Goal: Task Accomplishment & Management: Use online tool/utility

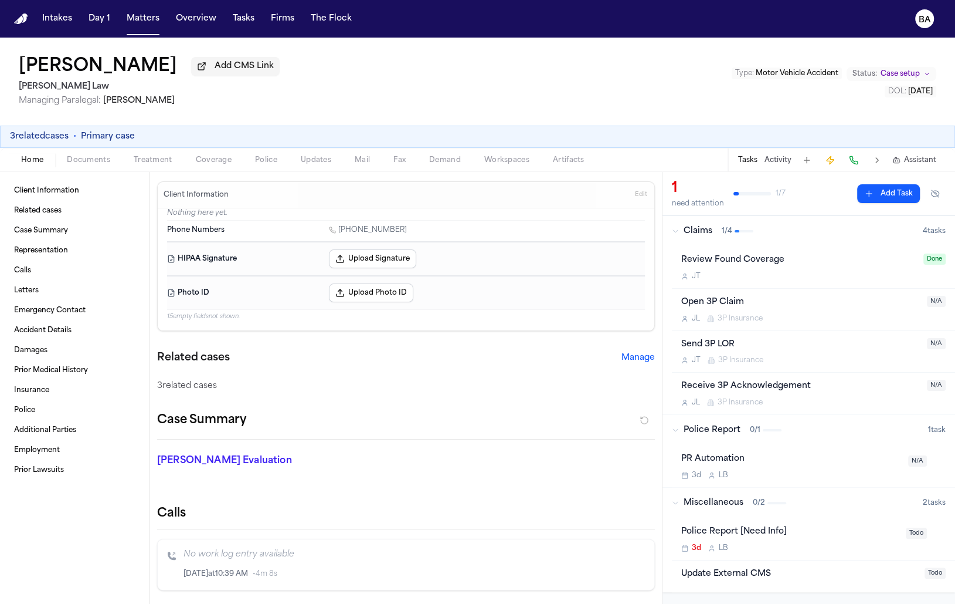
click at [750, 432] on span "0 / 1" at bounding box center [755, 429] width 11 height 9
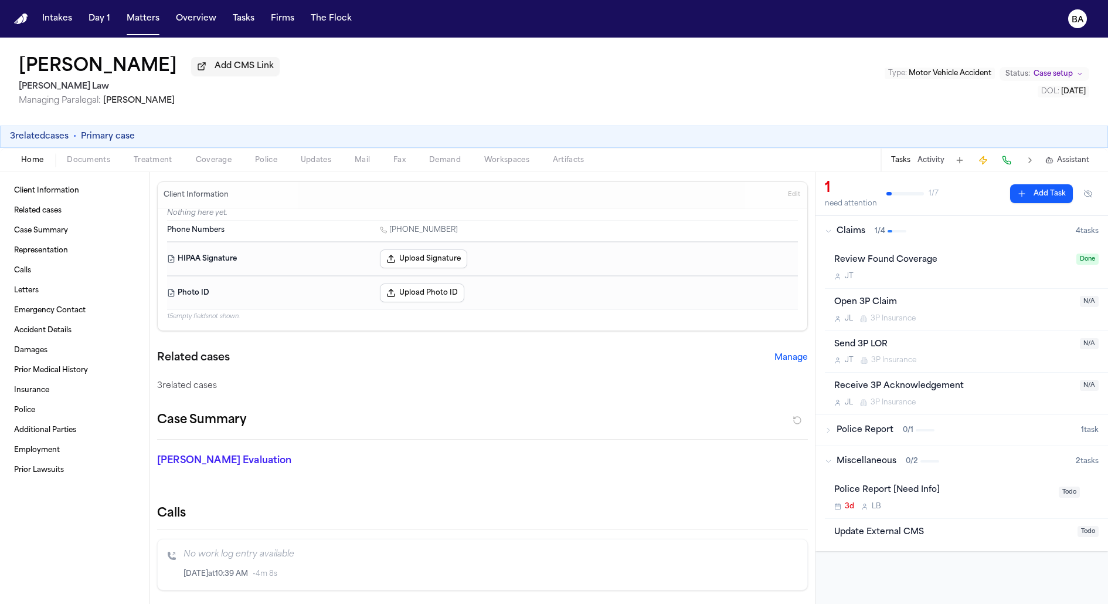
click at [412, 79] on div "Clifton Simon Add CMS Link Angell Law Managing Paralegal: Thea Feeney Type : Mo…" at bounding box center [554, 82] width 1108 height 88
click at [557, 159] on span "Artifacts" at bounding box center [569, 159] width 32 height 9
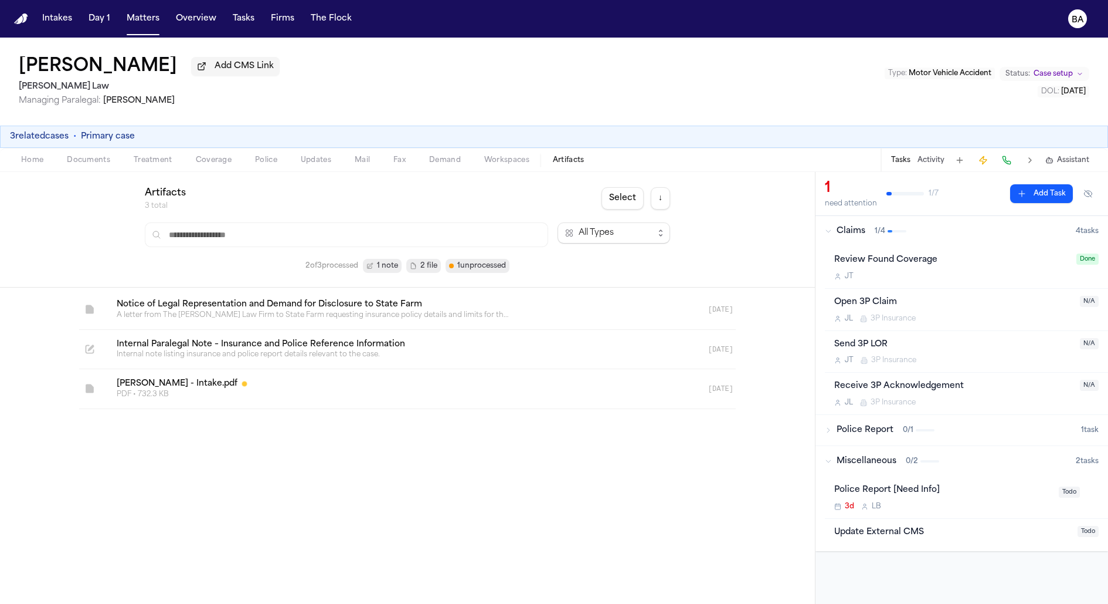
click at [480, 171] on div "Home Documents Treatment Coverage Police Updates Mail Fax Demand Workspaces Art…" at bounding box center [554, 159] width 1108 height 23
click at [328, 163] on span "Updates" at bounding box center [316, 159] width 30 height 9
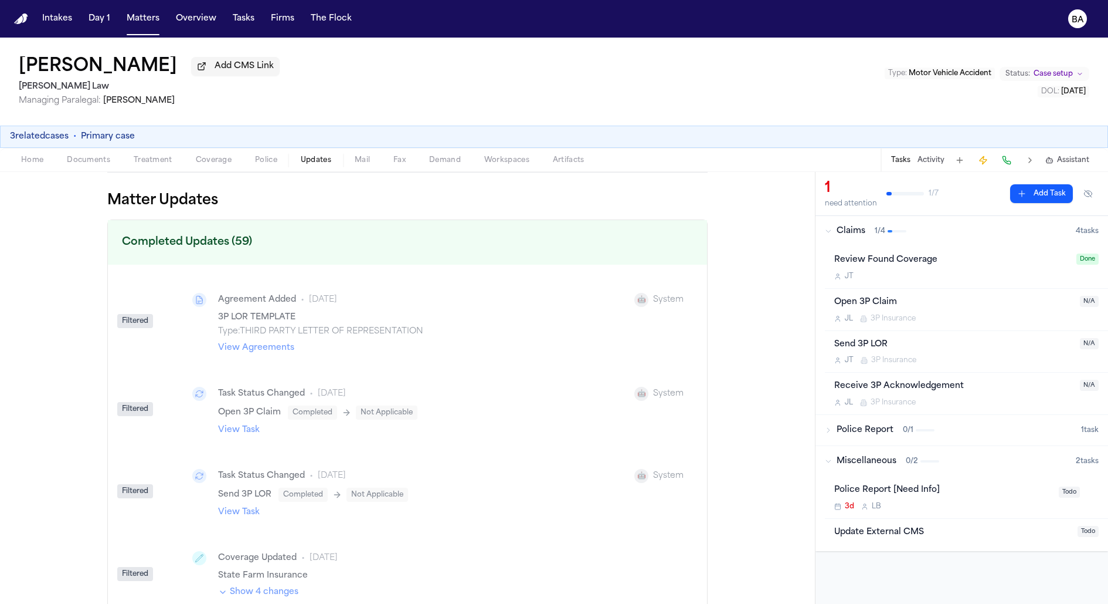
click at [131, 320] on div "Filtered" at bounding box center [135, 321] width 36 height 14
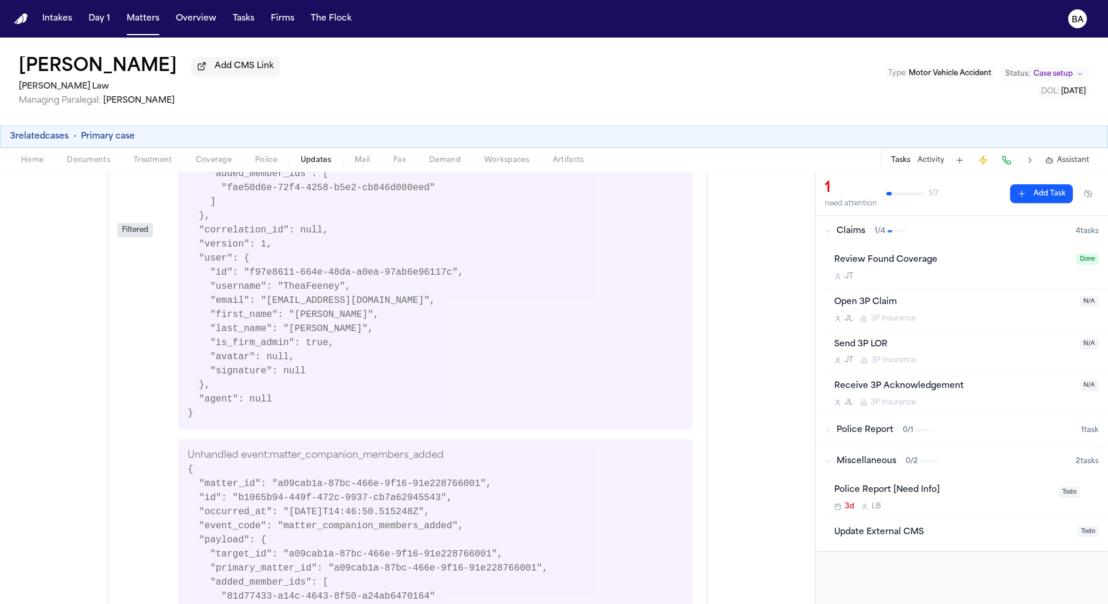
scroll to position [4732, 0]
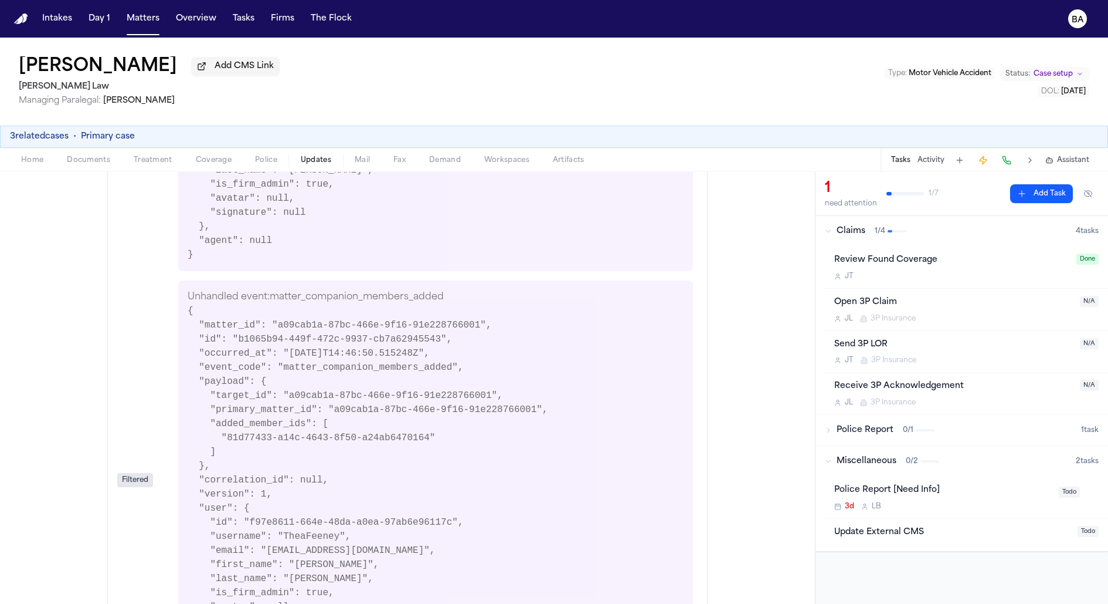
scroll to position [5641, 0]
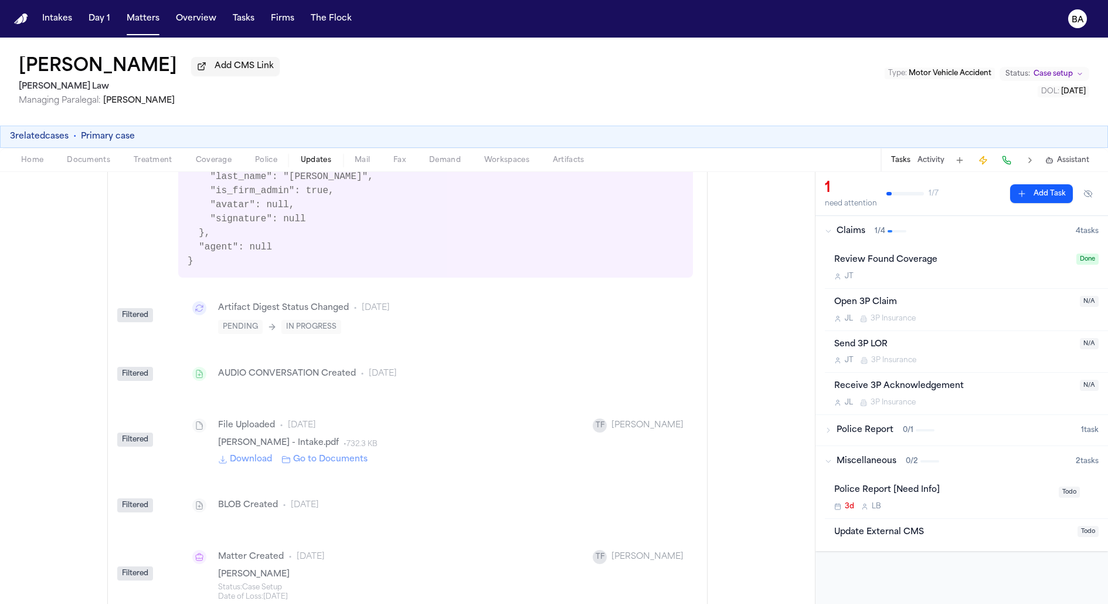
click at [840, 463] on span "Miscellaneous" at bounding box center [867, 461] width 60 height 12
click at [225, 158] on span "Coverage" at bounding box center [214, 159] width 36 height 9
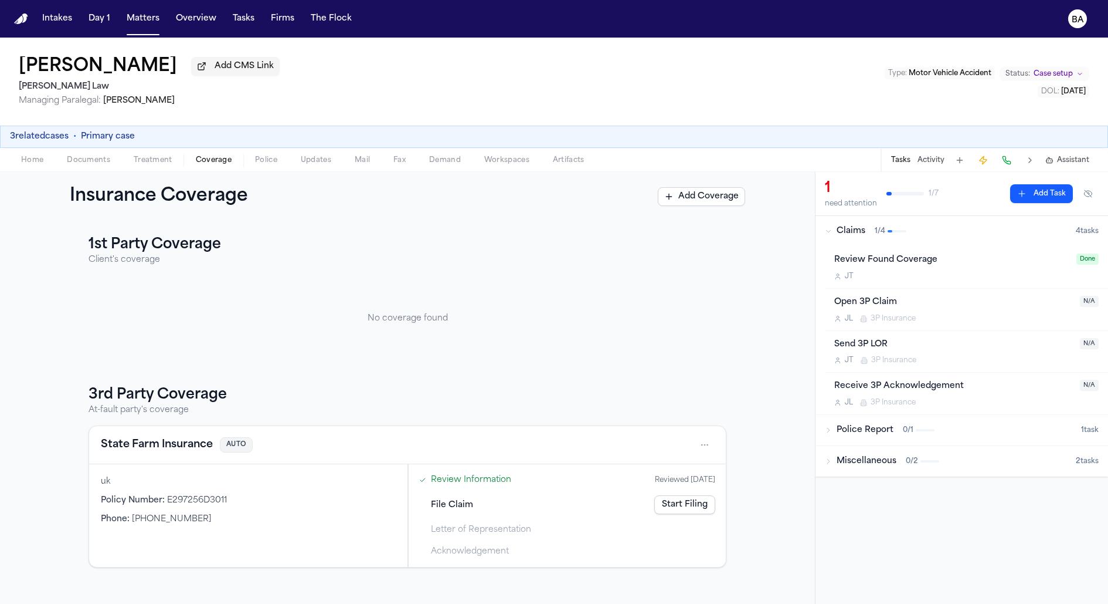
click at [694, 501] on link "Start Filing" at bounding box center [685, 504] width 61 height 19
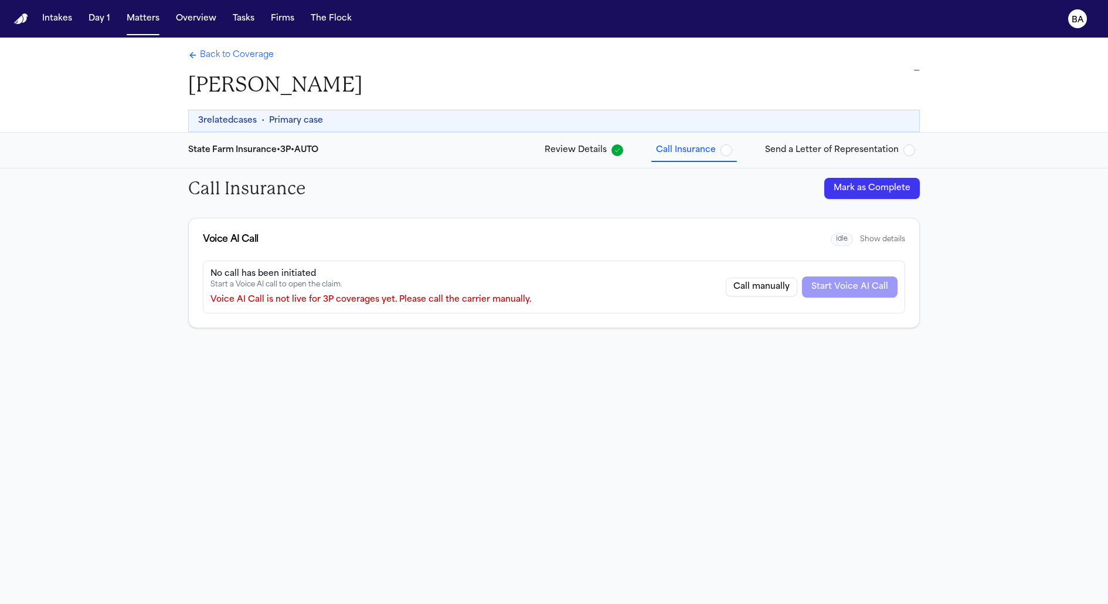
click at [607, 146] on span "Review Details" at bounding box center [576, 150] width 62 height 12
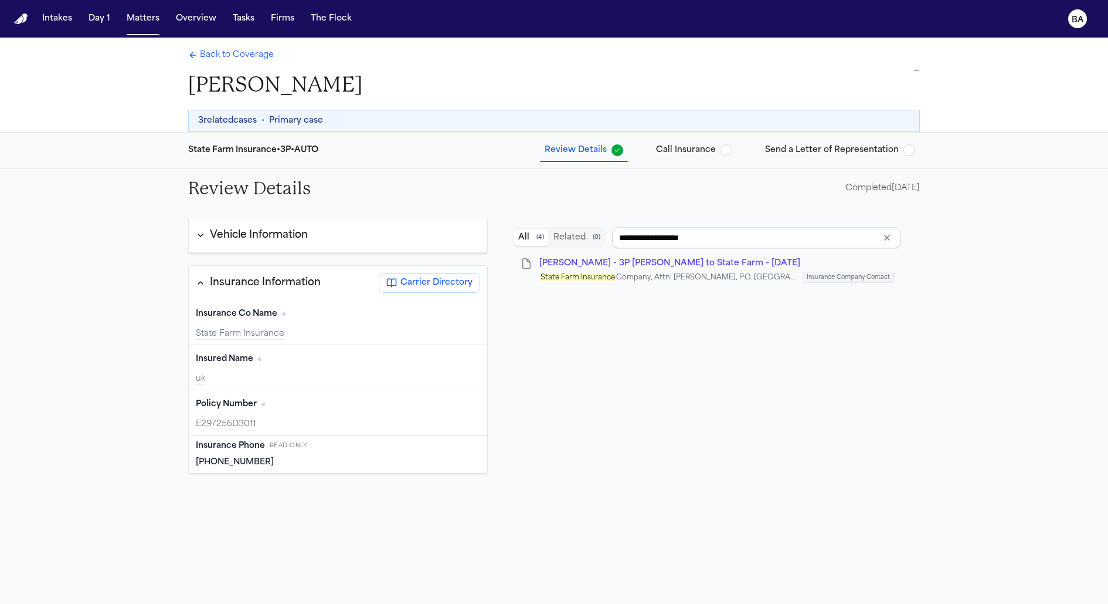
click at [230, 59] on span "Back to Coverage" at bounding box center [237, 55] width 74 height 12
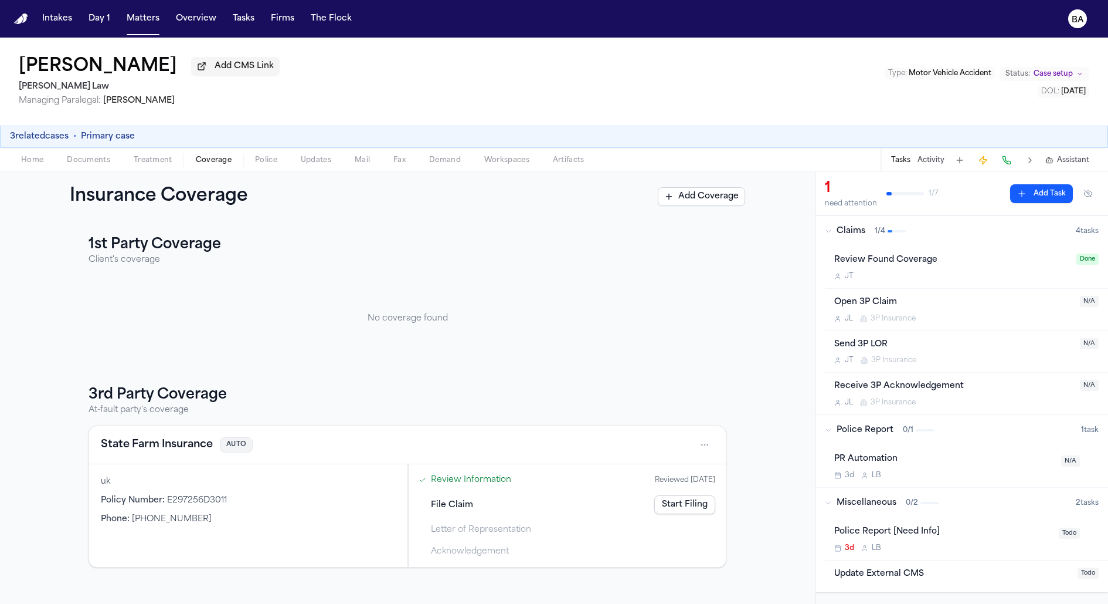
drag, startPoint x: 442, startPoint y: 237, endPoint x: 398, endPoint y: 215, distance: 49.6
click at [442, 237] on h3 "1st Party Coverage" at bounding box center [408, 244] width 638 height 19
click at [323, 165] on span "Updates" at bounding box center [316, 159] width 30 height 9
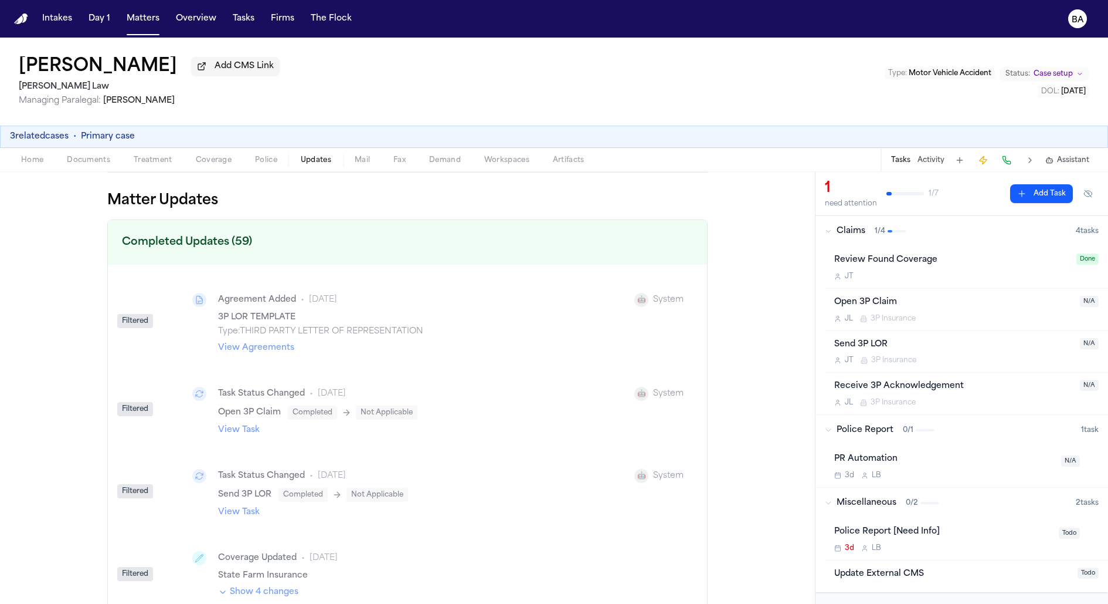
click at [109, 66] on h1 "Clifton Simon" at bounding box center [98, 66] width 158 height 21
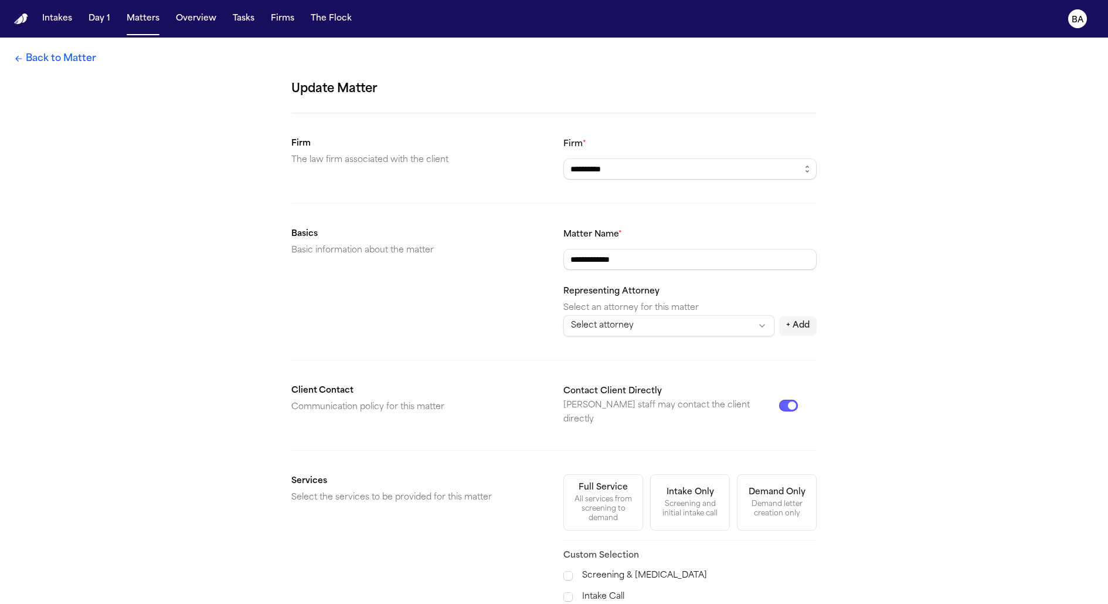
click at [79, 60] on link "Back to Matter" at bounding box center [55, 59] width 82 height 14
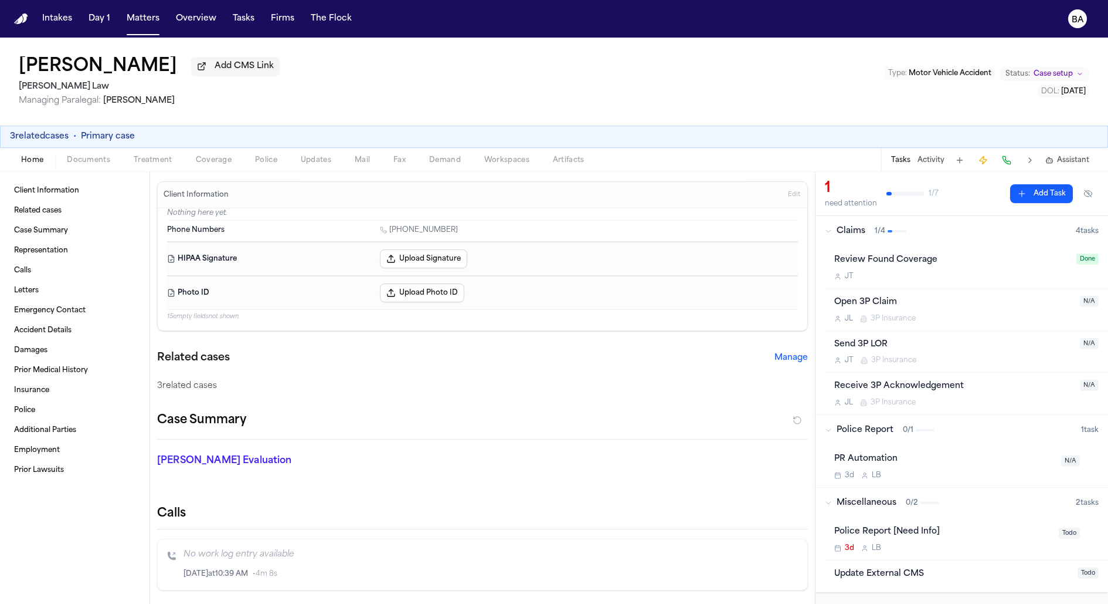
click at [248, 171] on div "Home Documents Treatment Coverage Police Updates Mail Fax Demand Workspaces Art…" at bounding box center [554, 159] width 1108 height 23
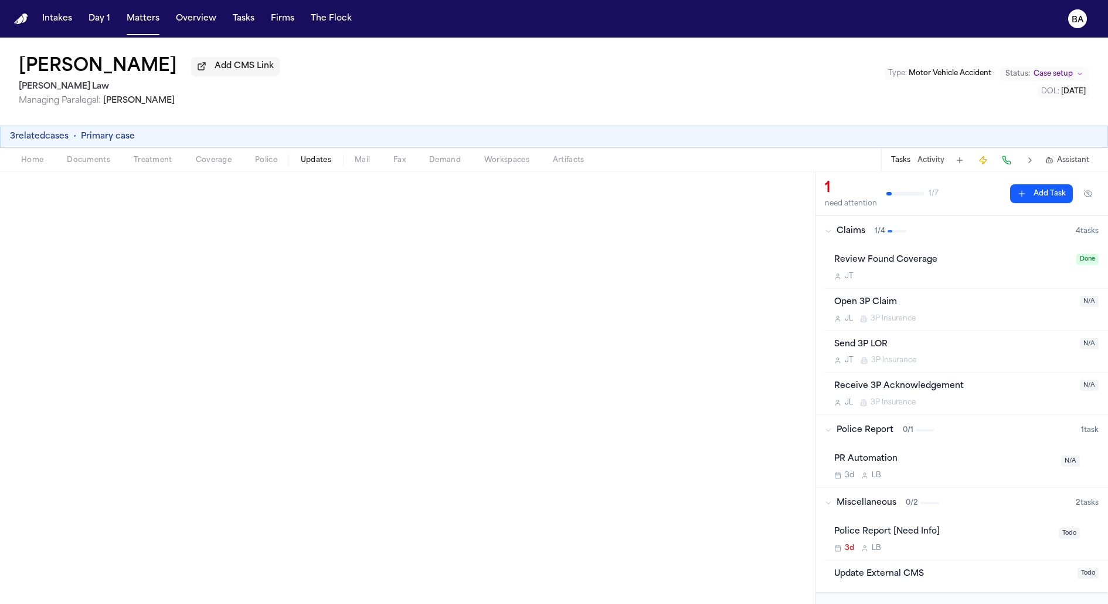
click at [306, 165] on span "Updates" at bounding box center [316, 159] width 30 height 9
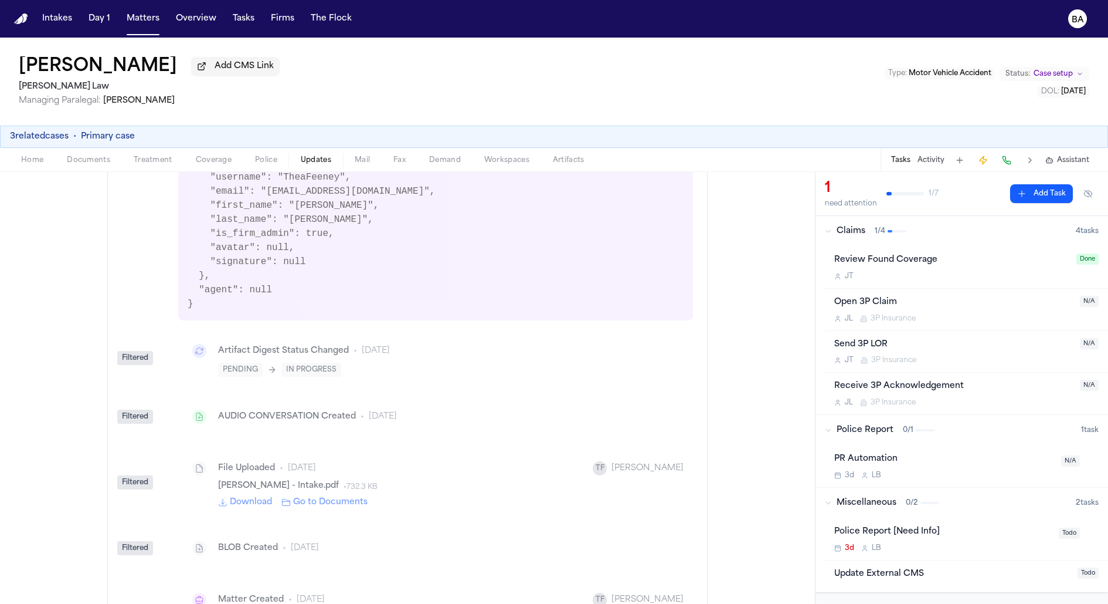
scroll to position [5641, 0]
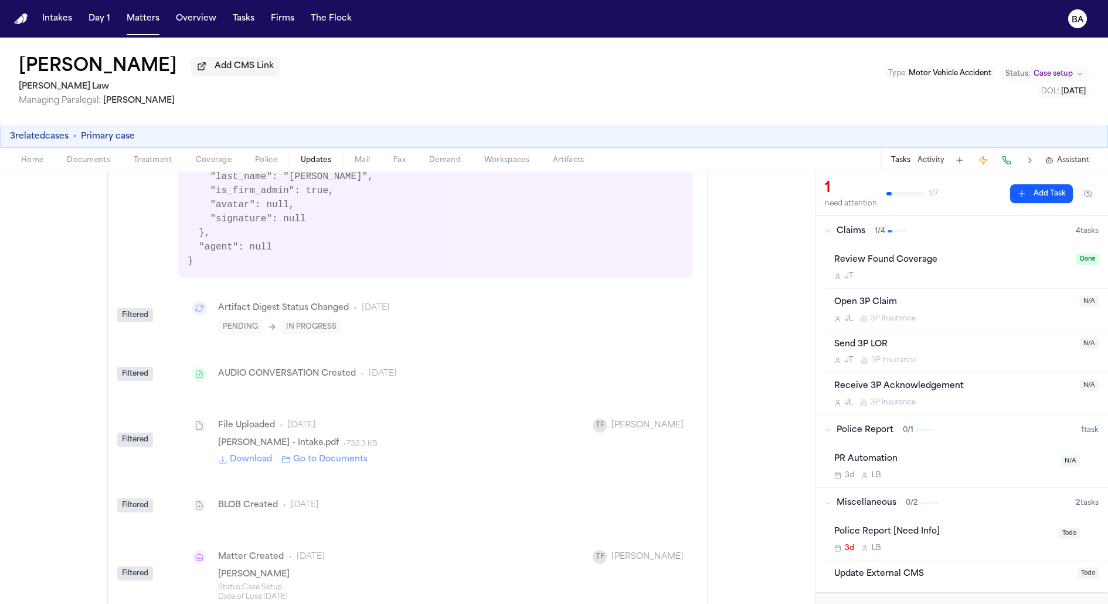
click at [263, 592] on div "Date of Loss : 2025-10-07" at bounding box center [451, 596] width 466 height 9
click at [277, 582] on div "Status : Case Setup" at bounding box center [451, 586] width 466 height 9
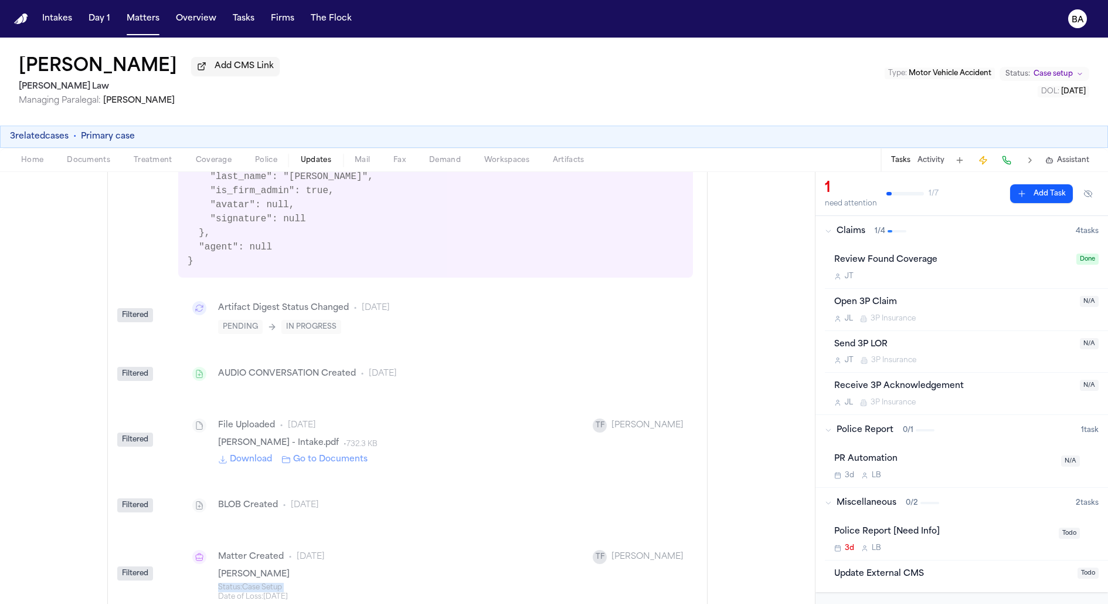
click at [277, 582] on div "Status : Case Setup" at bounding box center [451, 586] width 466 height 9
click at [257, 592] on div "Date of Loss : 2025-10-07" at bounding box center [451, 596] width 466 height 9
click at [130, 566] on div "Filtered" at bounding box center [135, 573] width 36 height 14
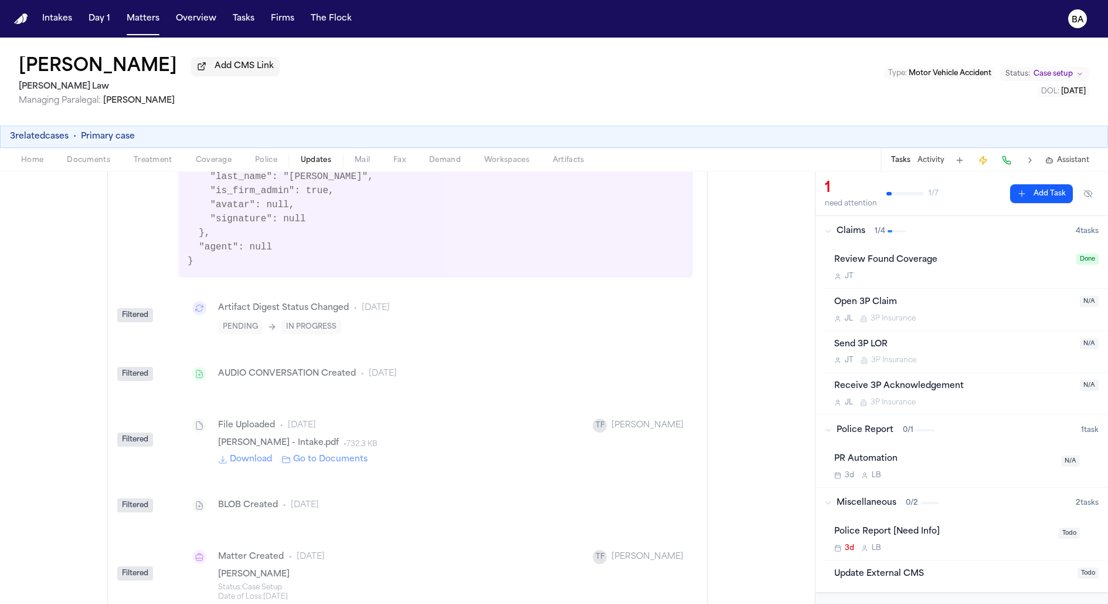
click at [188, 545] on div at bounding box center [199, 556] width 23 height 23
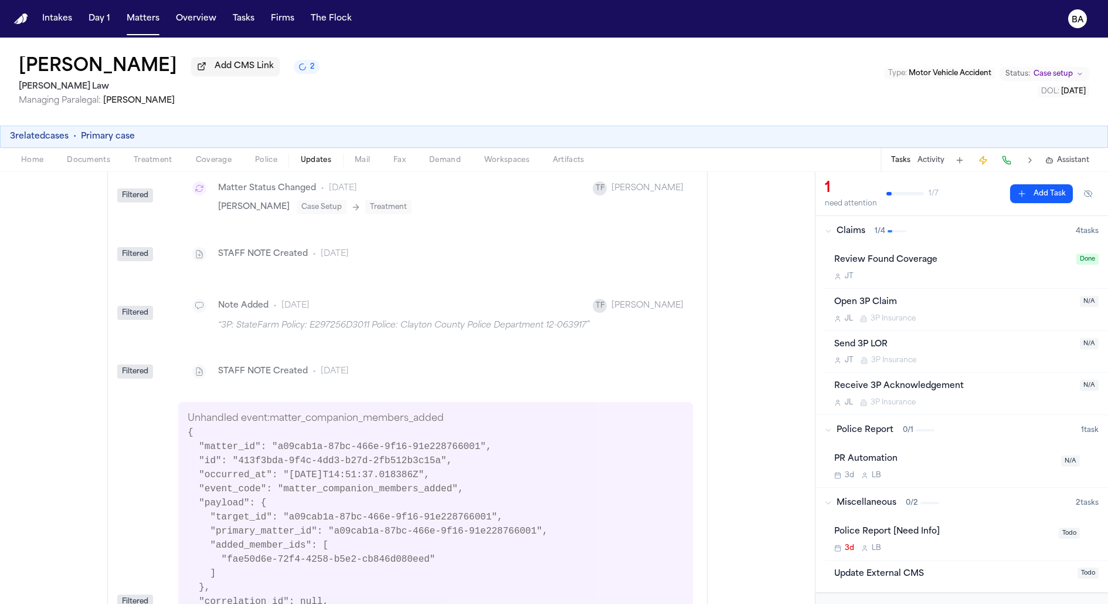
scroll to position [4212, 0]
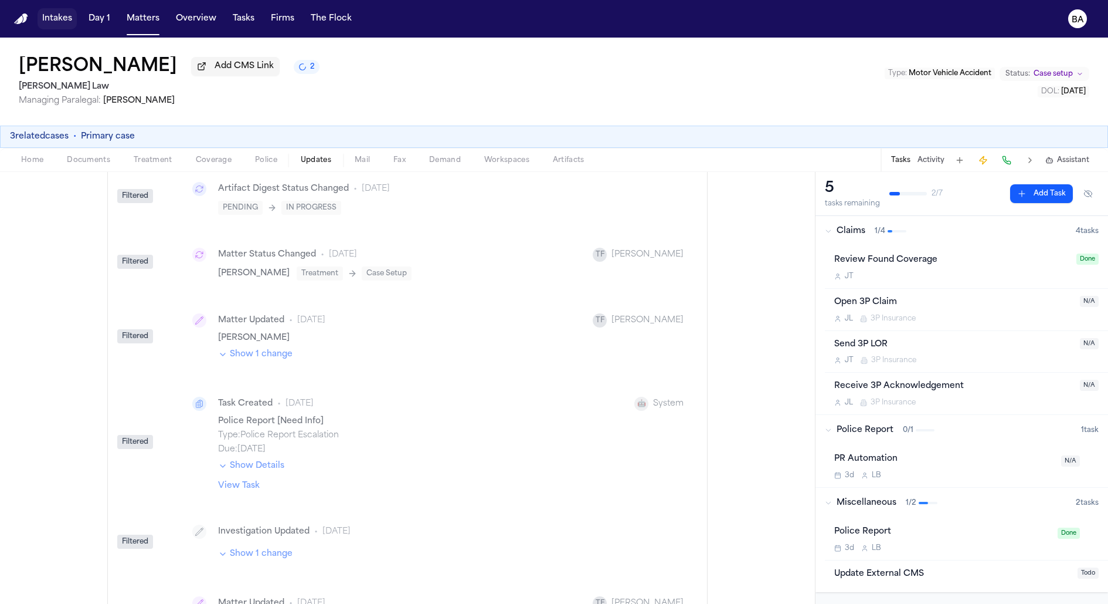
click at [49, 22] on button "Intakes" at bounding box center [57, 18] width 39 height 21
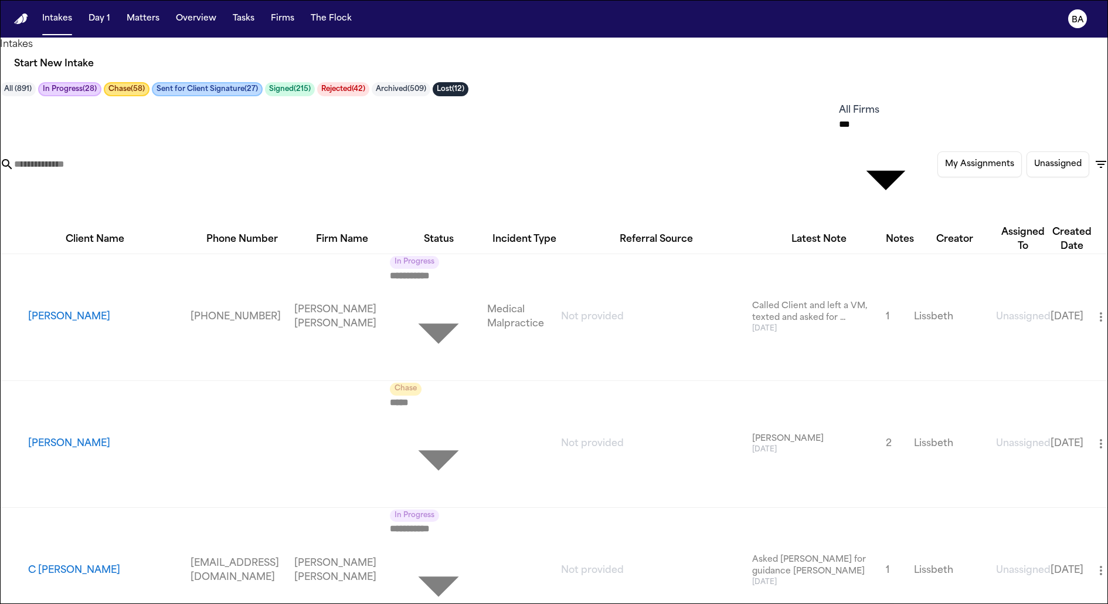
click at [108, 157] on input "text" at bounding box center [61, 164] width 94 height 14
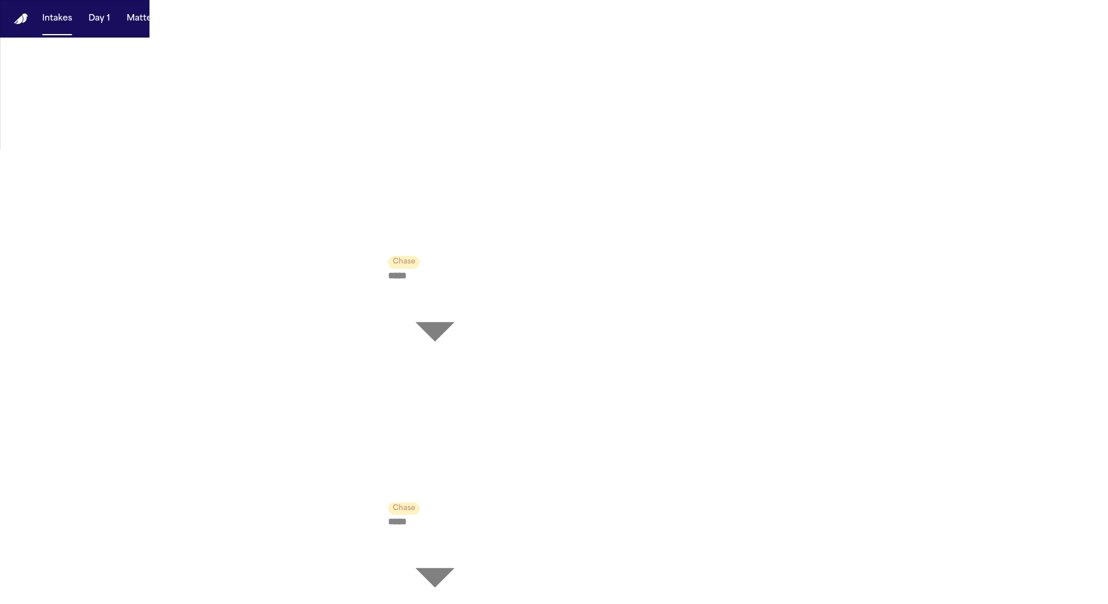
type input "*****"
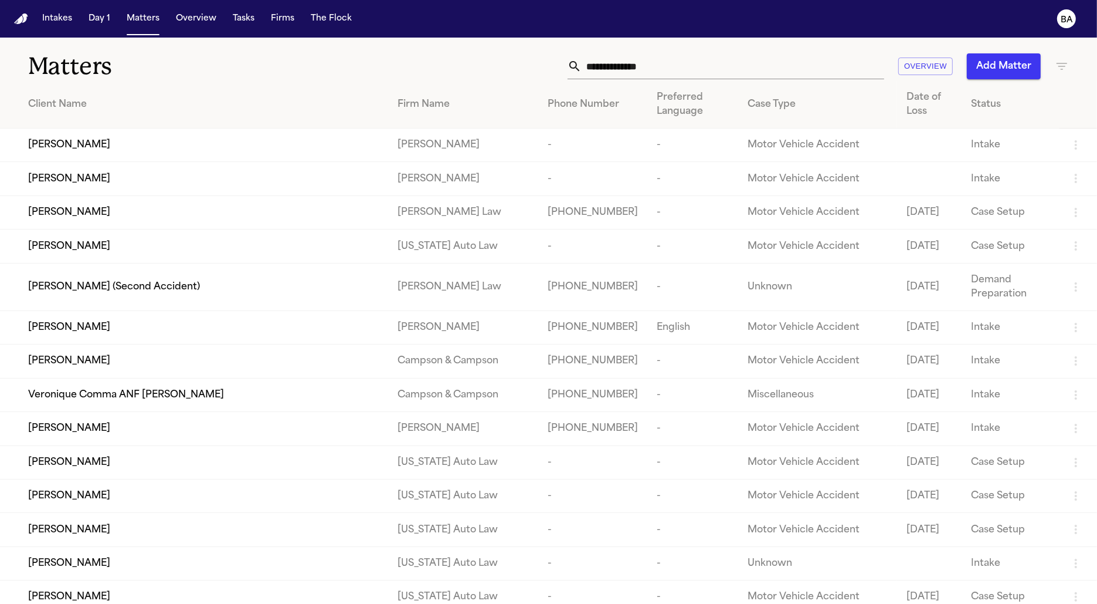
click at [638, 67] on input "text" at bounding box center [733, 66] width 303 height 26
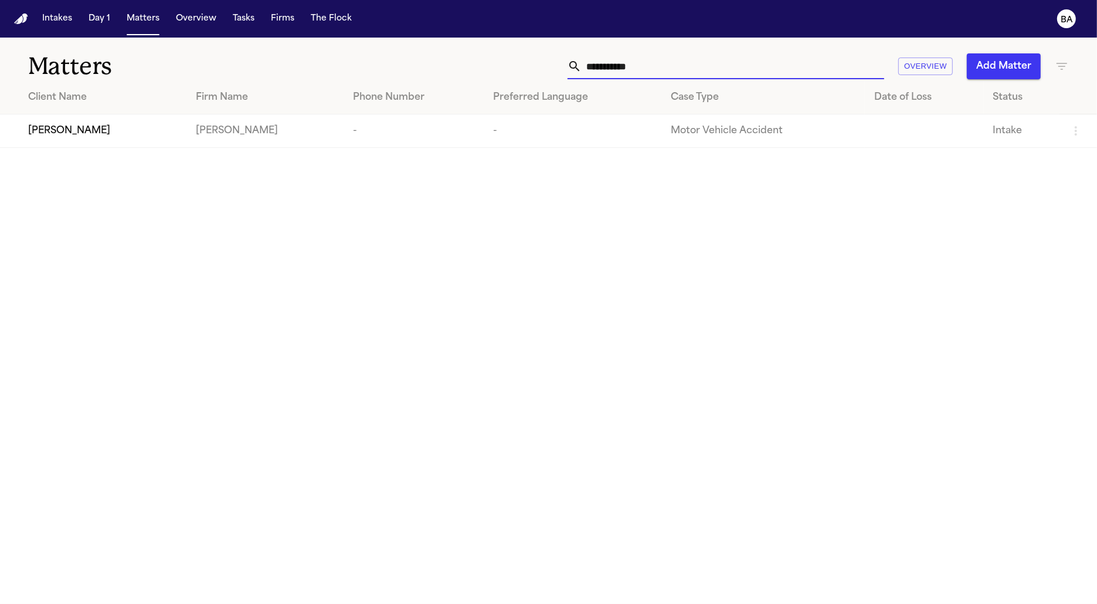
type input "**********"
click at [65, 125] on span "Kevin James" at bounding box center [69, 131] width 82 height 14
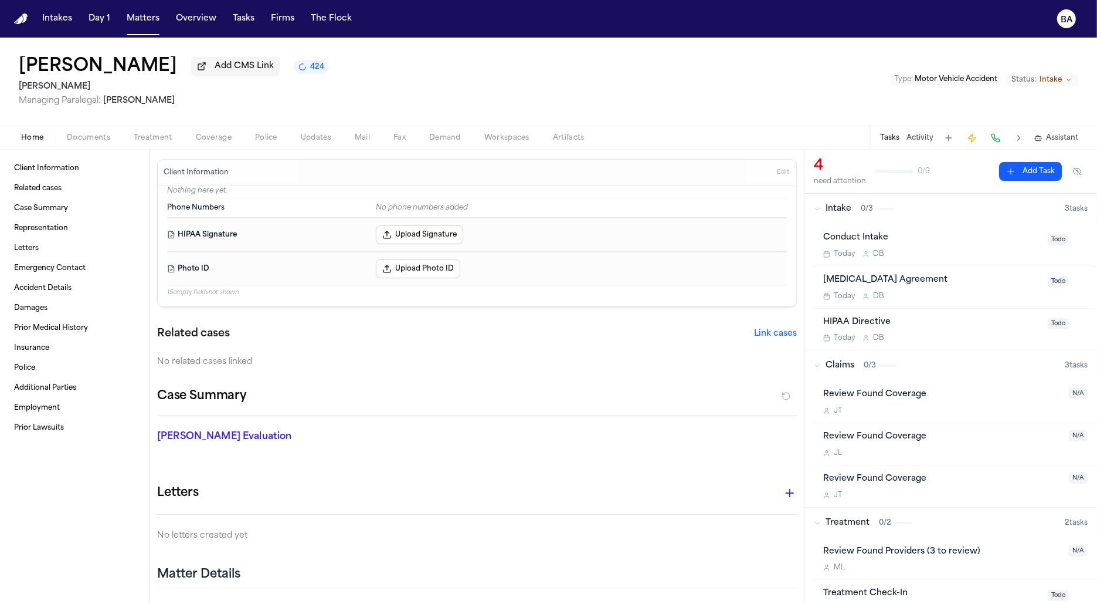
click at [832, 213] on span "Intake" at bounding box center [839, 209] width 26 height 12
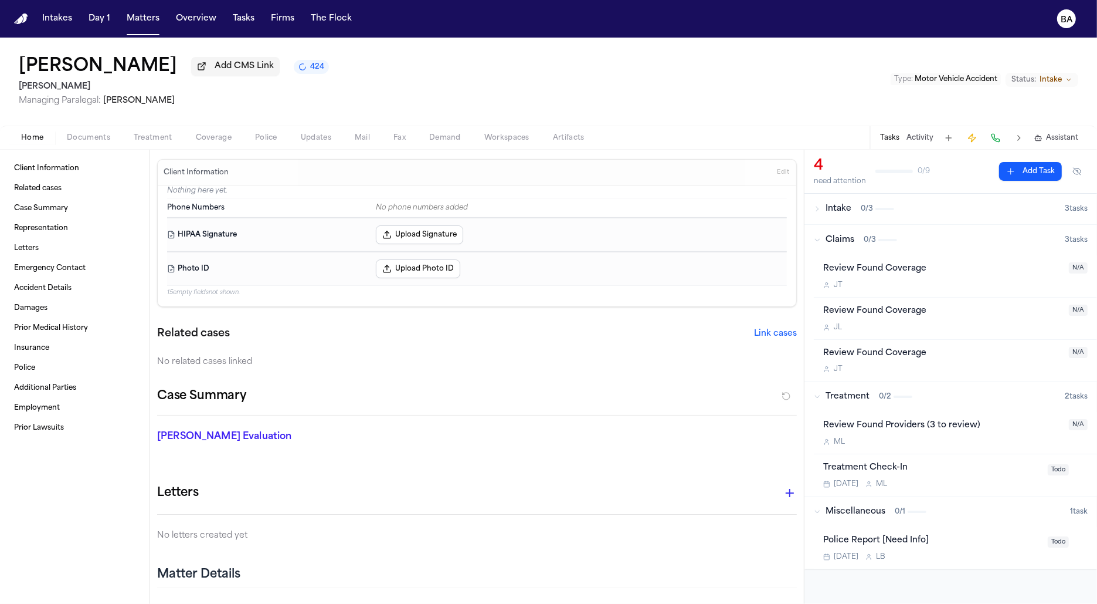
click at [832, 213] on span "Intake" at bounding box center [839, 209] width 26 height 12
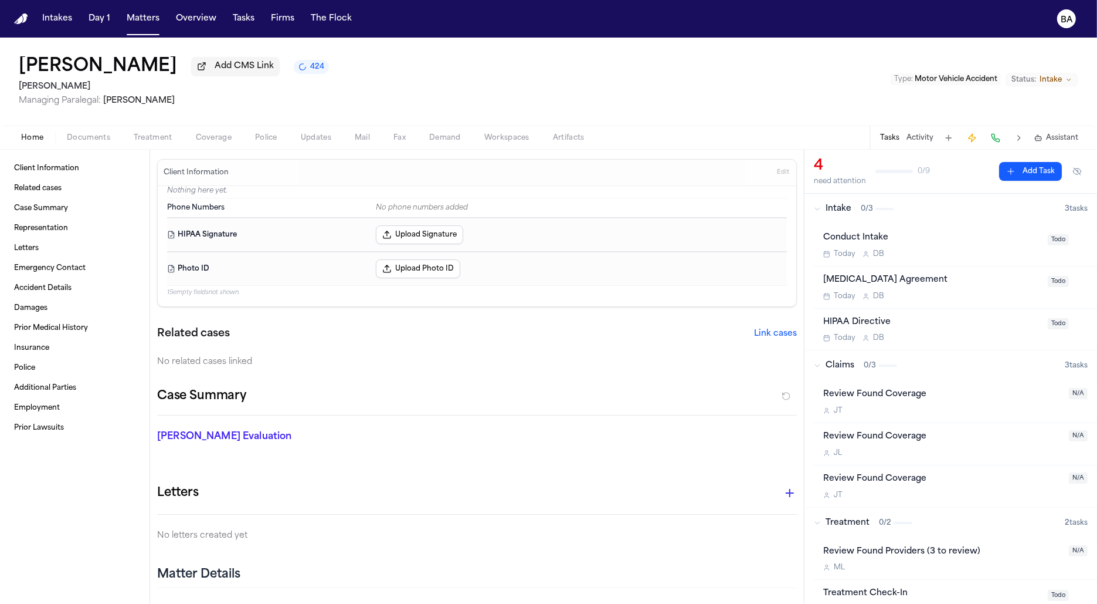
click at [848, 375] on button "Claims 0 / 3 3 task s" at bounding box center [951, 365] width 293 height 30
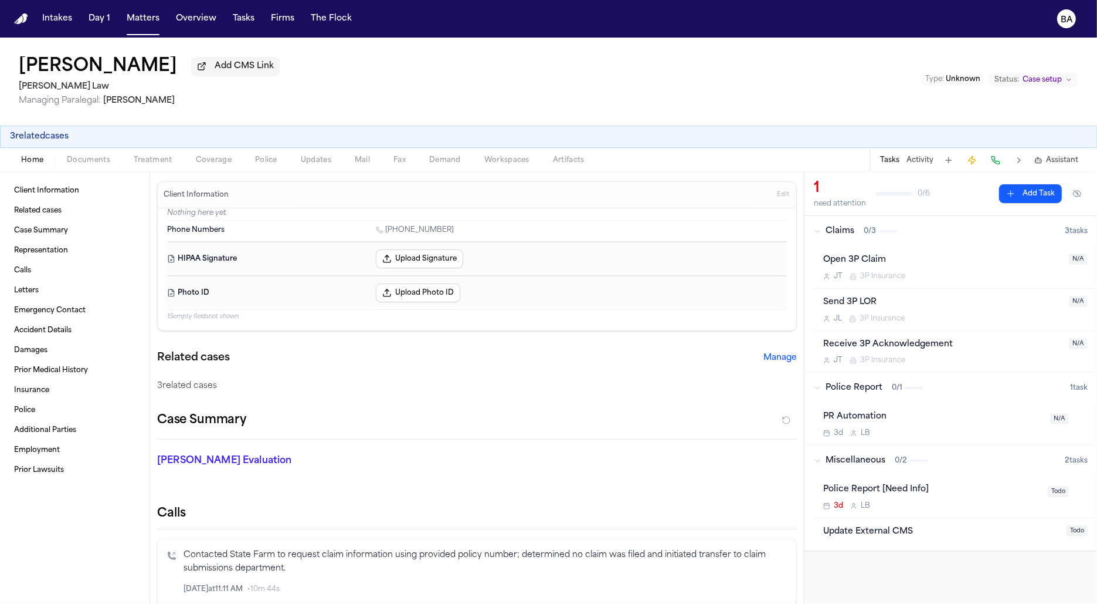
click at [930, 396] on button "Police Report 0 / 1 1 task" at bounding box center [951, 387] width 293 height 30
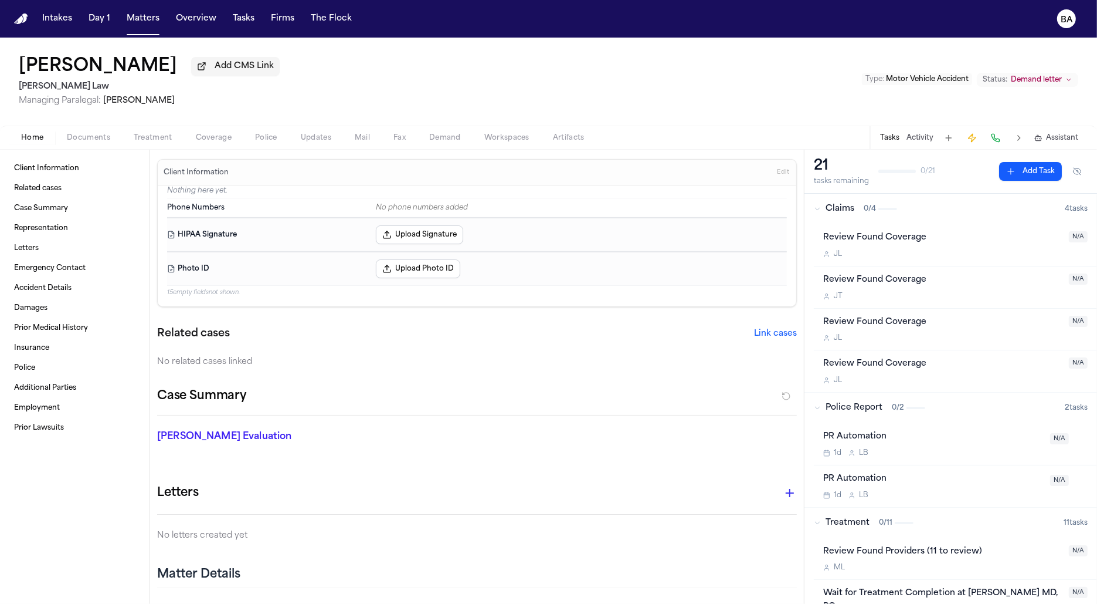
click at [881, 216] on button "Claims 0 / 4 4 task s" at bounding box center [951, 209] width 293 height 30
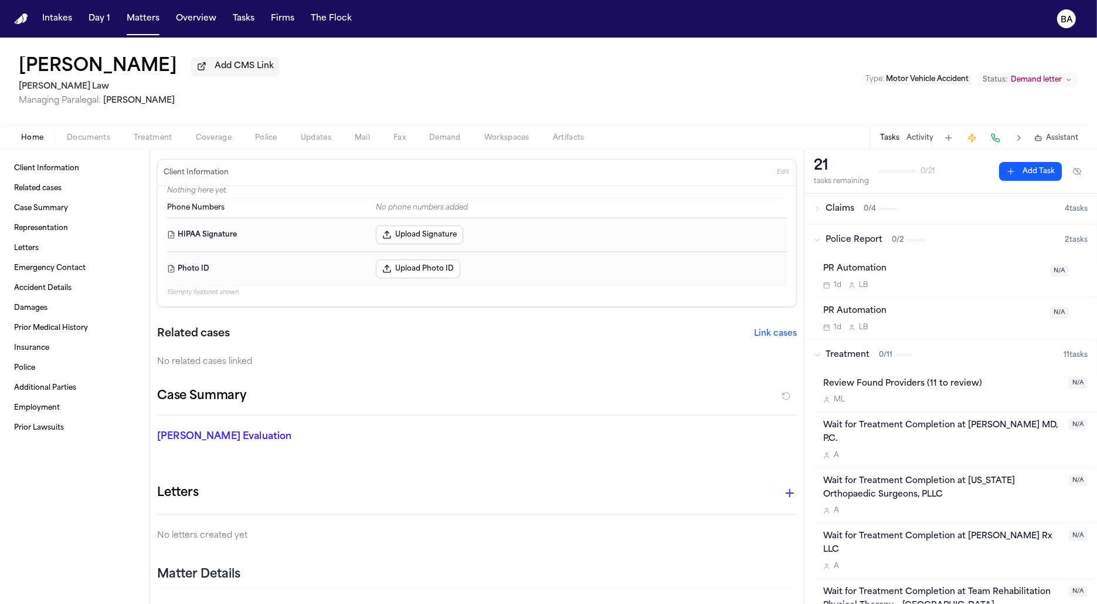
click at [907, 245] on div "0 / 2" at bounding box center [908, 239] width 33 height 9
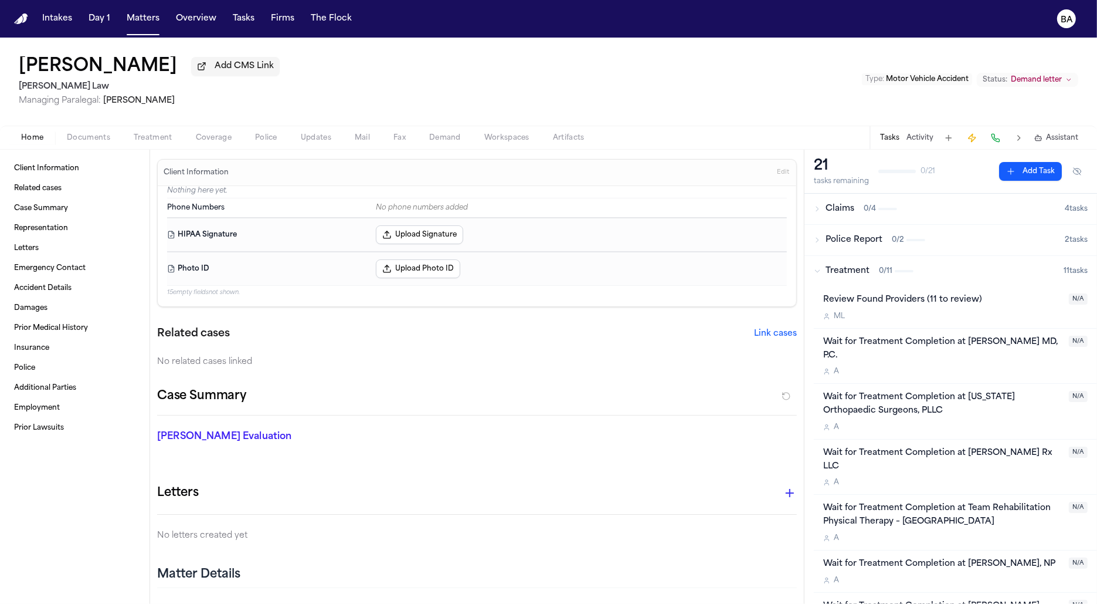
click at [889, 276] on span "0 / 11" at bounding box center [885, 270] width 13 height 9
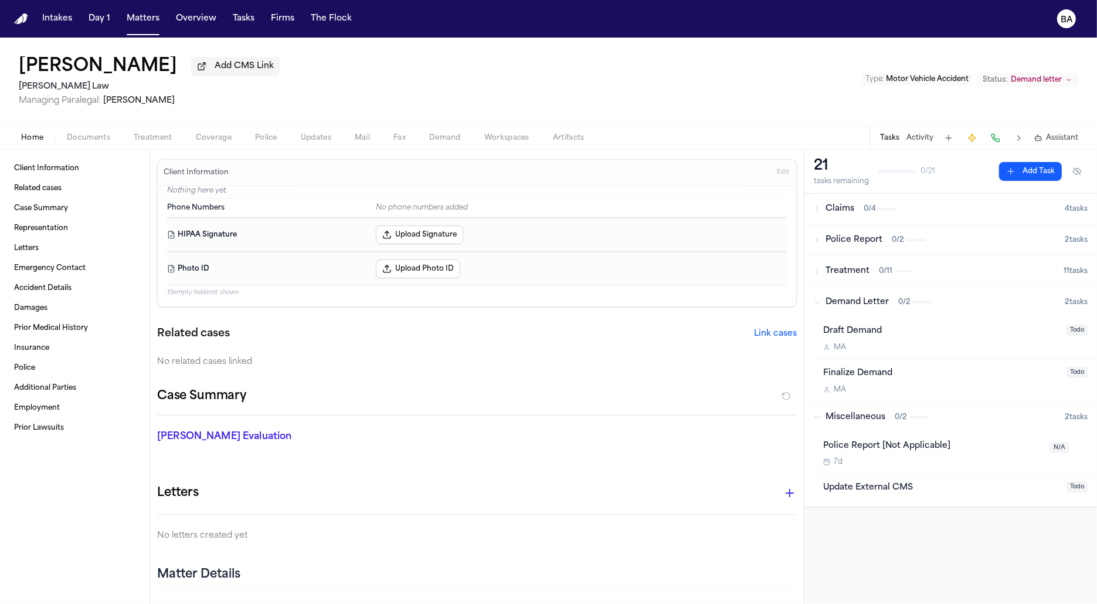
click at [890, 298] on div "Demand Letter 0 / 2" at bounding box center [939, 302] width 251 height 12
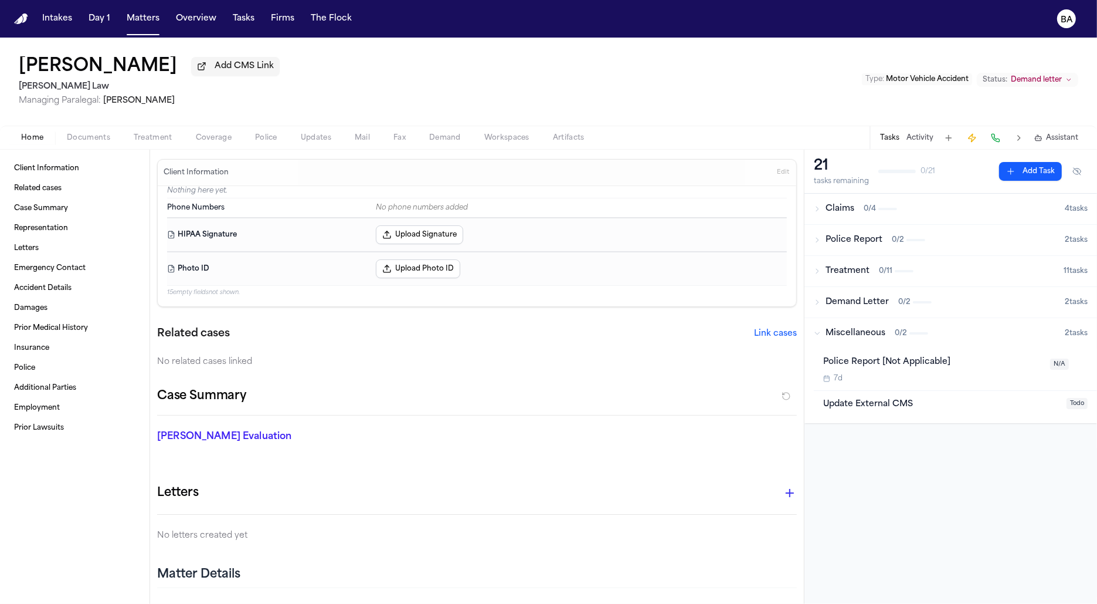
click at [332, 145] on span "button" at bounding box center [316, 144] width 45 height 1
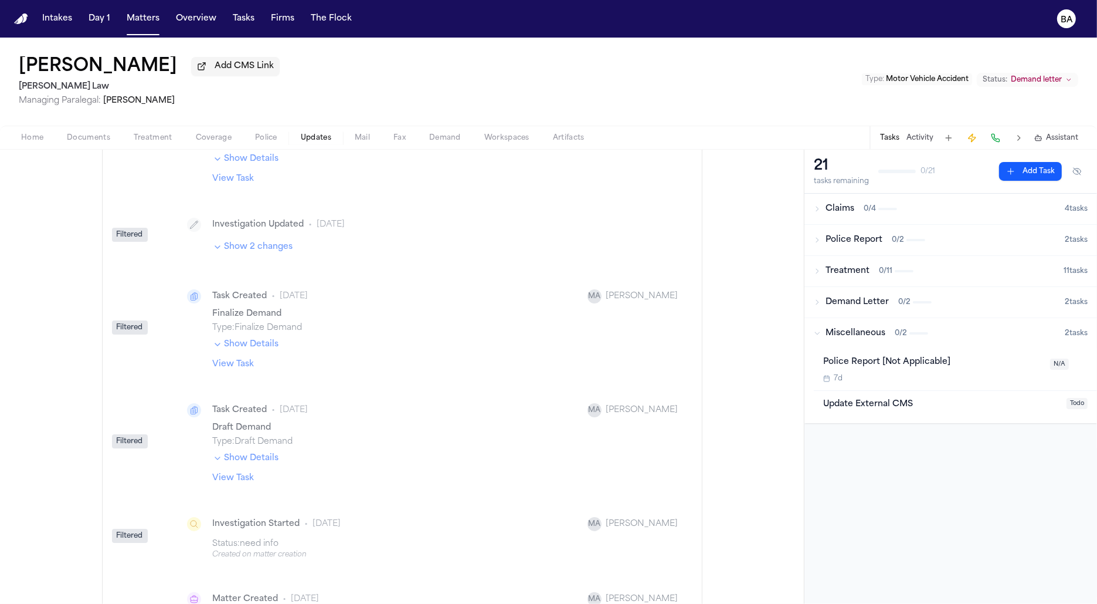
scroll to position [1, 0]
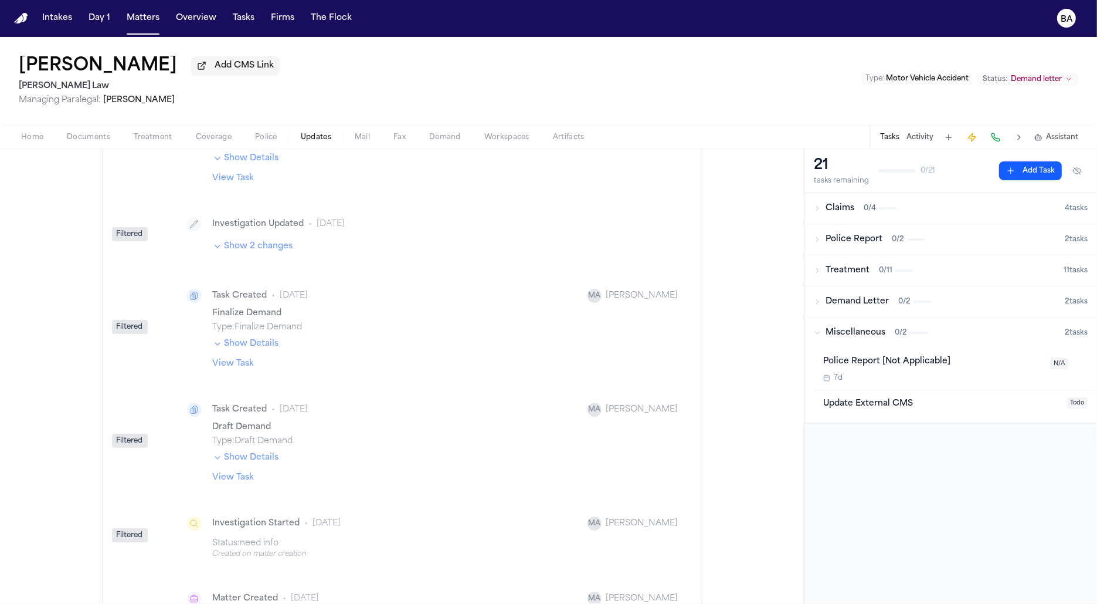
click at [115, 63] on h1 "Ahmed Alhusaini" at bounding box center [98, 66] width 158 height 21
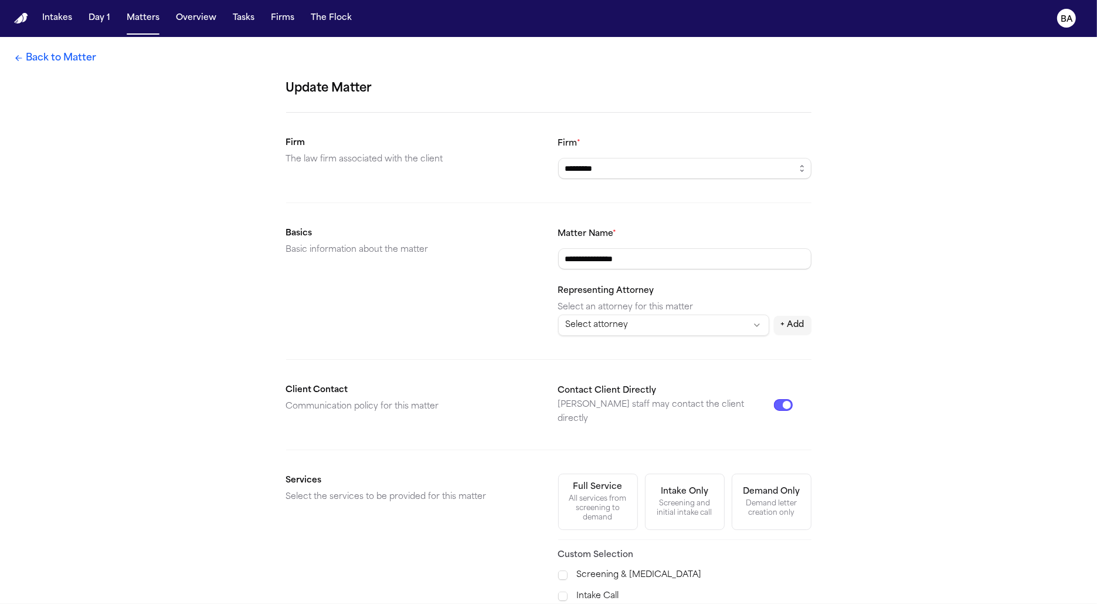
click at [86, 56] on link "Back to Matter" at bounding box center [55, 58] width 82 height 14
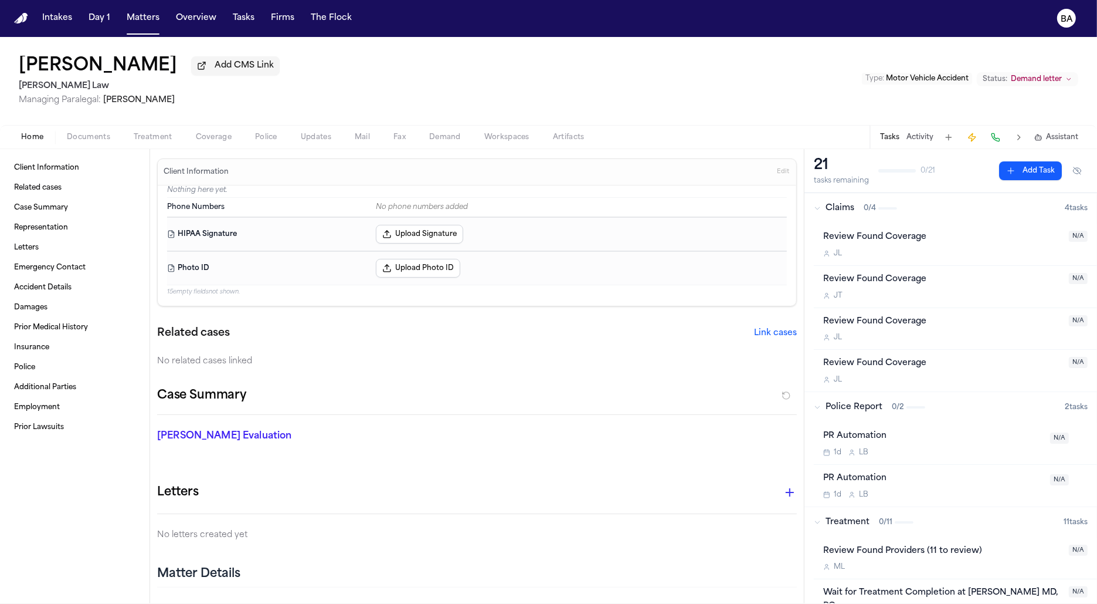
scroll to position [95, 0]
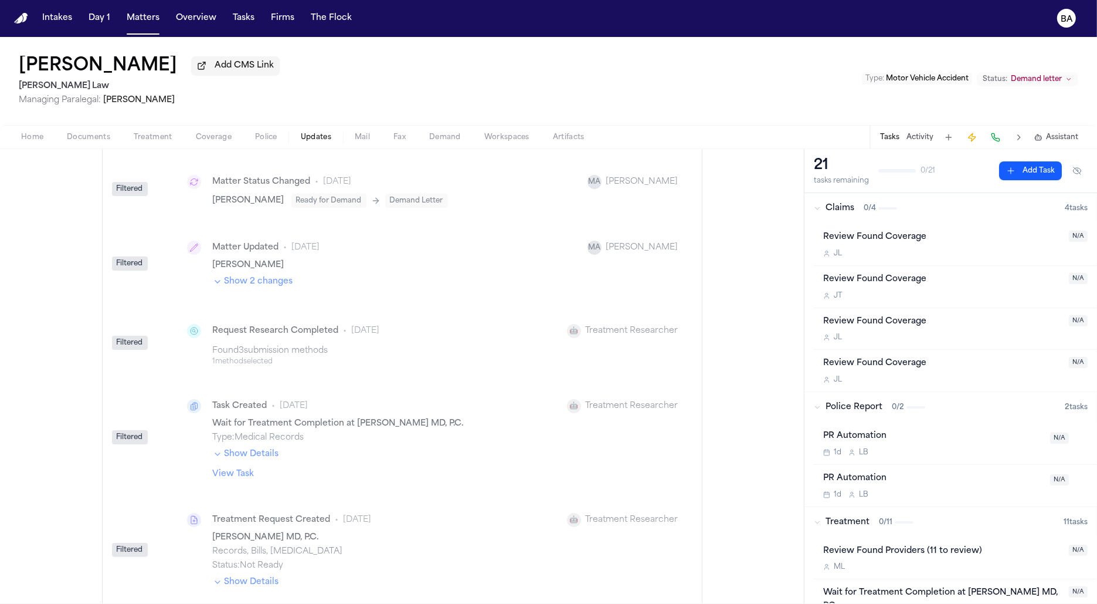
click at [294, 140] on button "Updates" at bounding box center [316, 137] width 54 height 14
click at [1042, 78] on span "Demand letter" at bounding box center [1036, 78] width 51 height 9
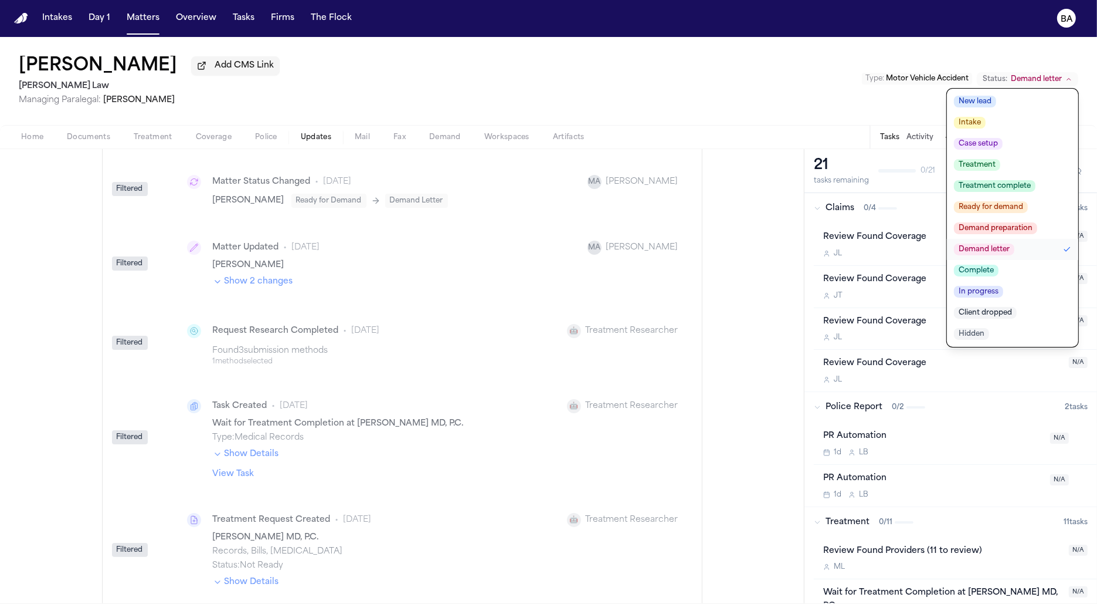
click at [790, 94] on div "Ahmed Alhusaini Add CMS Link Jalal Law Managing Paralegal: Michelle Landazabal …" at bounding box center [548, 81] width 1097 height 88
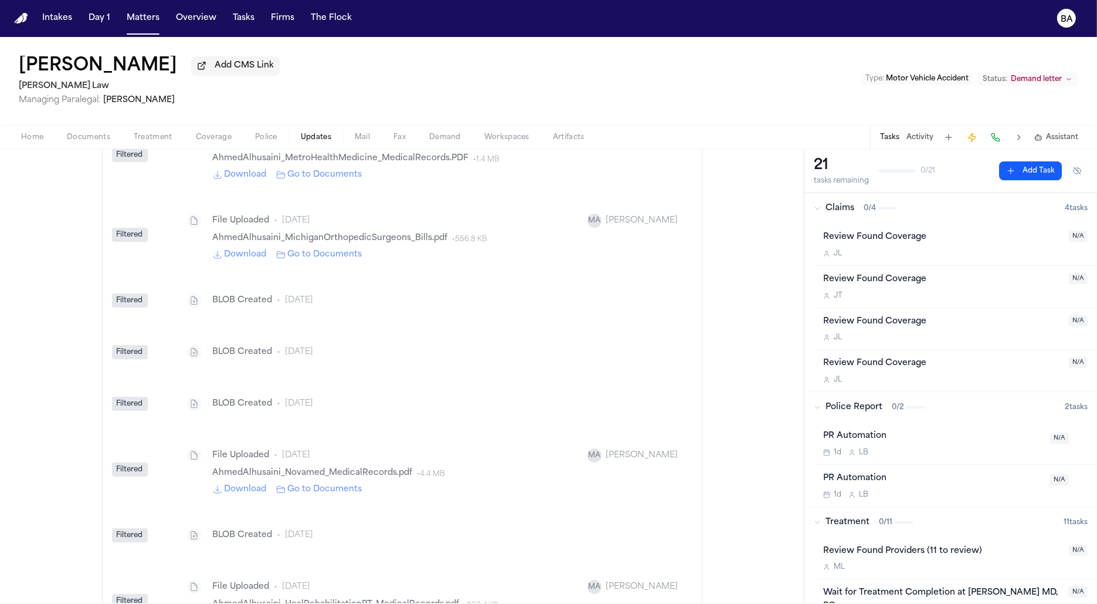
scroll to position [10083, 0]
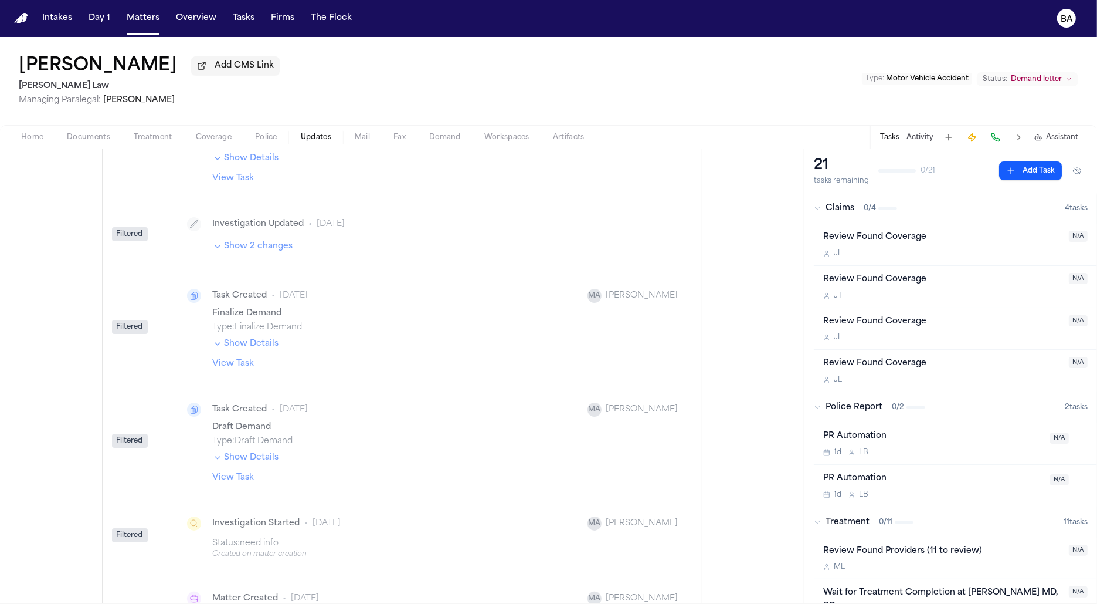
click at [110, 61] on h1 "Ahmed Alhusaini" at bounding box center [98, 66] width 158 height 21
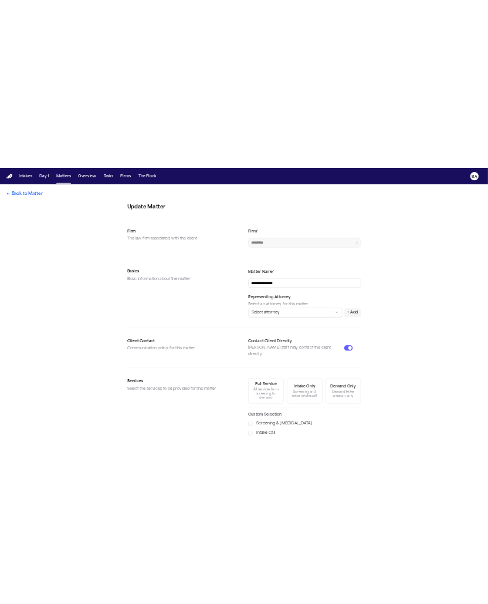
scroll to position [283, 0]
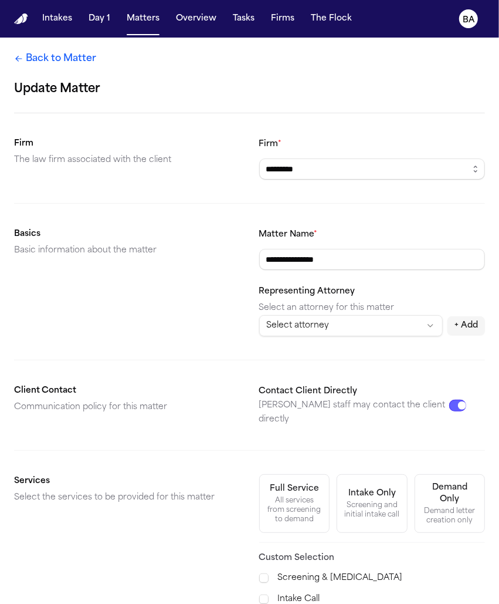
click at [82, 55] on link "Back to Matter" at bounding box center [55, 59] width 82 height 14
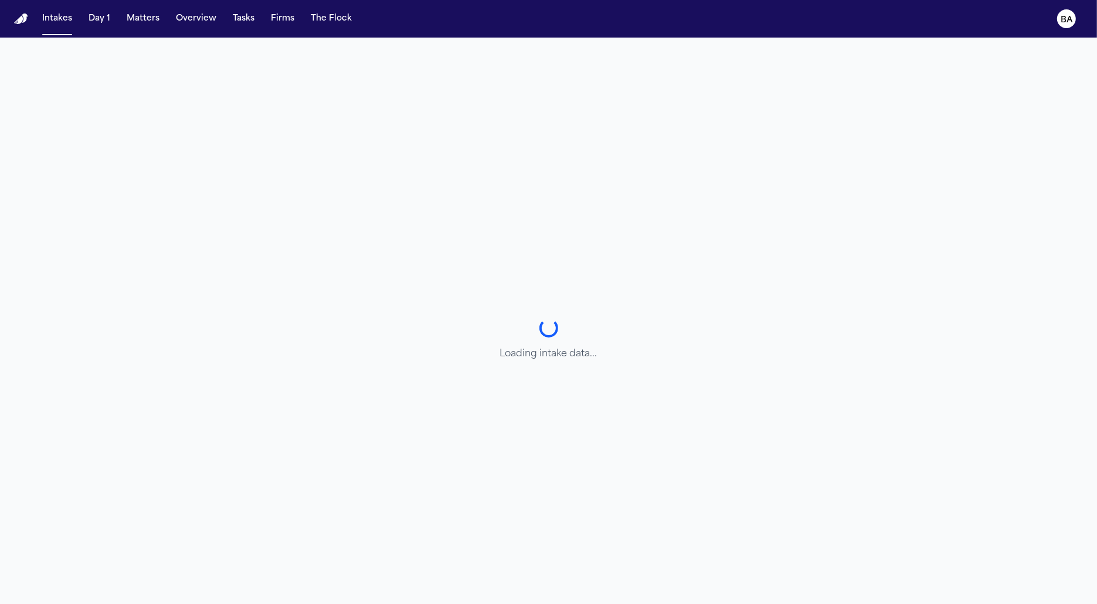
select select "**********"
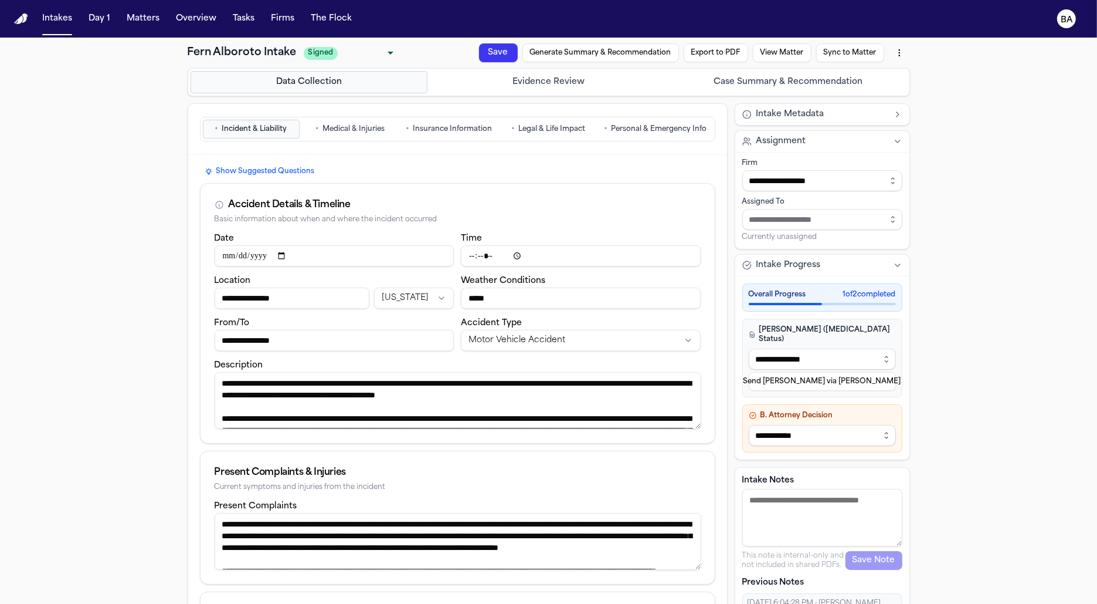
click at [344, 130] on span "Medical & Injuries" at bounding box center [354, 128] width 62 height 9
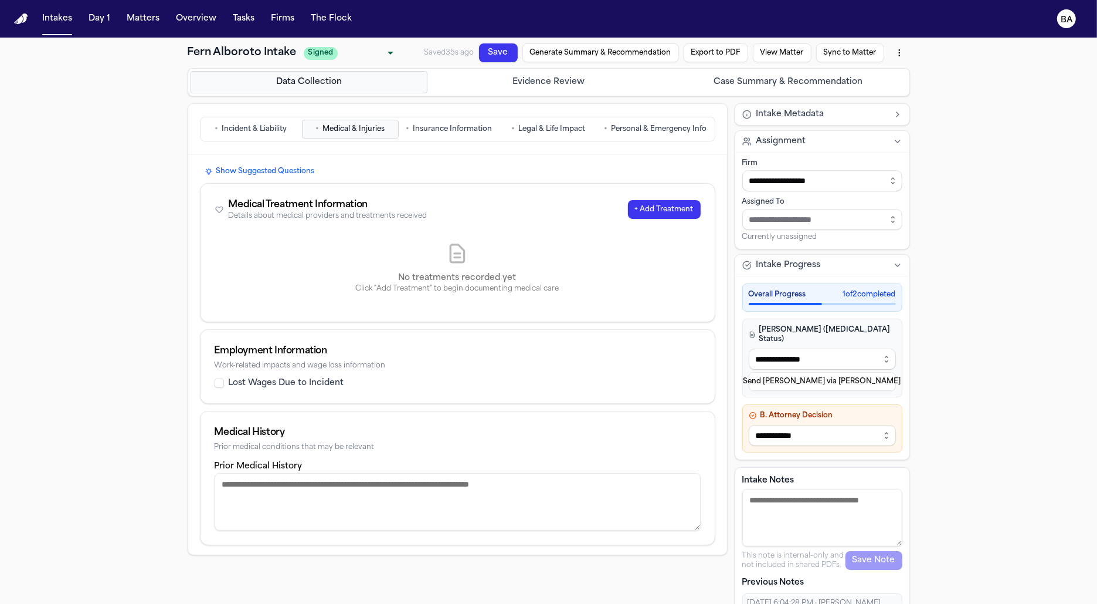
click at [243, 134] on button "• Incident & Liability" at bounding box center [251, 129] width 97 height 19
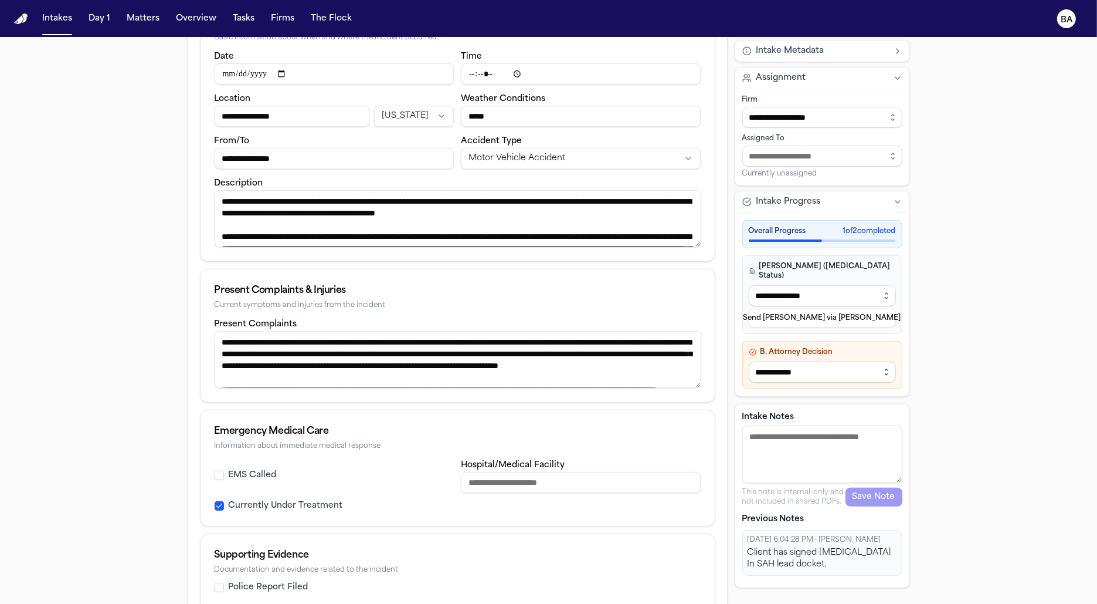
scroll to position [426, 0]
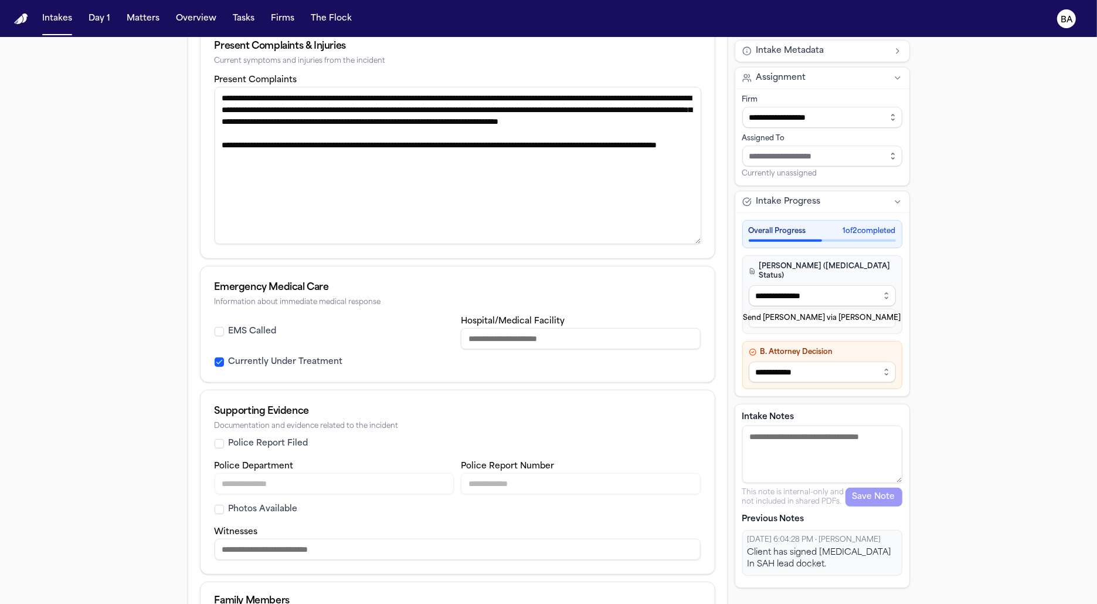
drag, startPoint x: 691, startPoint y: 139, endPoint x: 693, endPoint y: 239, distance: 99.7
click at [693, 239] on textarea "**********" at bounding box center [458, 165] width 487 height 157
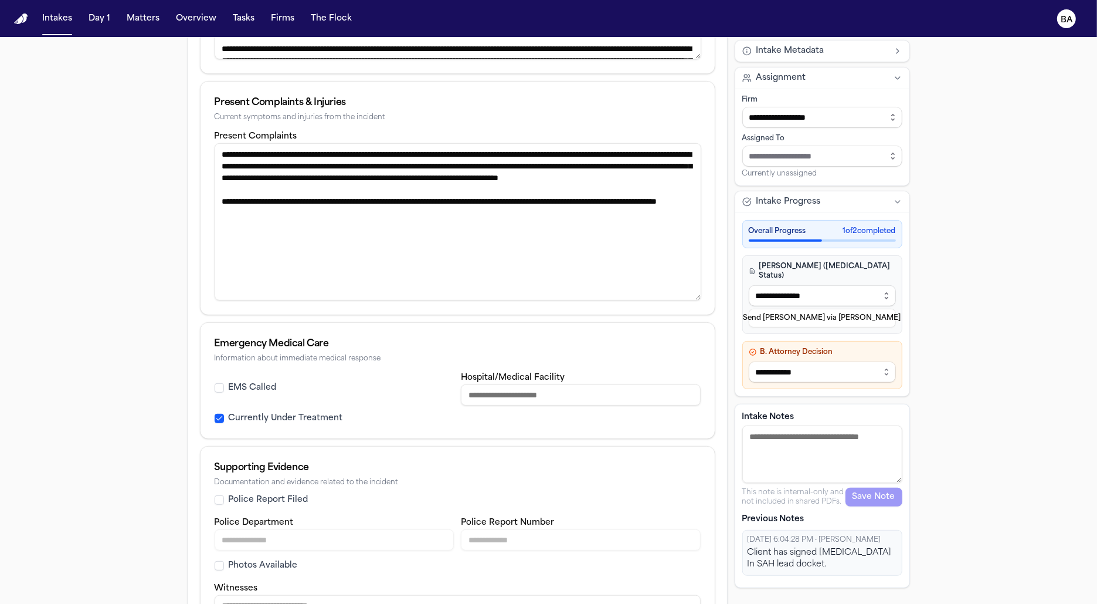
scroll to position [16, 0]
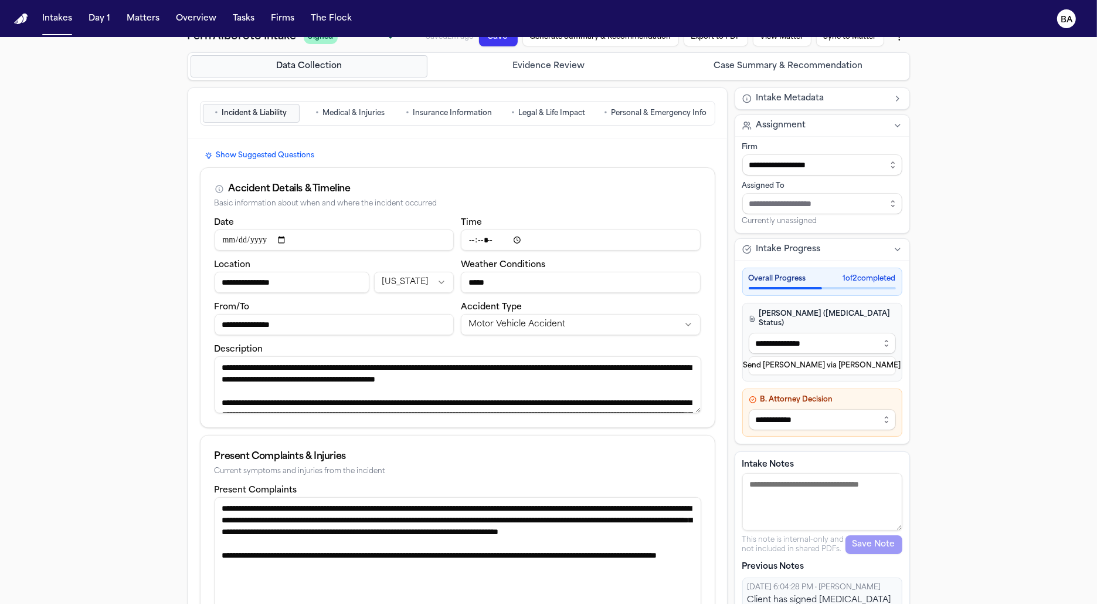
click at [345, 109] on span "Medical & Injuries" at bounding box center [354, 113] width 62 height 9
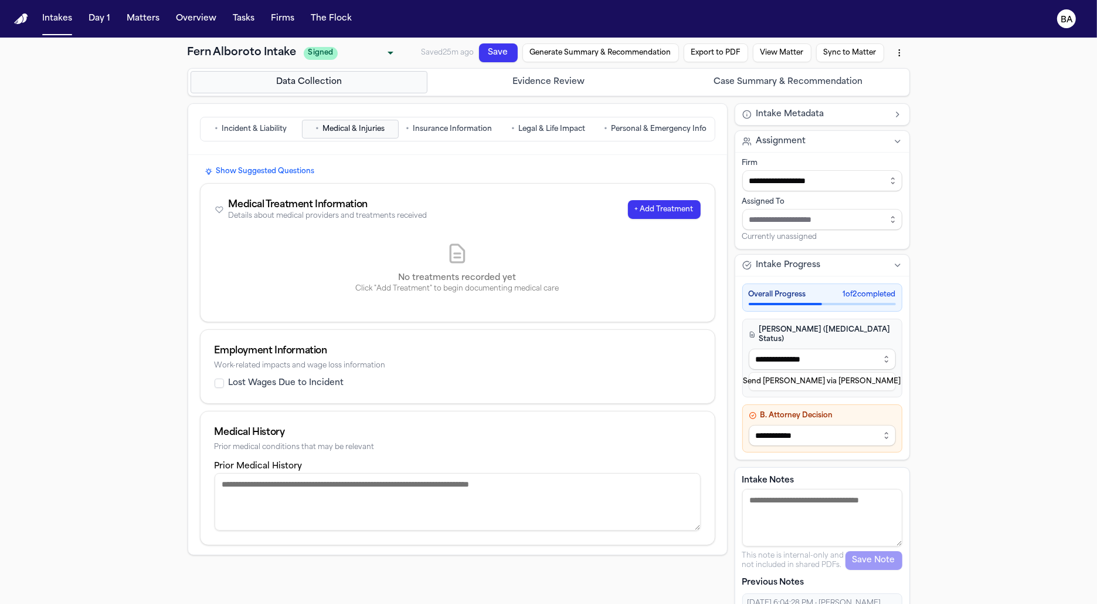
click at [174, 460] on div "**********" at bounding box center [549, 347] width 751 height 618
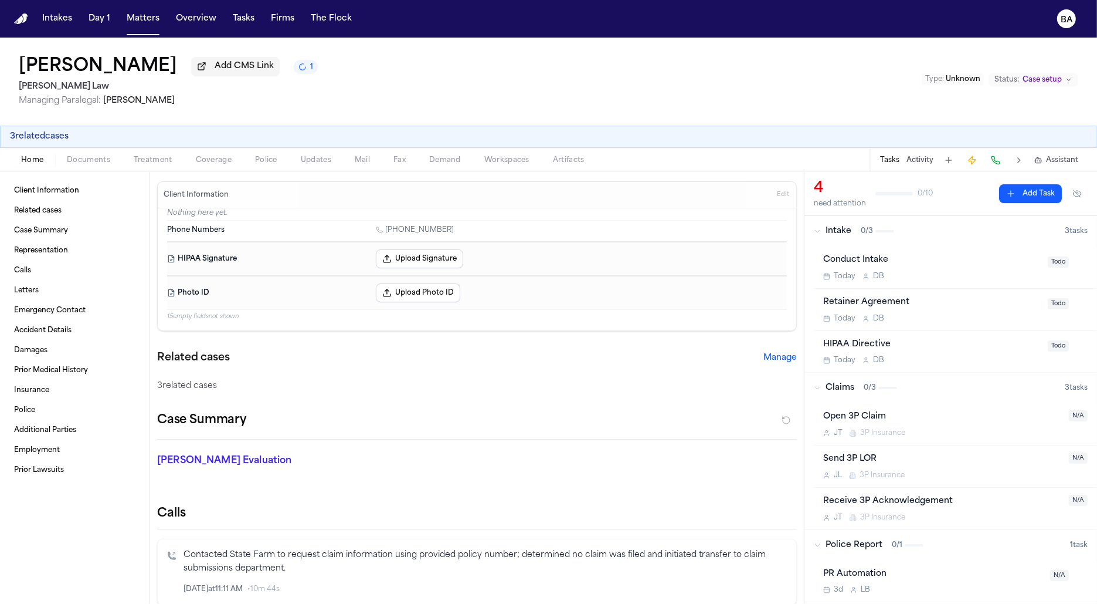
click at [823, 239] on button "Intake 0 / 3 3 task s" at bounding box center [951, 231] width 293 height 30
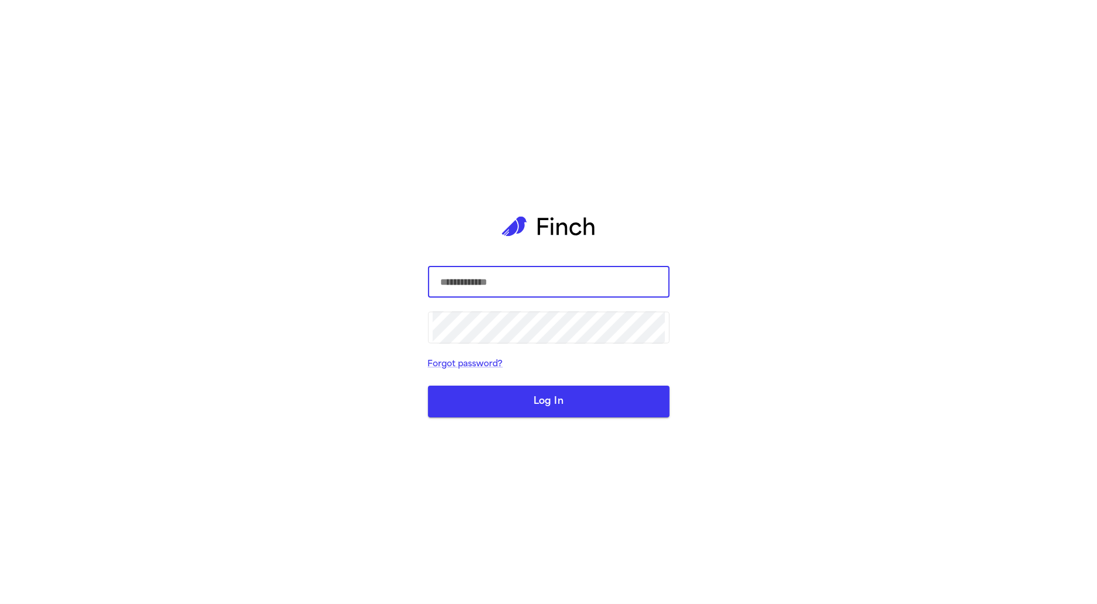
type input "**********"
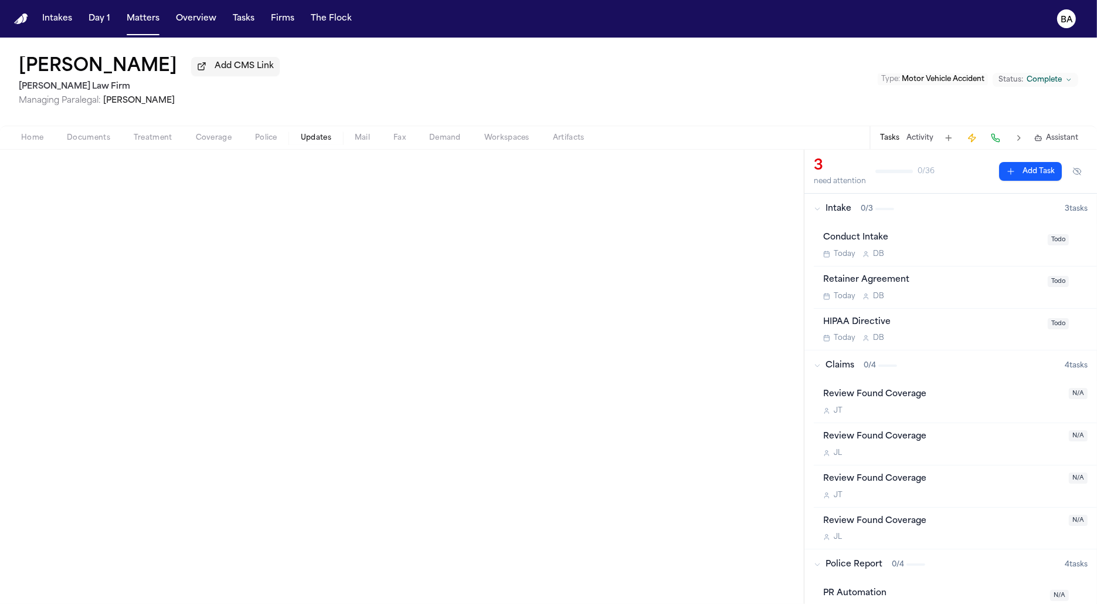
click at [307, 143] on span "Updates" at bounding box center [316, 137] width 30 height 9
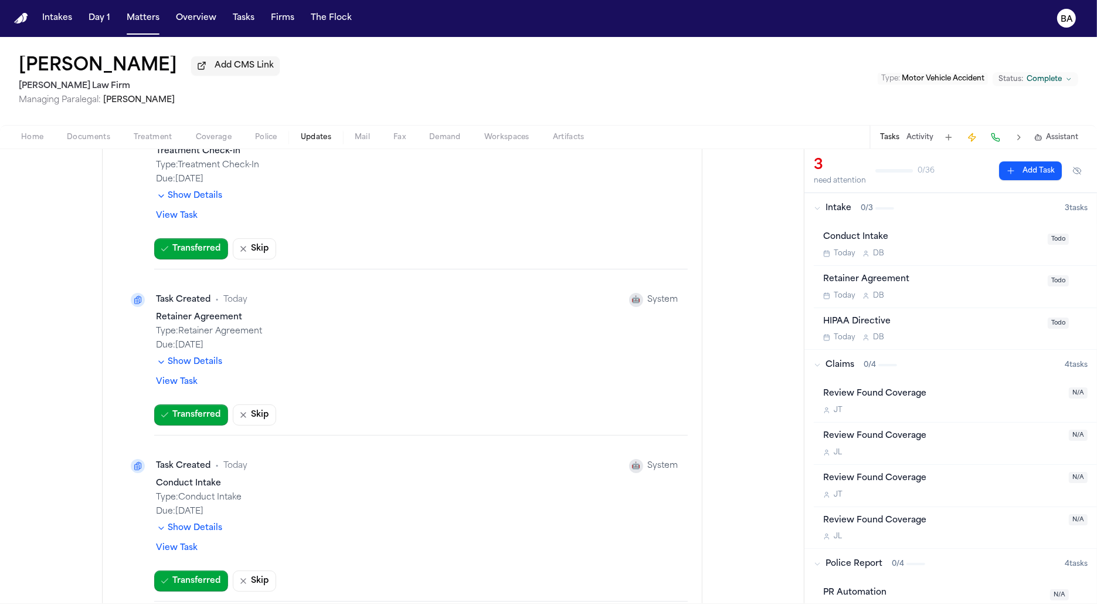
scroll to position [470, 0]
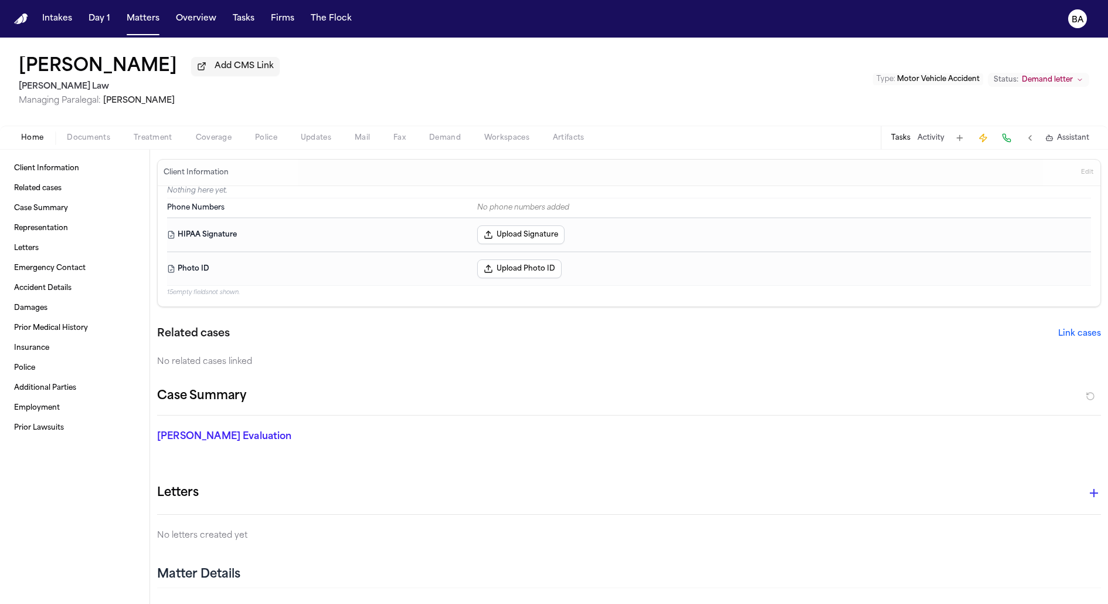
click at [138, 26] on button "Matters" at bounding box center [143, 18] width 42 height 21
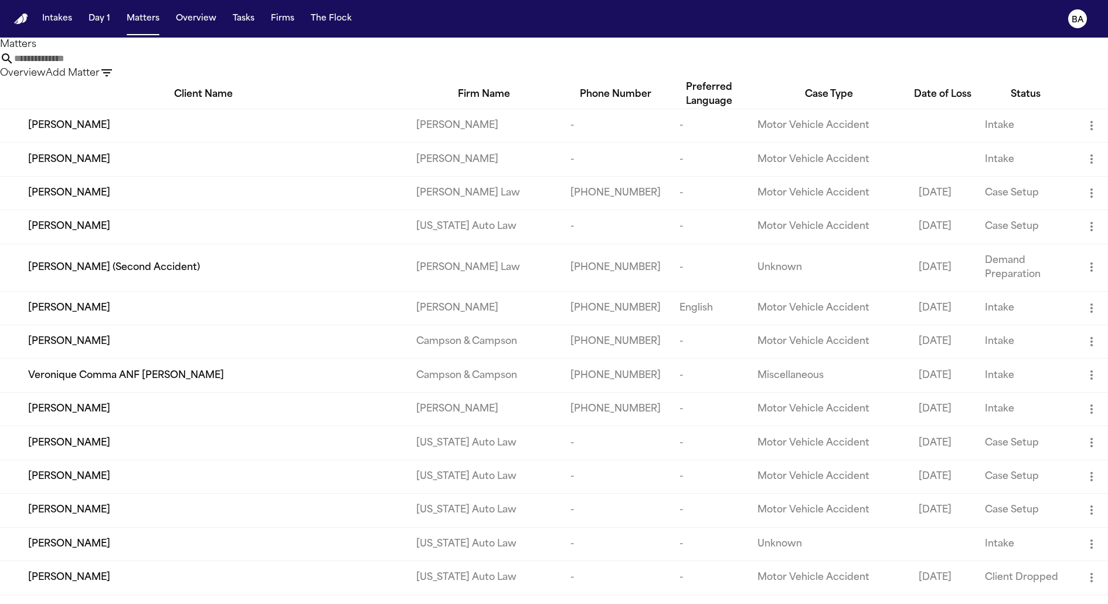
click at [108, 66] on input "text" at bounding box center [61, 59] width 94 height 14
paste input "**********"
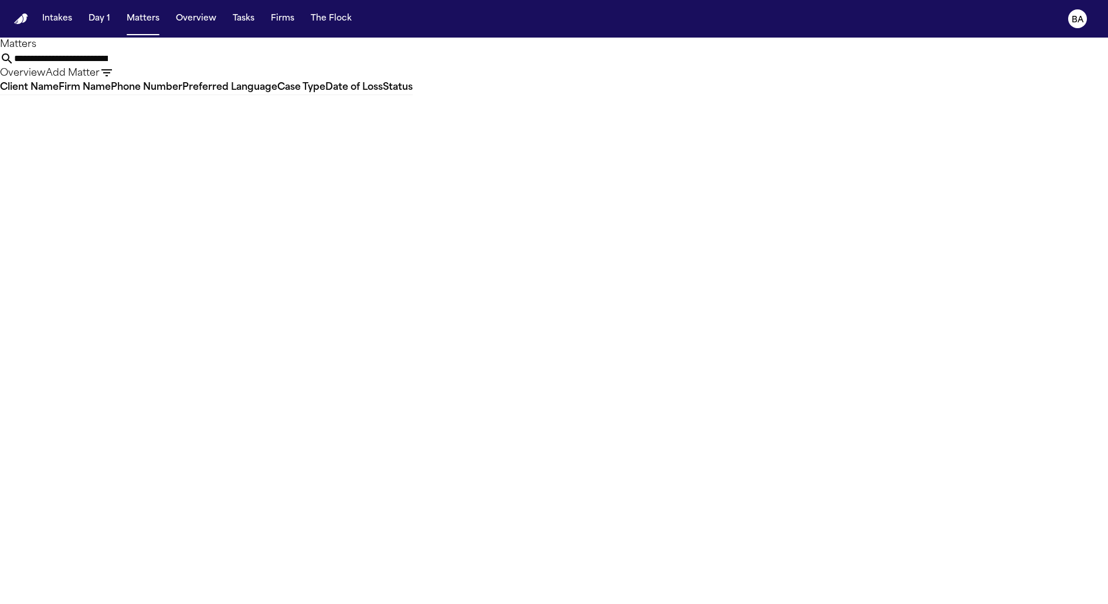
type input "**********"
click at [239, 25] on button "Tasks" at bounding box center [243, 18] width 31 height 21
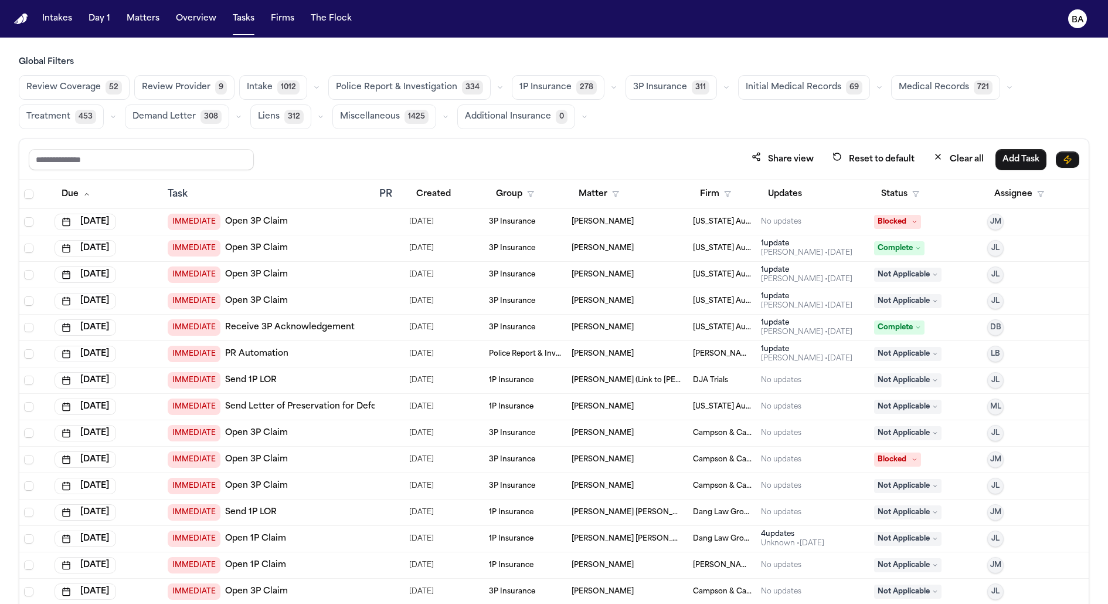
click at [493, 86] on button "button" at bounding box center [500, 87] width 14 height 14
click at [425, 143] on span "Police Report Escalation" at bounding box center [387, 140] width 102 height 12
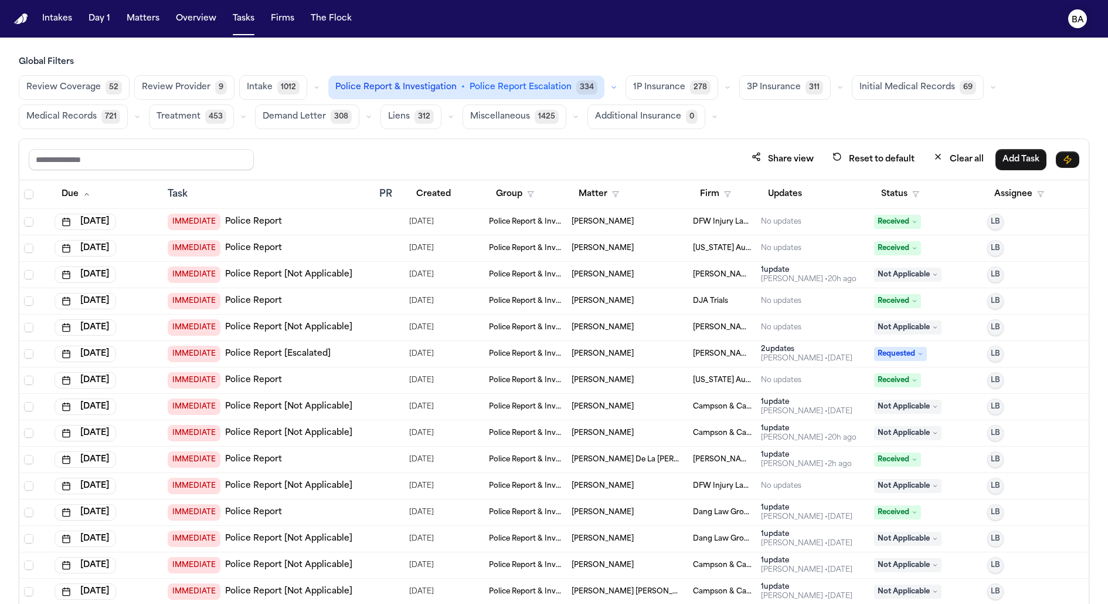
click at [1083, 29] on button "BA" at bounding box center [1078, 19] width 33 height 26
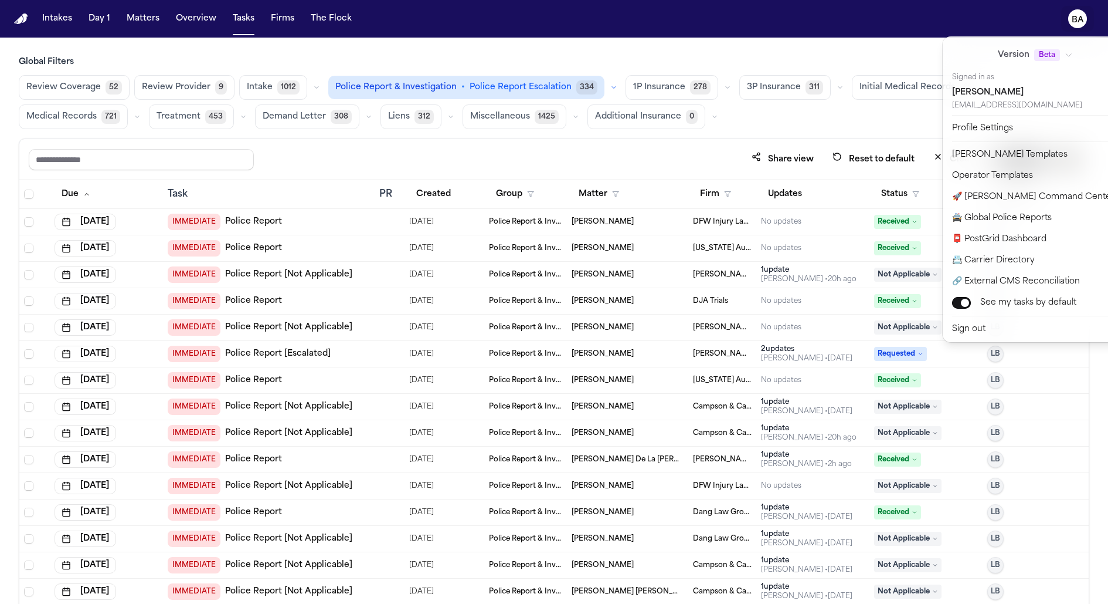
click at [1074, 18] on text "BA" at bounding box center [1078, 20] width 12 height 8
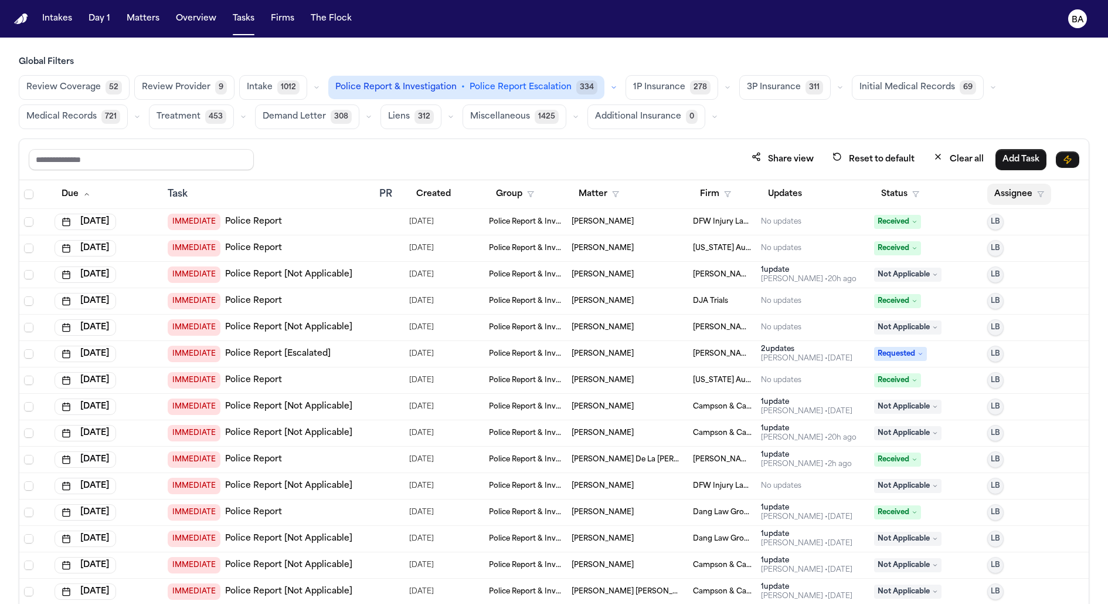
click at [1011, 189] on button "Assignee" at bounding box center [1020, 194] width 64 height 21
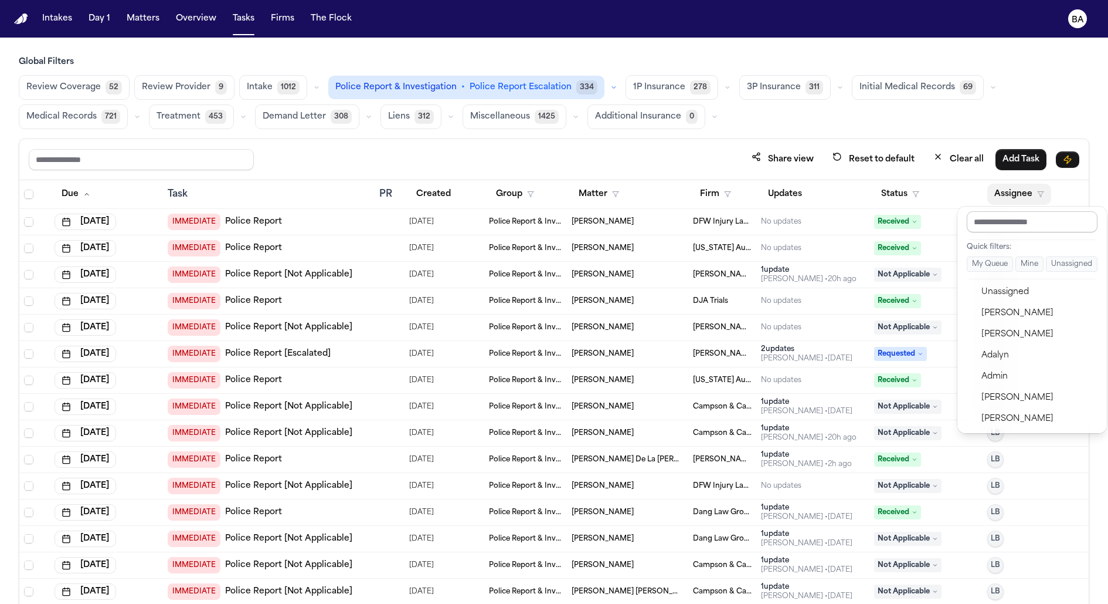
click at [989, 224] on input "text" at bounding box center [1032, 221] width 131 height 21
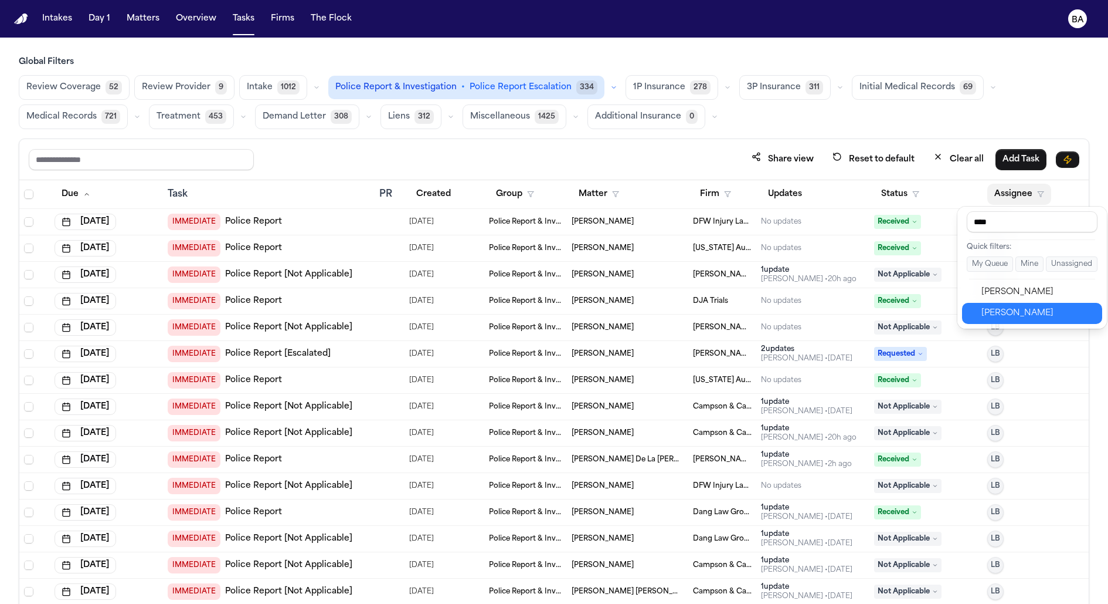
type input "****"
click at [1009, 306] on div "[PERSON_NAME]" at bounding box center [1039, 313] width 114 height 14
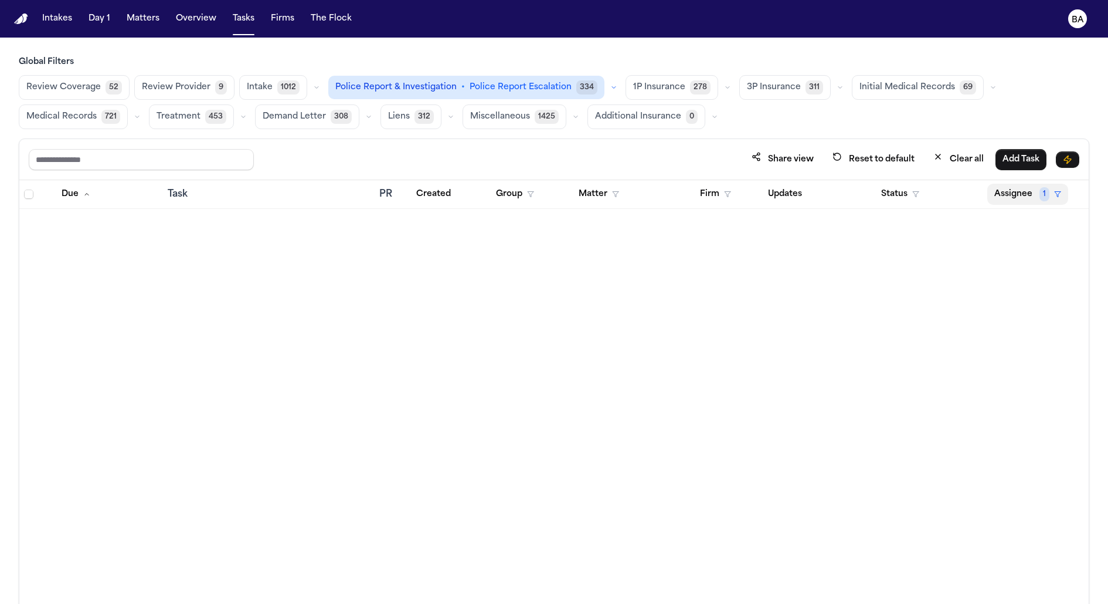
click at [1020, 189] on button "Assignee 1" at bounding box center [1028, 194] width 81 height 21
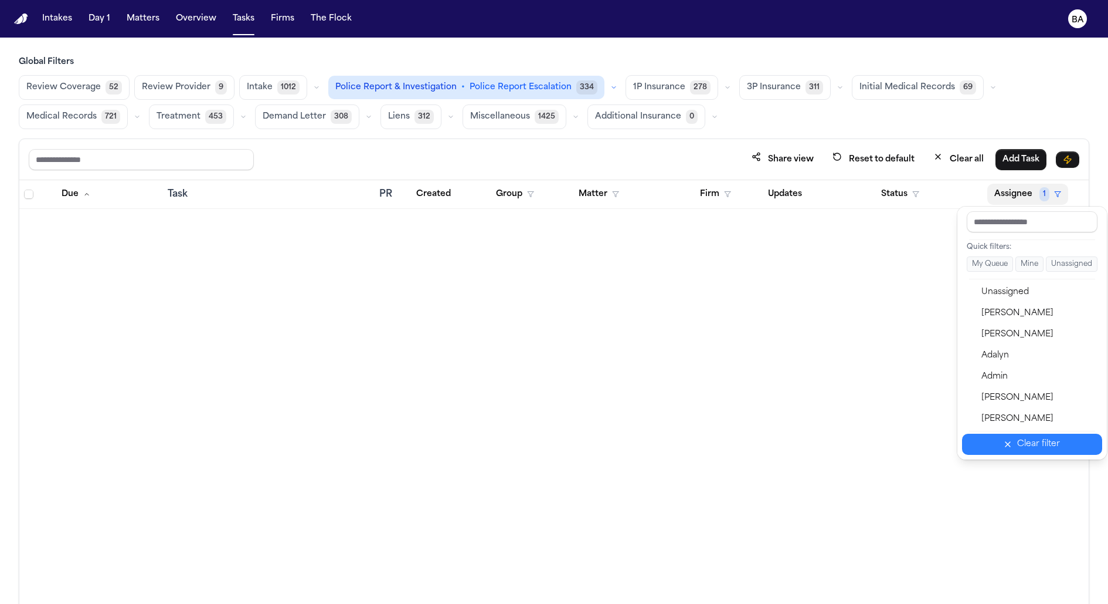
click at [1009, 443] on icon "button" at bounding box center [1008, 443] width 9 height 9
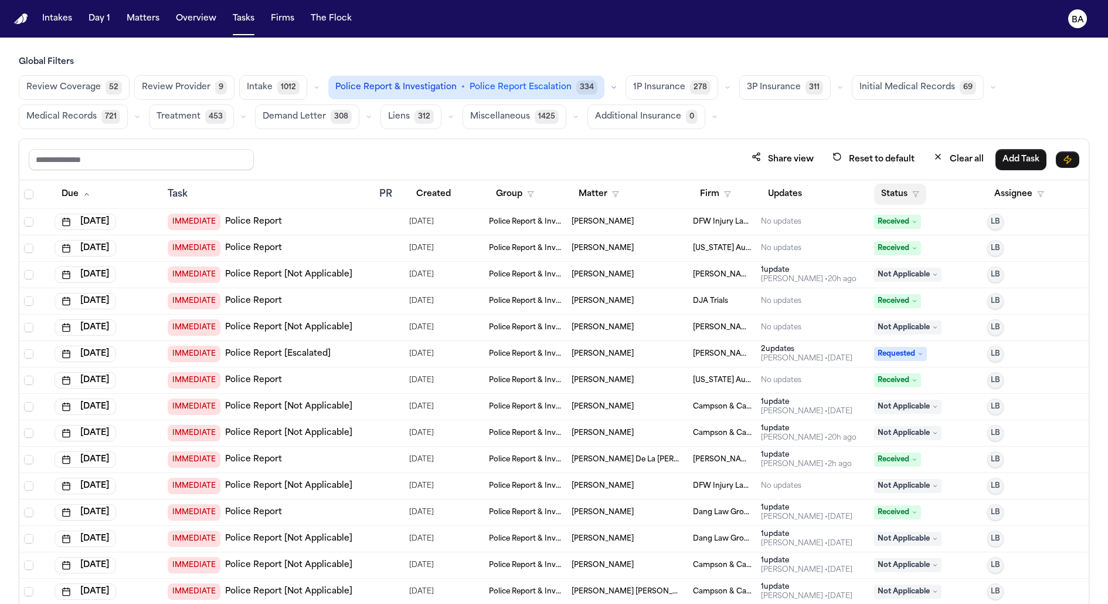
click at [897, 194] on button "Status" at bounding box center [900, 194] width 52 height 21
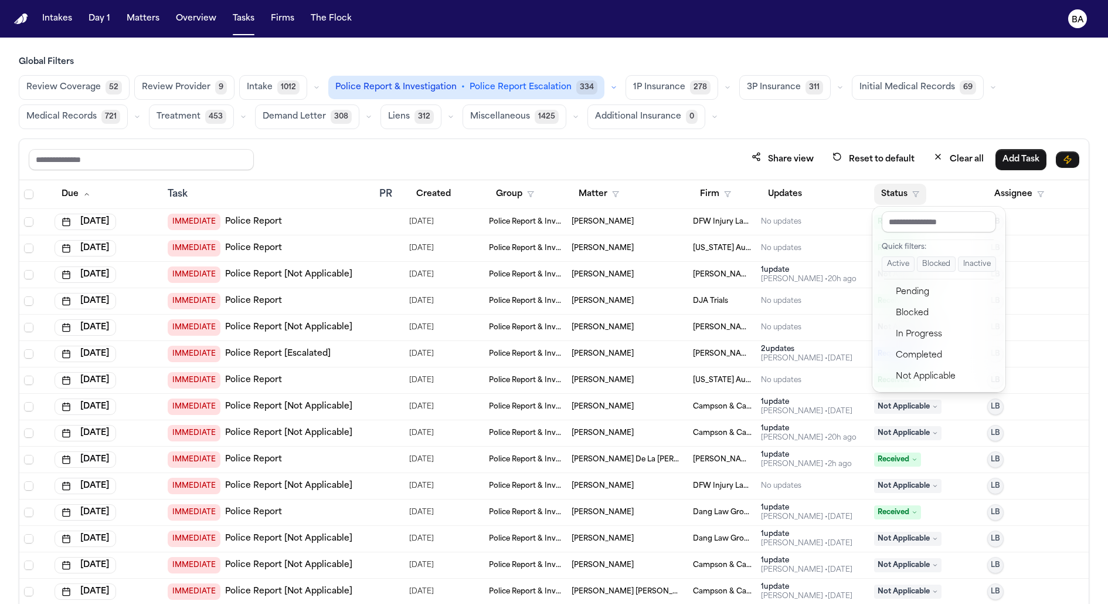
click at [900, 265] on button "Active" at bounding box center [898, 263] width 33 height 15
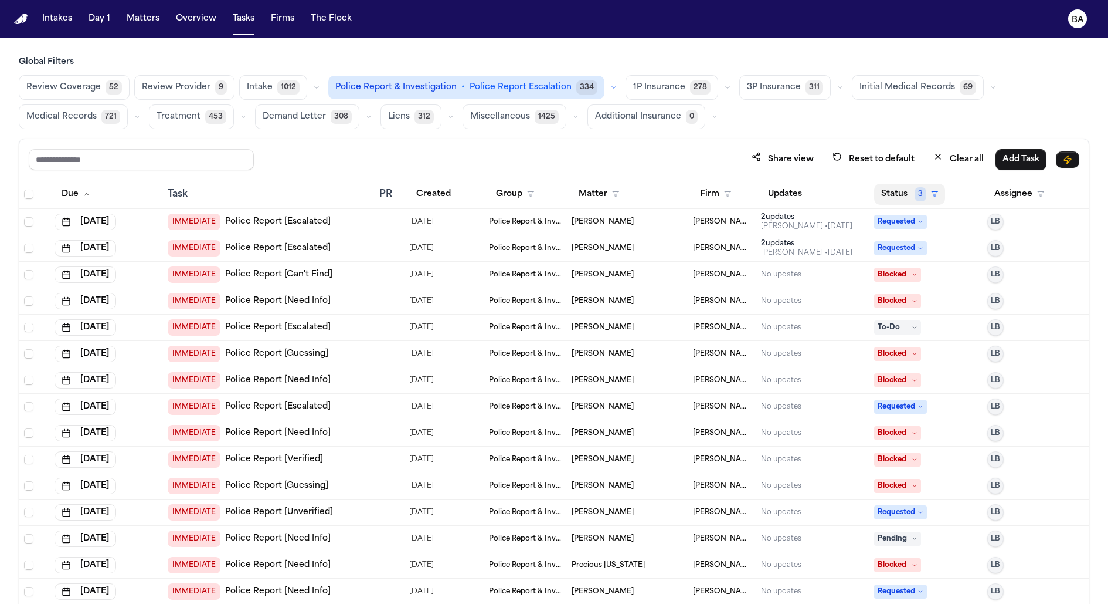
click at [897, 193] on button "Status 3" at bounding box center [909, 194] width 71 height 21
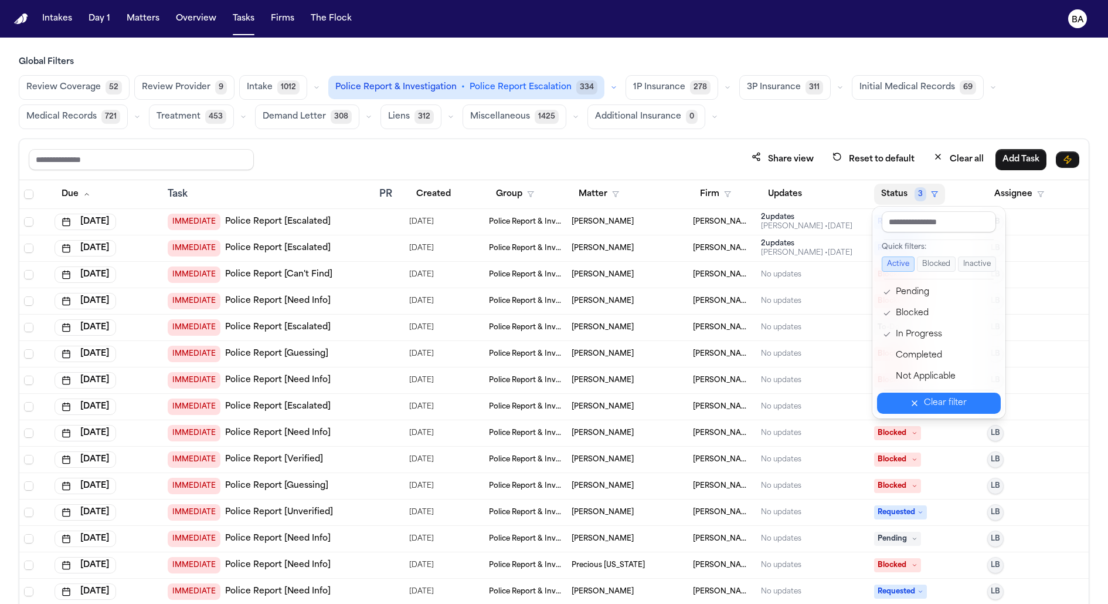
click at [908, 400] on button "Clear filter" at bounding box center [939, 402] width 124 height 21
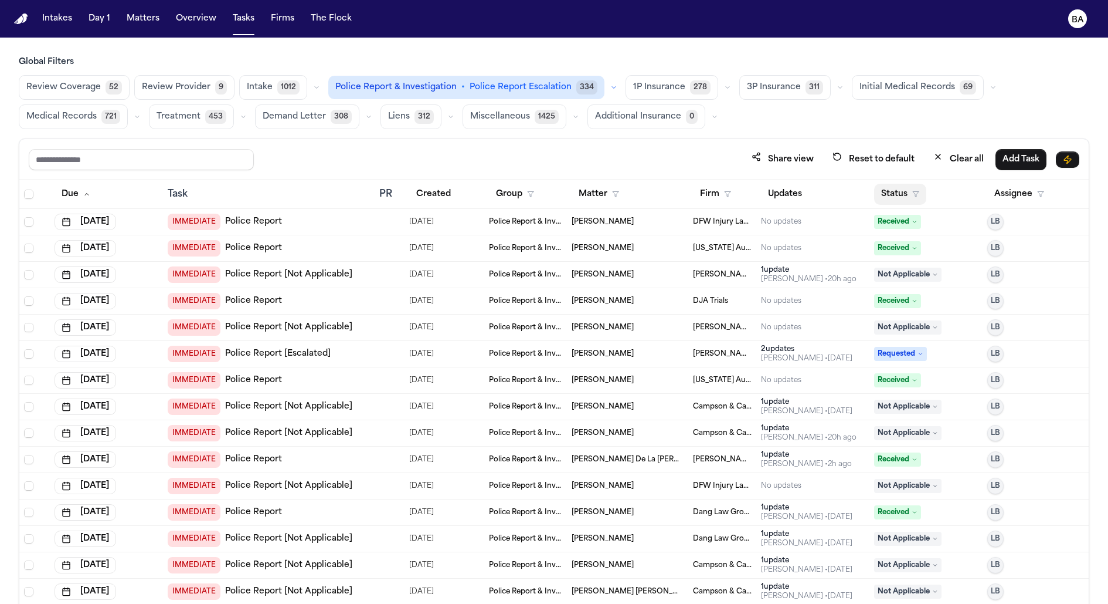
click at [914, 191] on icon "button" at bounding box center [916, 194] width 7 height 7
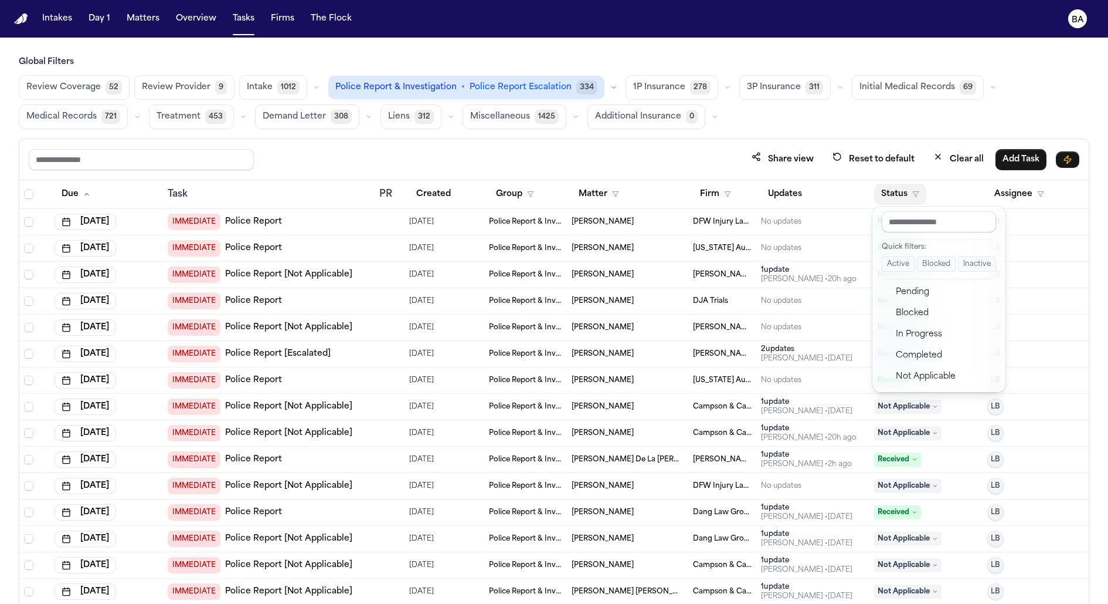
click at [898, 264] on button "Active" at bounding box center [898, 263] width 33 height 15
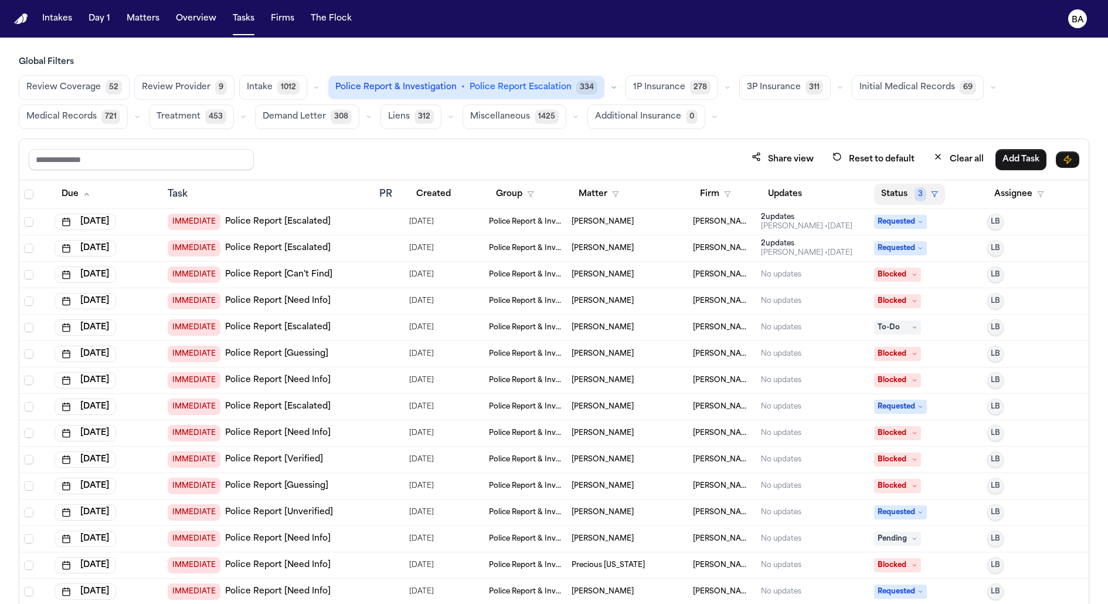
click at [894, 188] on button "Status 3" at bounding box center [909, 194] width 71 height 21
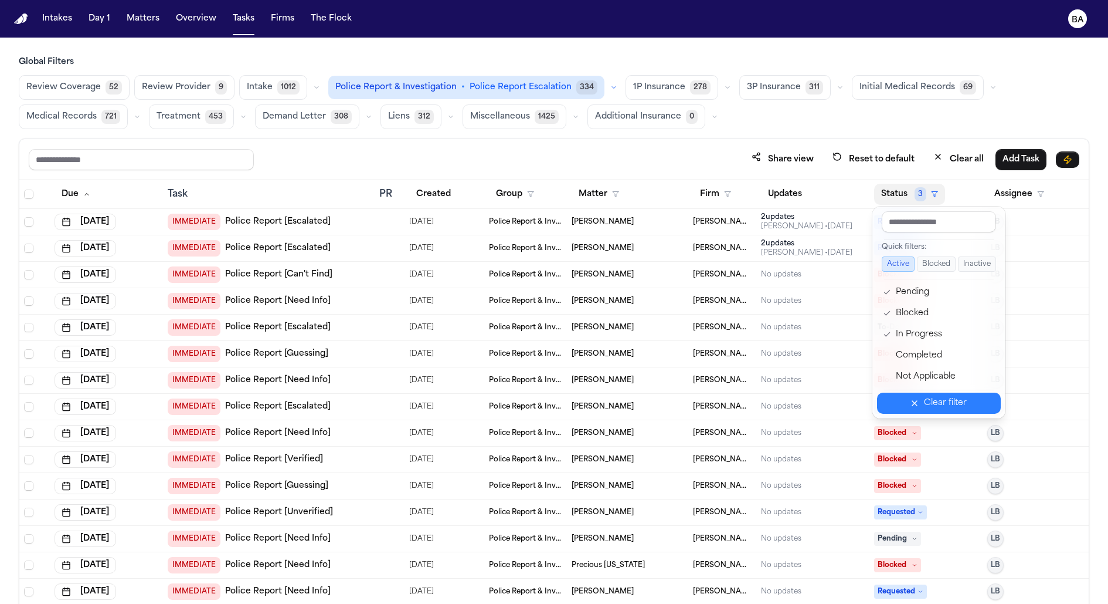
click at [916, 402] on icon "button" at bounding box center [914, 402] width 9 height 9
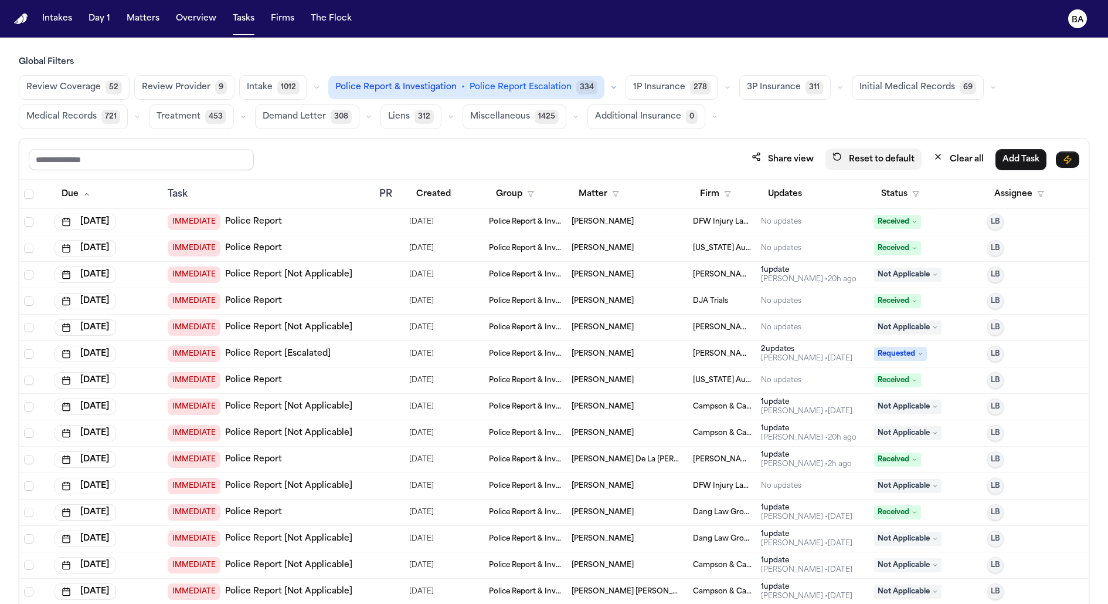
click at [862, 156] on button "Reset to default" at bounding box center [874, 159] width 96 height 22
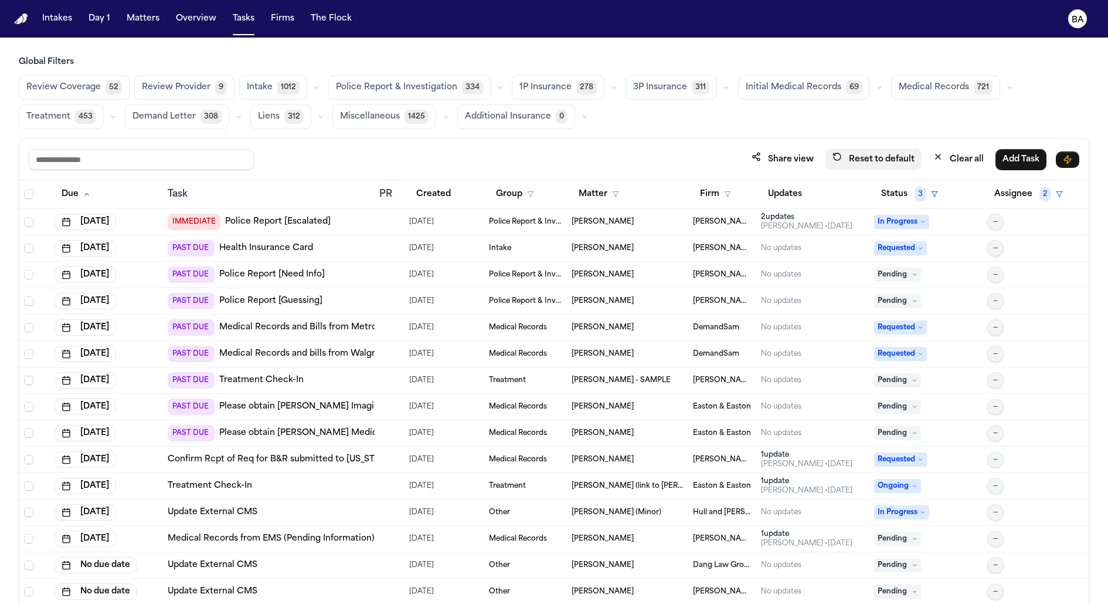
click at [864, 163] on button "Reset to default" at bounding box center [874, 159] width 96 height 22
click at [276, 18] on button "Firms" at bounding box center [282, 18] width 33 height 21
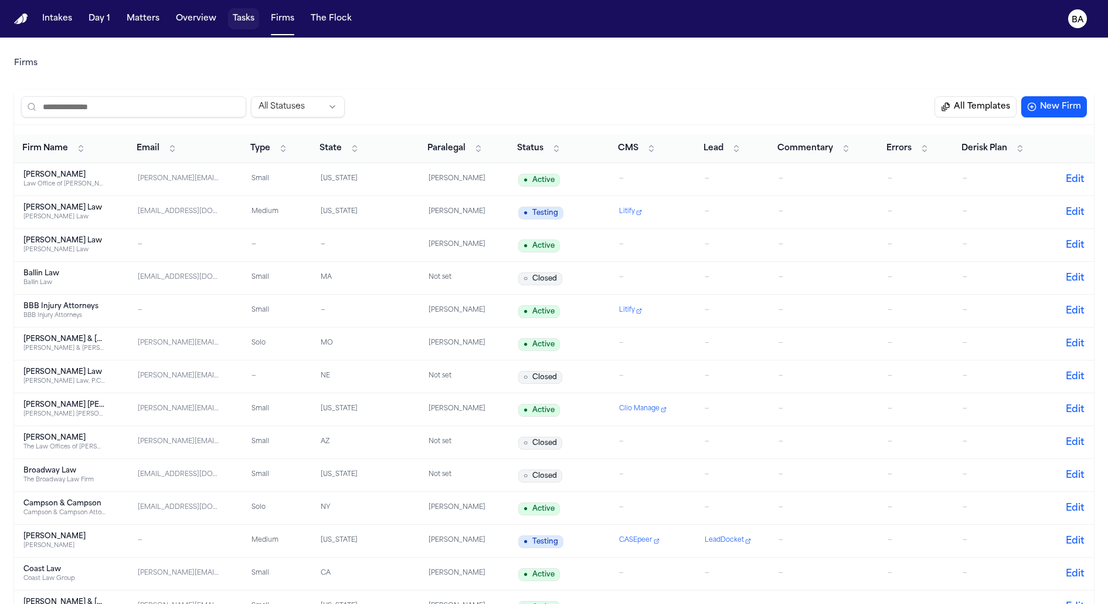
click at [246, 21] on button "Tasks" at bounding box center [243, 18] width 31 height 21
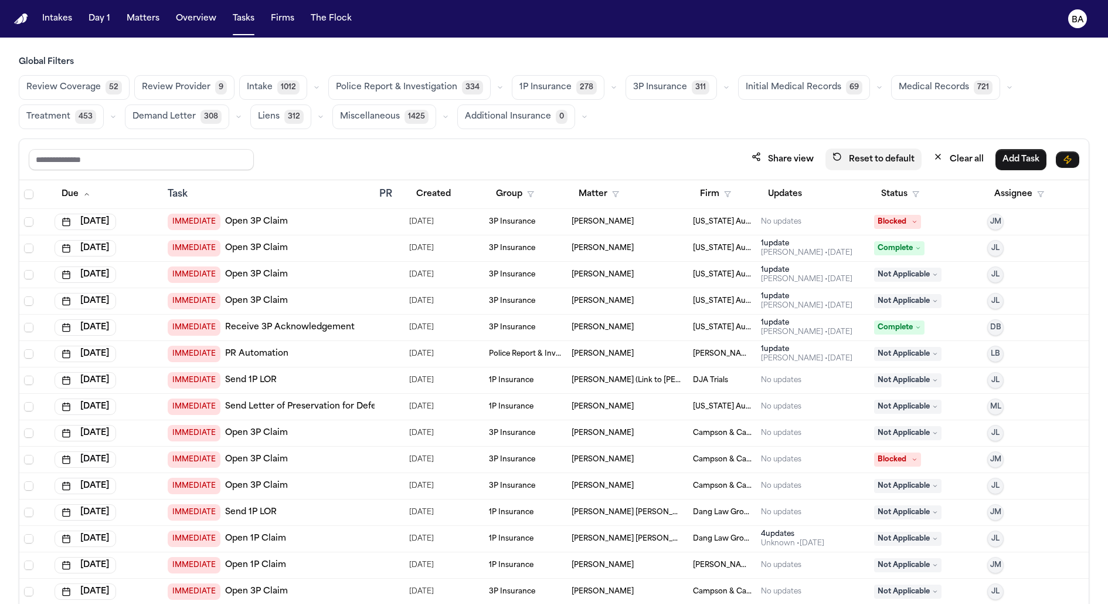
click at [877, 157] on button "Reset to default" at bounding box center [874, 159] width 96 height 22
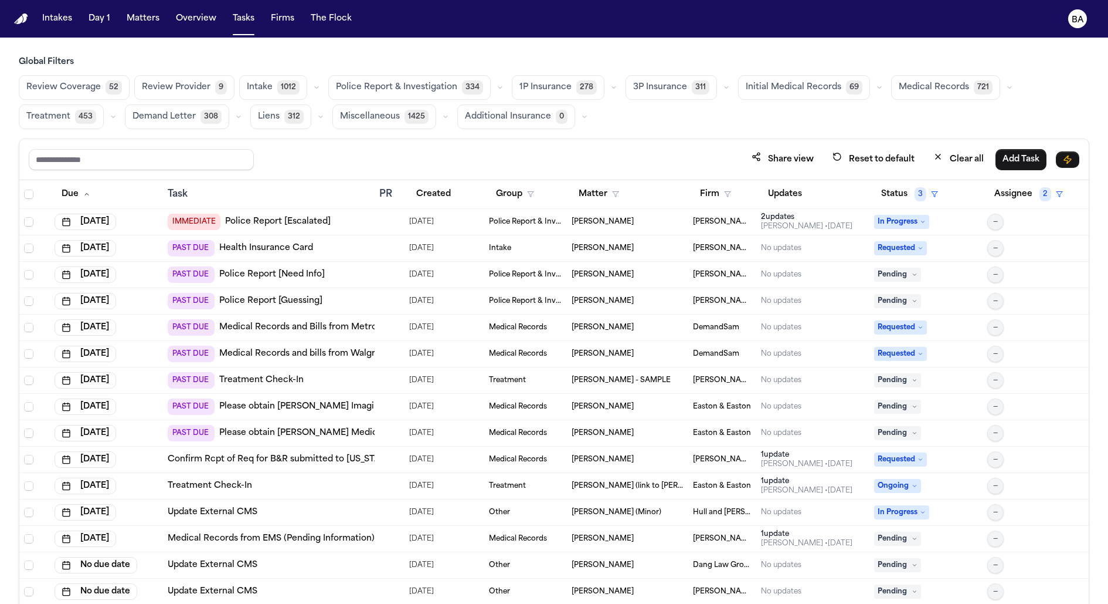
click at [272, 16] on button "Firms" at bounding box center [282, 18] width 33 height 21
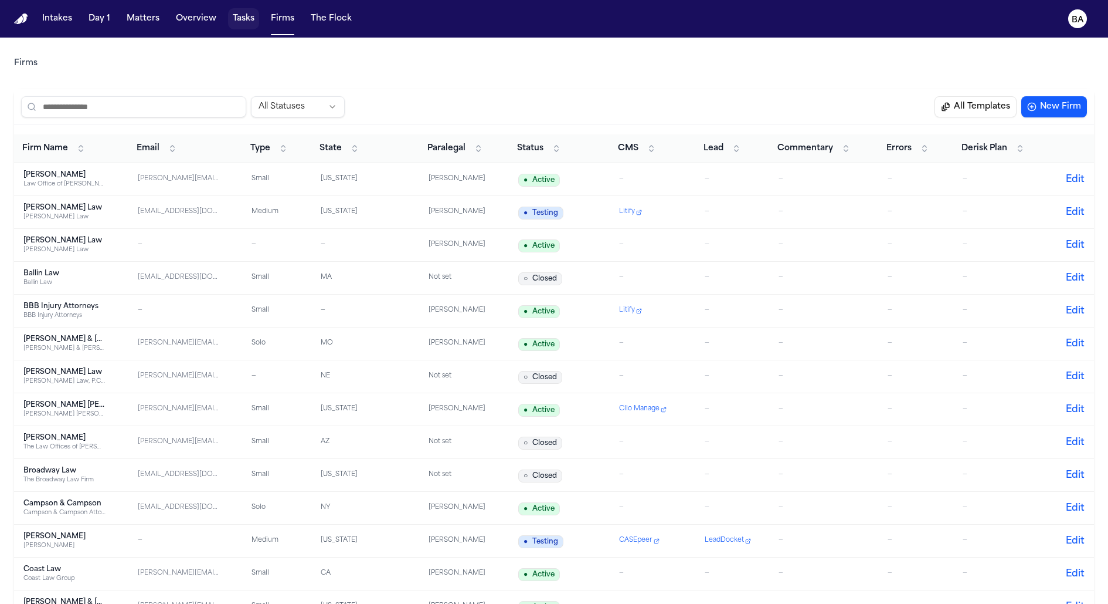
click at [238, 16] on button "Tasks" at bounding box center [243, 18] width 31 height 21
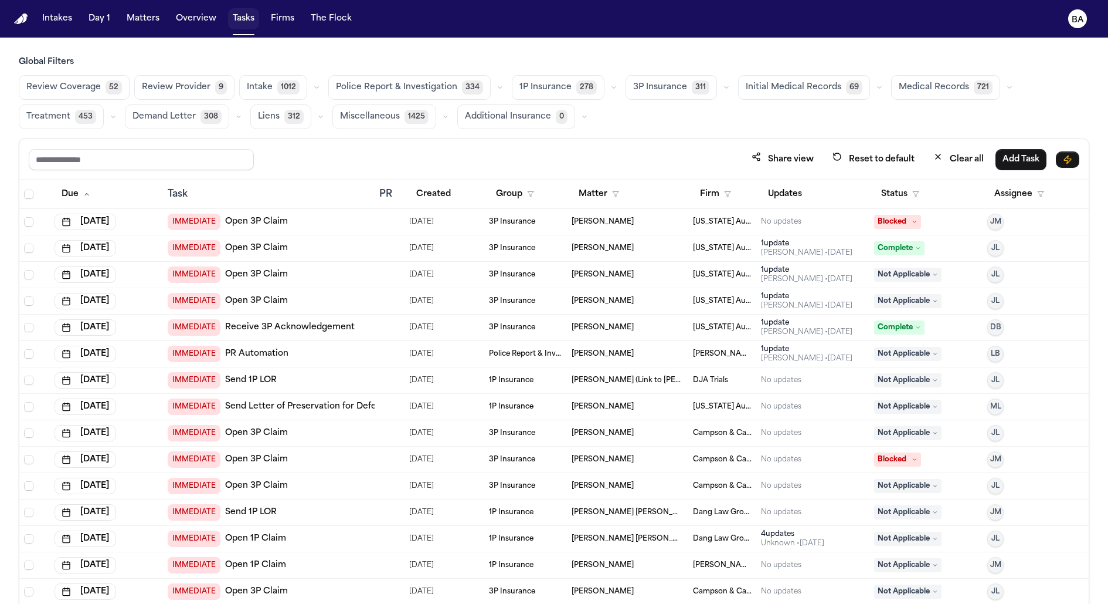
click at [238, 16] on button "Tasks" at bounding box center [243, 18] width 31 height 21
click at [607, 86] on button "button" at bounding box center [614, 87] width 14 height 14
click at [605, 140] on span "38" at bounding box center [613, 140] width 16 height 14
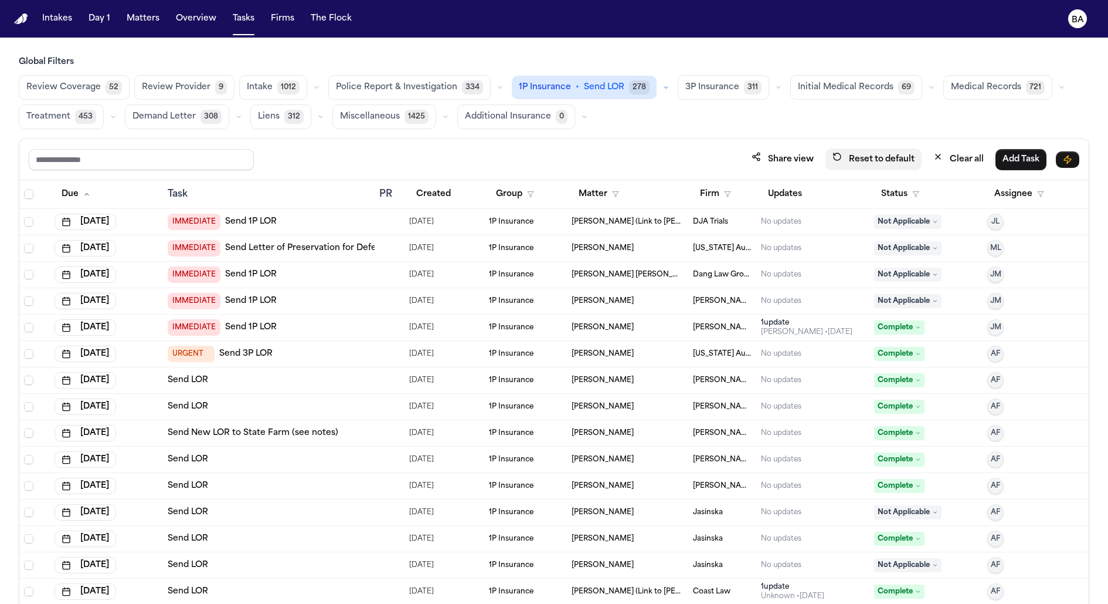
click at [869, 166] on button "Reset to default" at bounding box center [874, 159] width 96 height 22
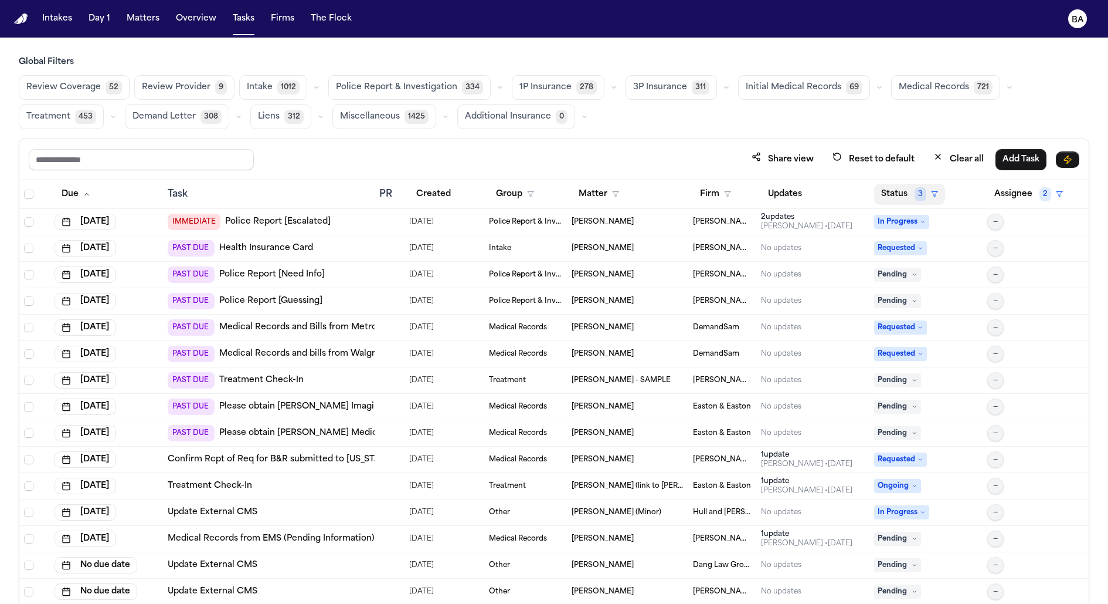
click at [894, 184] on button "Status 3" at bounding box center [909, 194] width 71 height 21
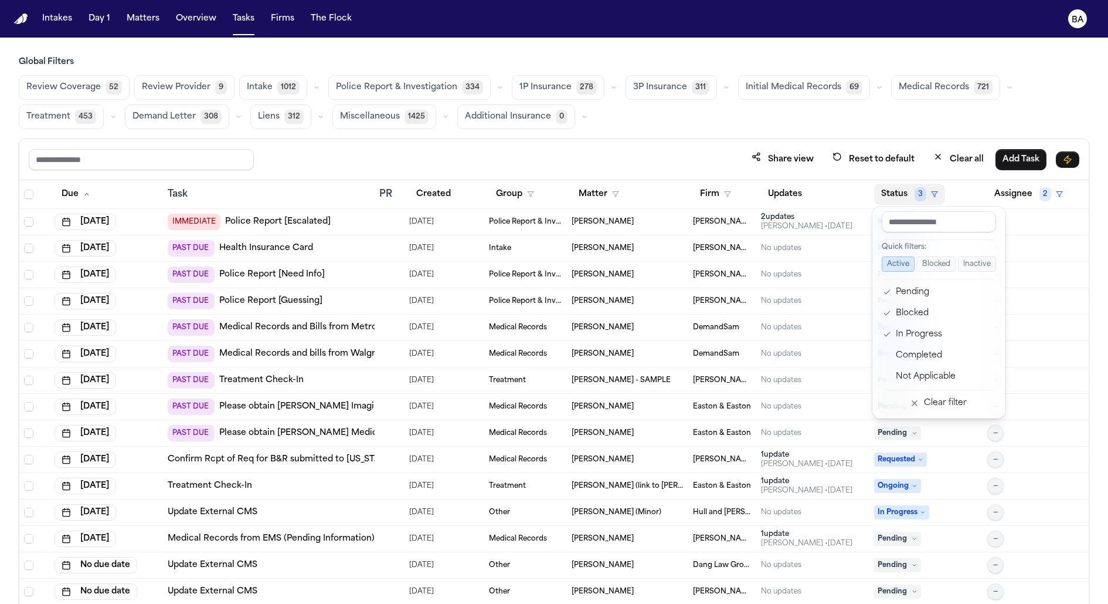
click at [894, 184] on button "Status 3" at bounding box center [909, 194] width 71 height 21
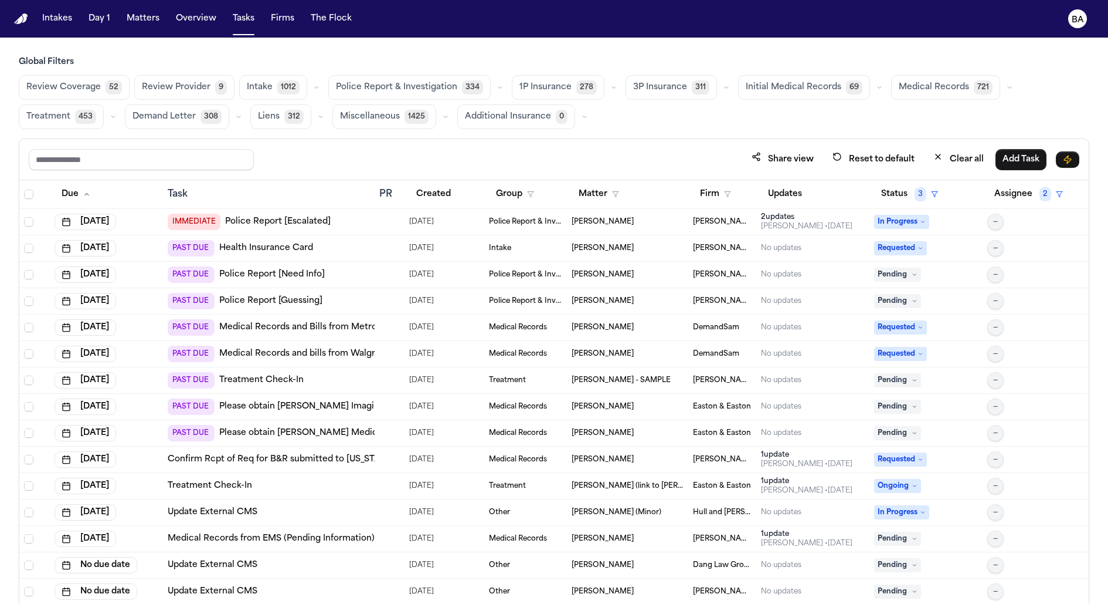
click at [611, 89] on icon "button" at bounding box center [614, 87] width 7 height 7
click at [640, 126] on div "Review Coverage 52 Review Provider 9 Intake 1012 Police Report & Investigation …" at bounding box center [554, 102] width 1071 height 54
click at [331, 155] on div "Share view Reset to default Clear all Add Task" at bounding box center [554, 159] width 1051 height 22
click at [61, 18] on button "Intakes" at bounding box center [57, 18] width 39 height 21
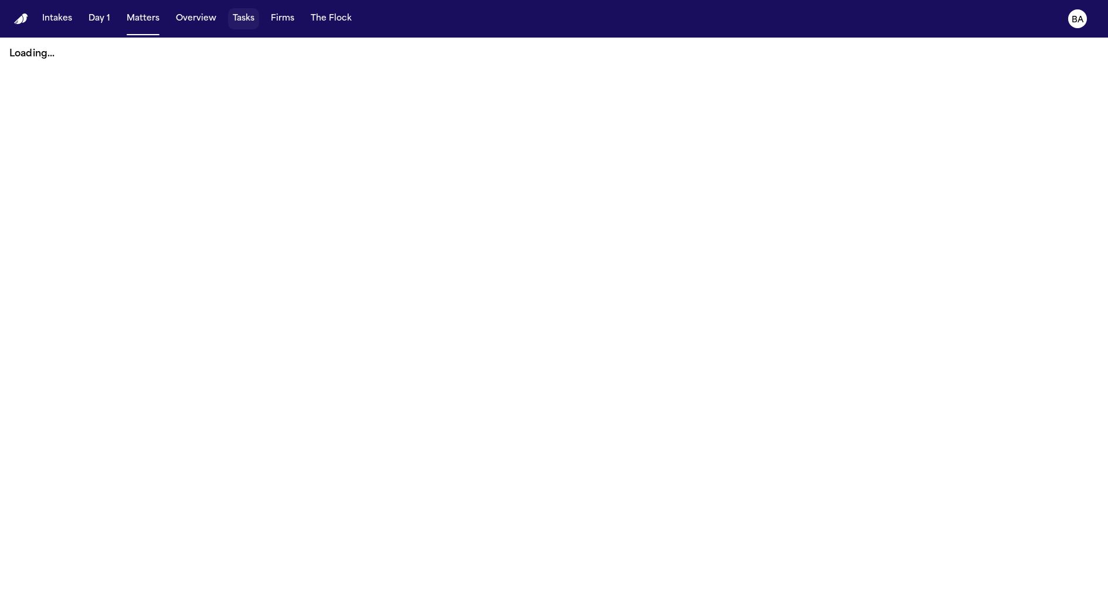
click at [239, 22] on button "Tasks" at bounding box center [243, 18] width 31 height 21
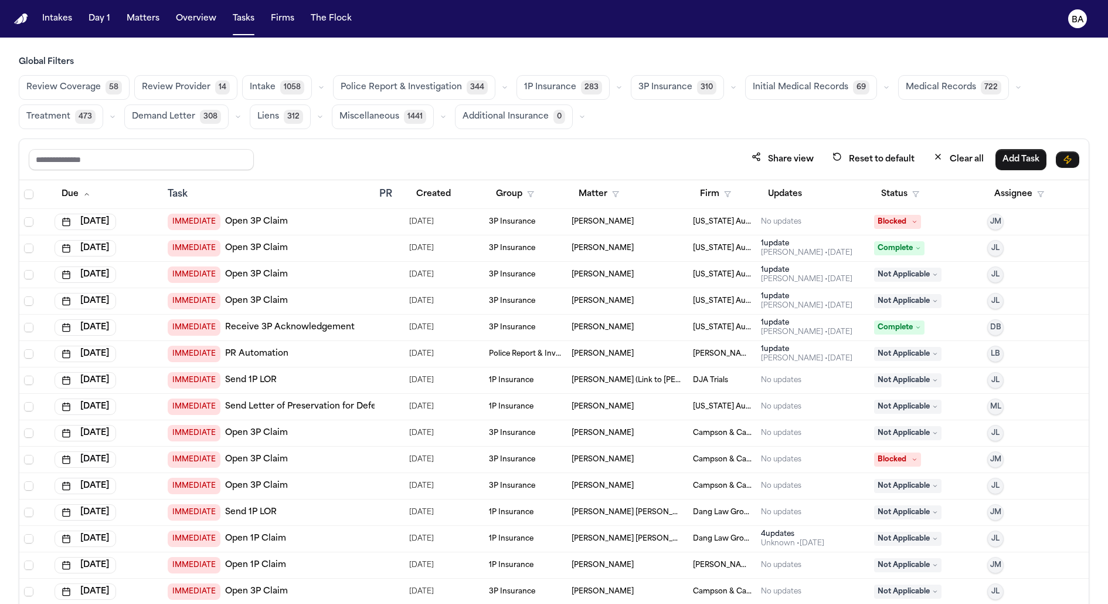
click at [261, 87] on span "Intake" at bounding box center [263, 88] width 26 height 12
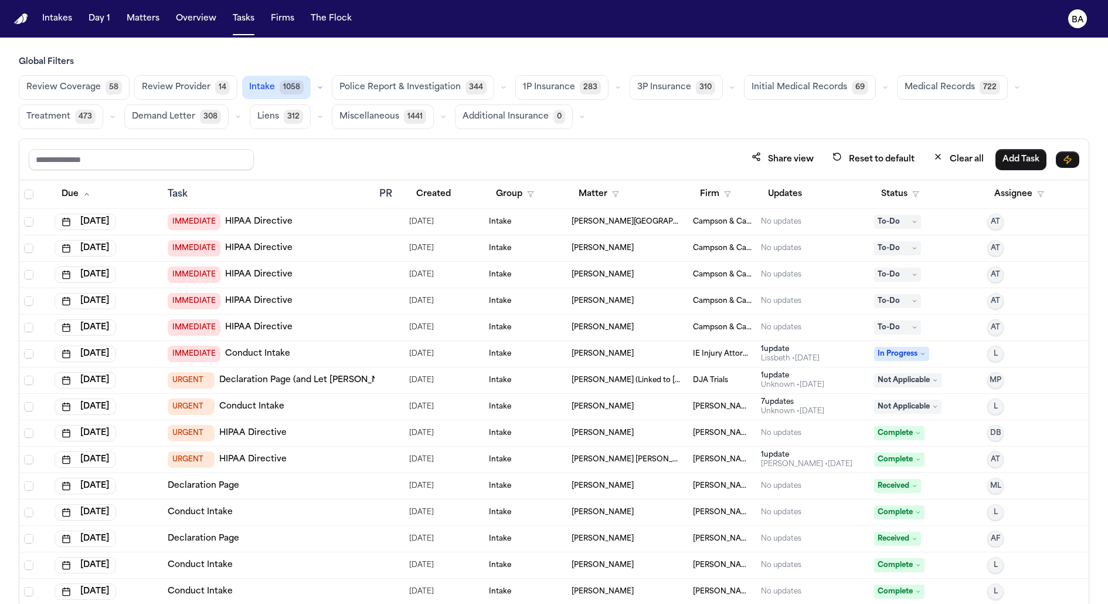
click at [199, 91] on span "Review Provider" at bounding box center [176, 88] width 69 height 12
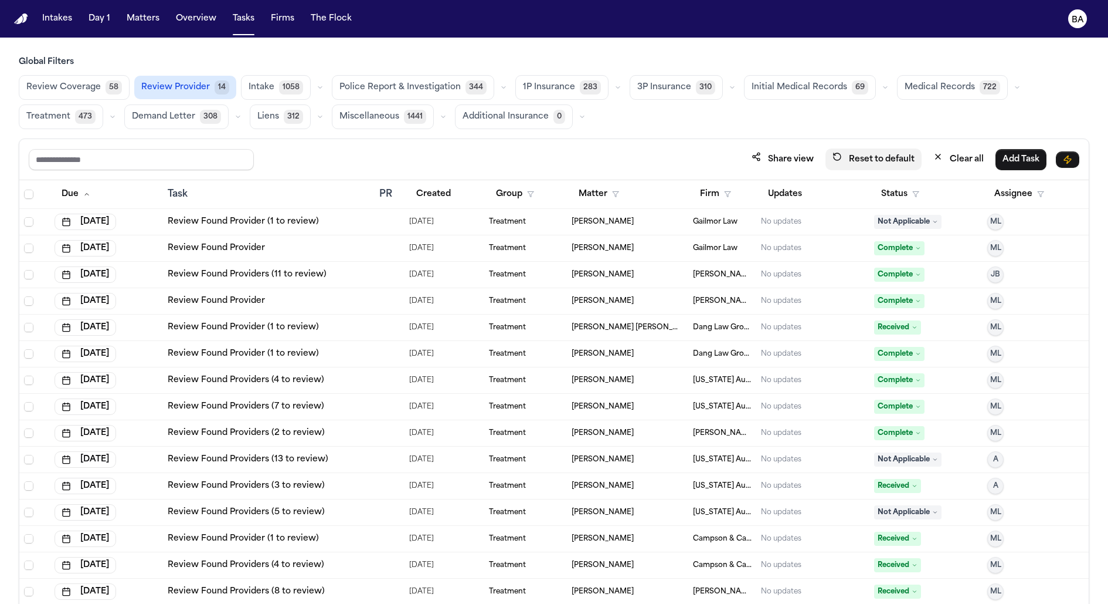
click at [876, 162] on button "Reset to default" at bounding box center [874, 159] width 96 height 22
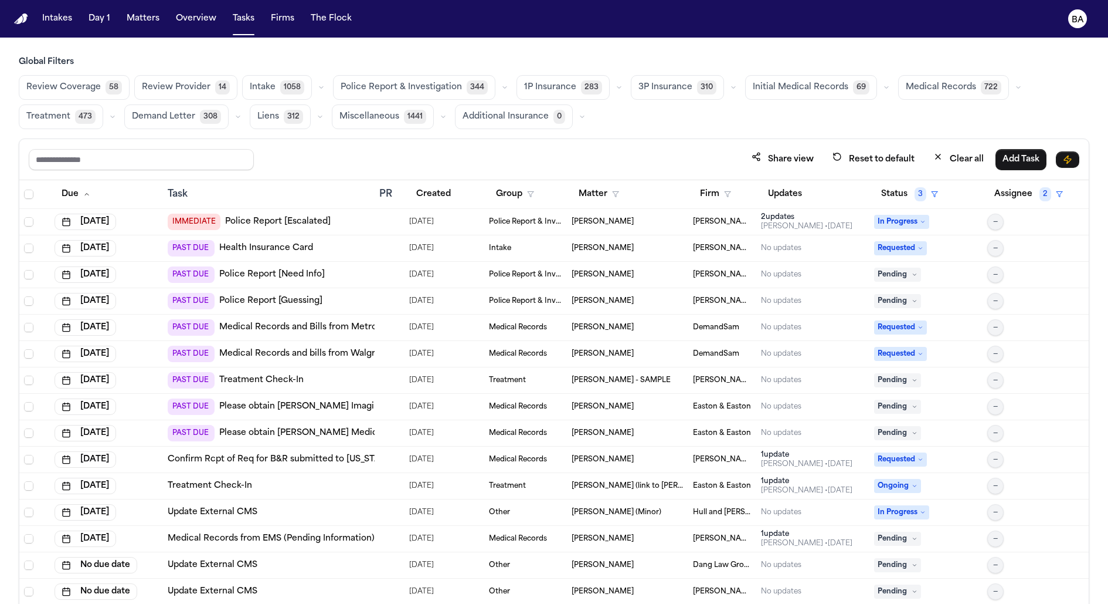
click at [189, 93] on span "Review Provider" at bounding box center [176, 88] width 69 height 12
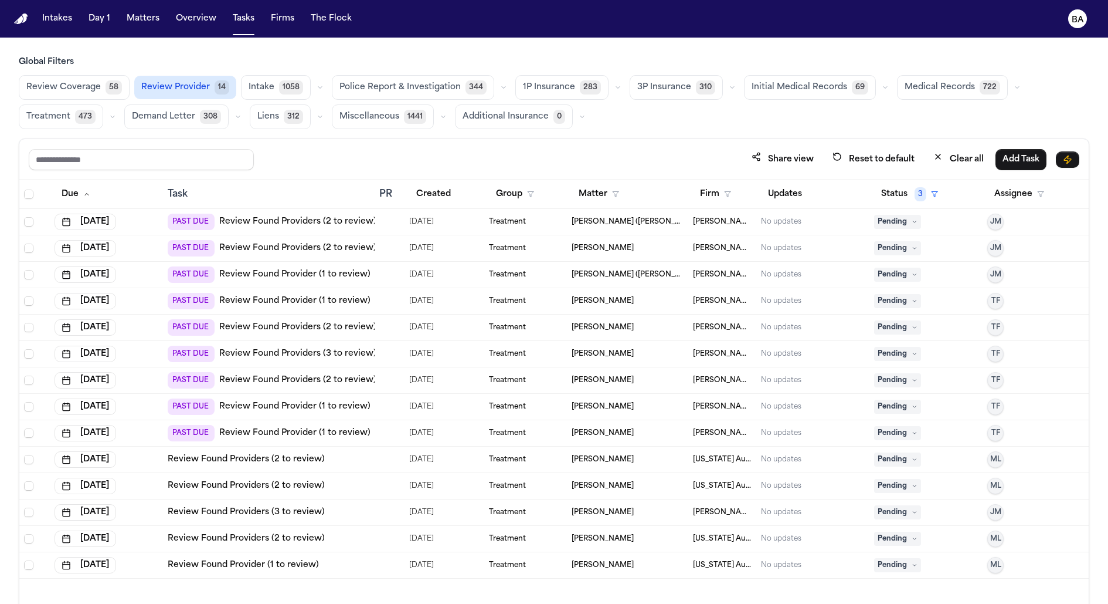
click at [208, 90] on button "Review Provider 14" at bounding box center [185, 87] width 102 height 23
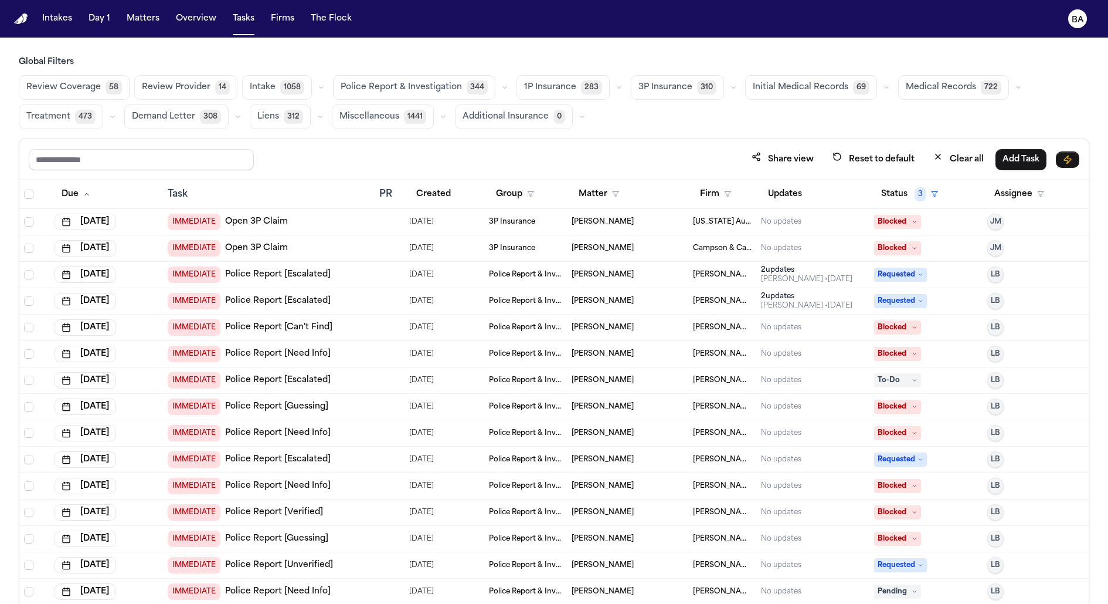
click at [208, 90] on button "Review Provider 14" at bounding box center [185, 87] width 103 height 25
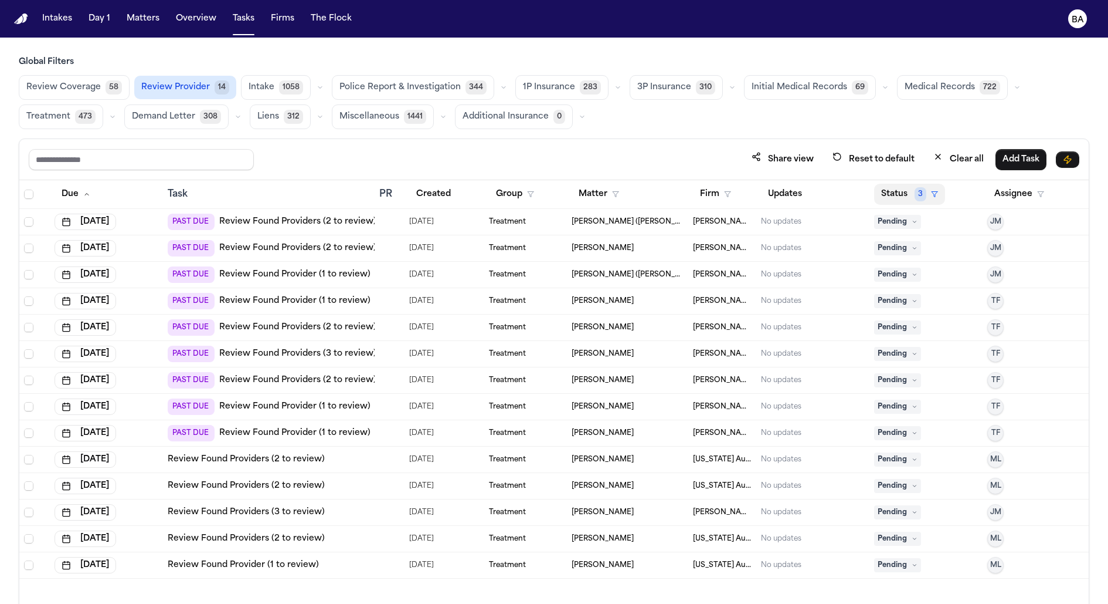
click at [881, 195] on button "Status 3" at bounding box center [909, 194] width 71 height 21
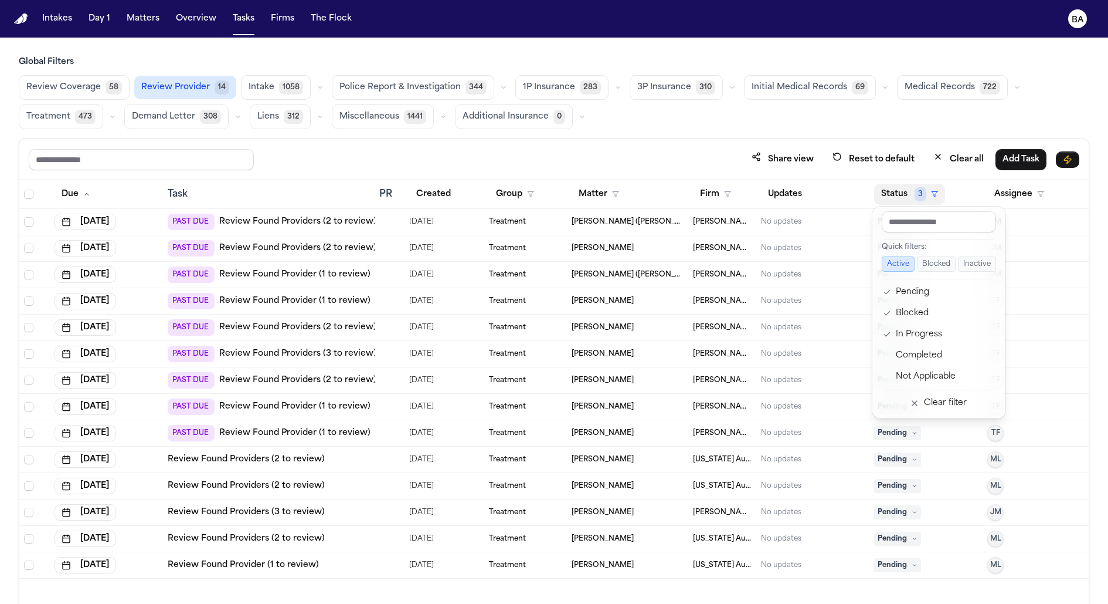
click at [881, 195] on button "Status 3" at bounding box center [909, 194] width 71 height 21
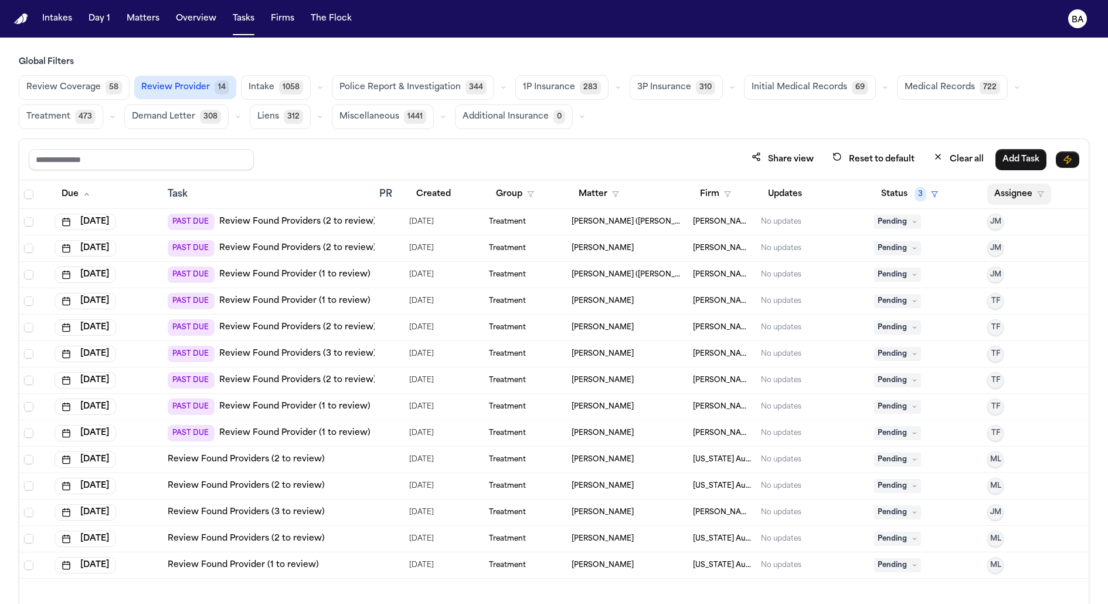
click at [991, 198] on button "Assignee" at bounding box center [1020, 194] width 64 height 21
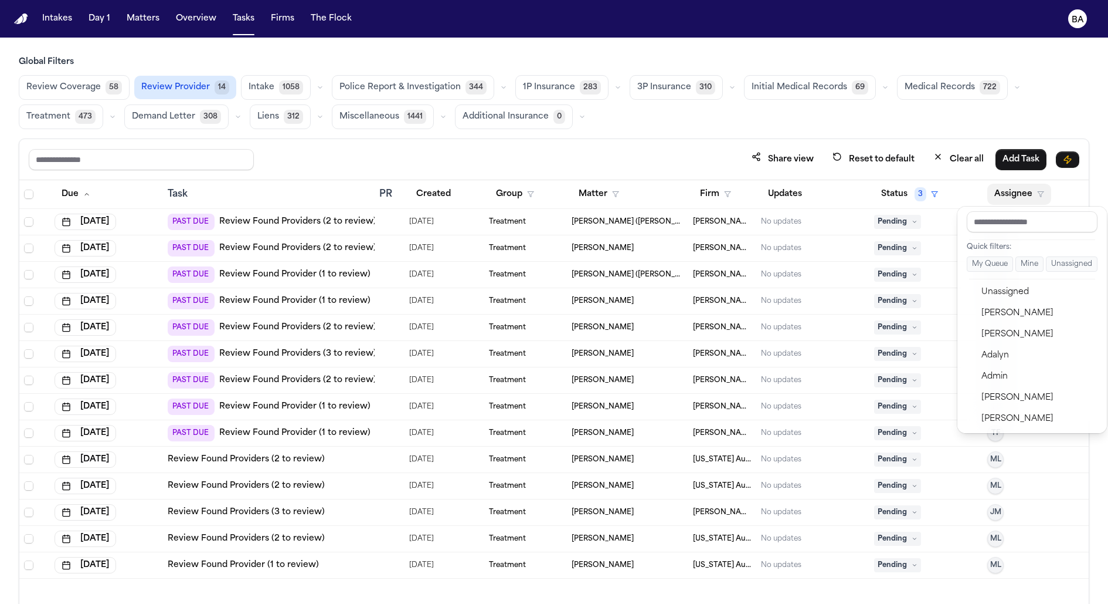
click at [995, 263] on button "My Queue" at bounding box center [990, 263] width 46 height 15
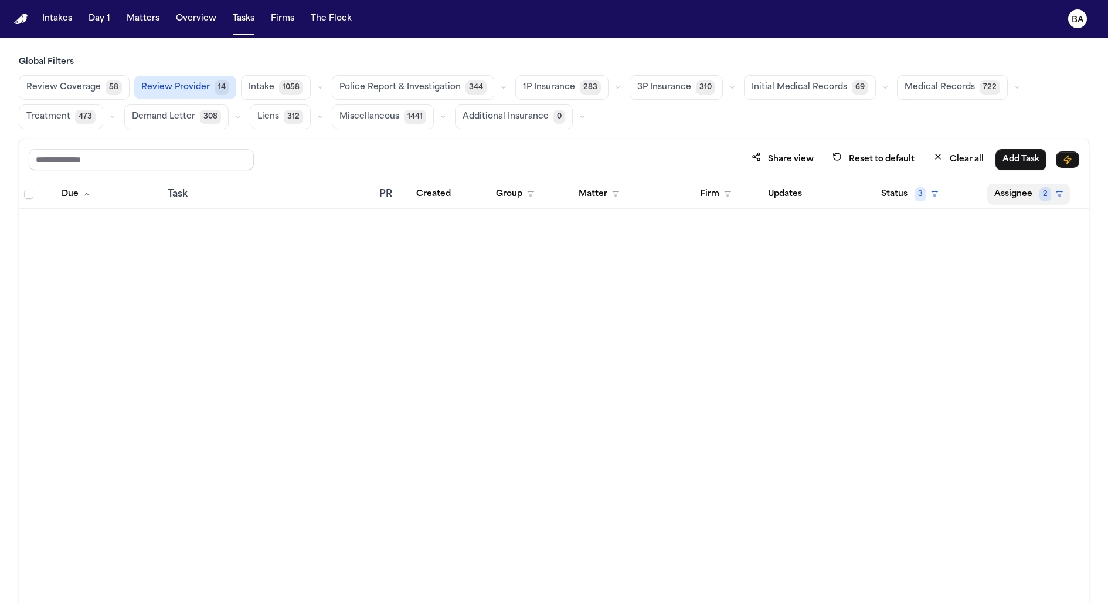
click at [1020, 197] on button "Assignee 2" at bounding box center [1029, 194] width 83 height 21
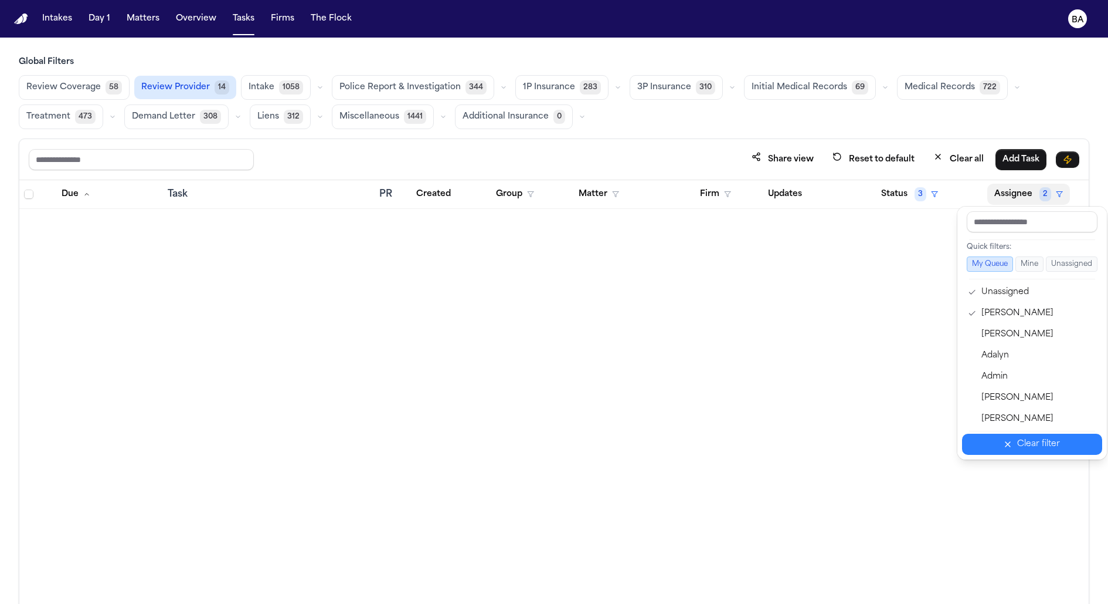
click at [1016, 437] on button "Clear filter" at bounding box center [1032, 443] width 140 height 21
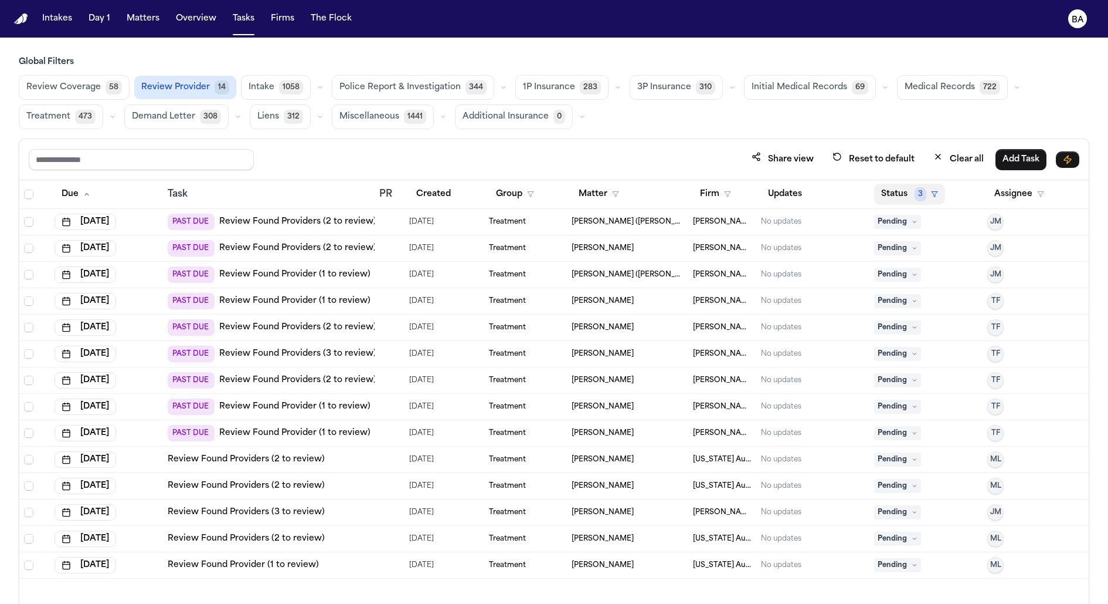
click at [882, 187] on button "Status 3" at bounding box center [909, 194] width 71 height 21
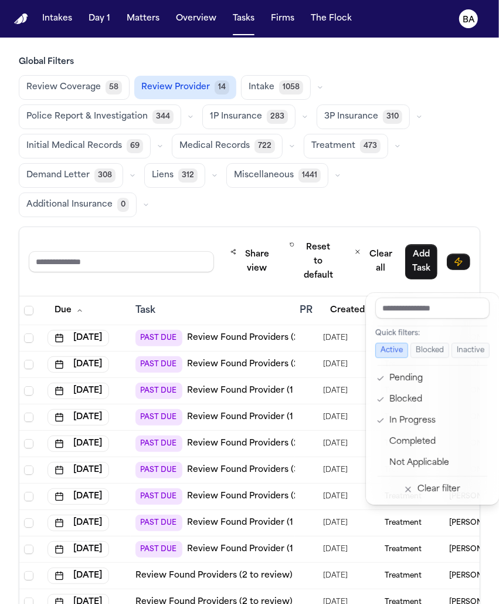
click at [279, 23] on div "Intakes Day 1 Matters Overview Tasks Firms The Flock BA Global Filters Review C…" at bounding box center [249, 302] width 499 height 604
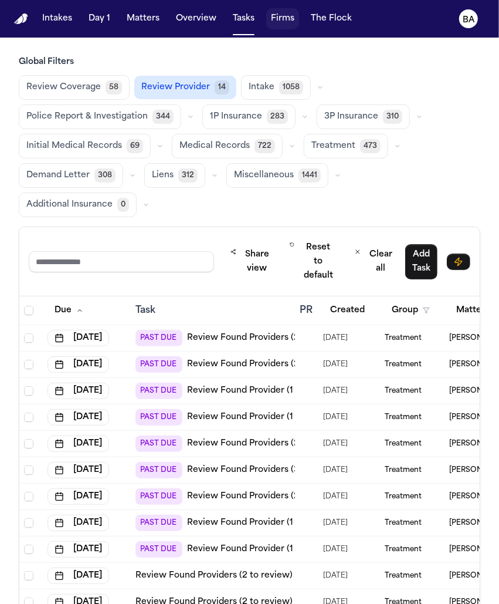
scroll to position [0, 368]
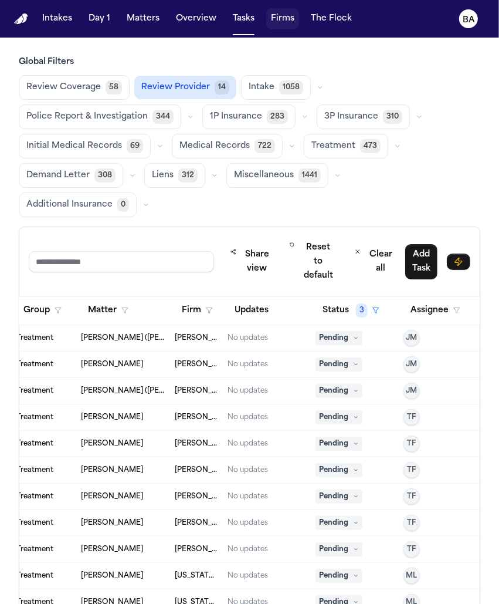
click at [267, 21] on button "Firms" at bounding box center [282, 18] width 33 height 21
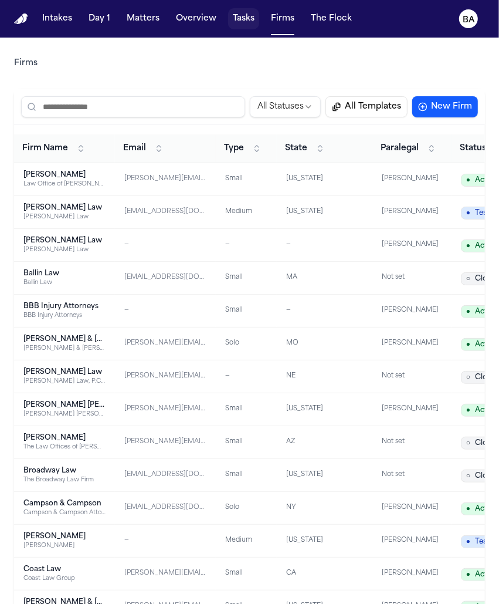
click at [240, 22] on button "Tasks" at bounding box center [243, 18] width 31 height 21
